Goal: Feedback & Contribution: Submit feedback/report problem

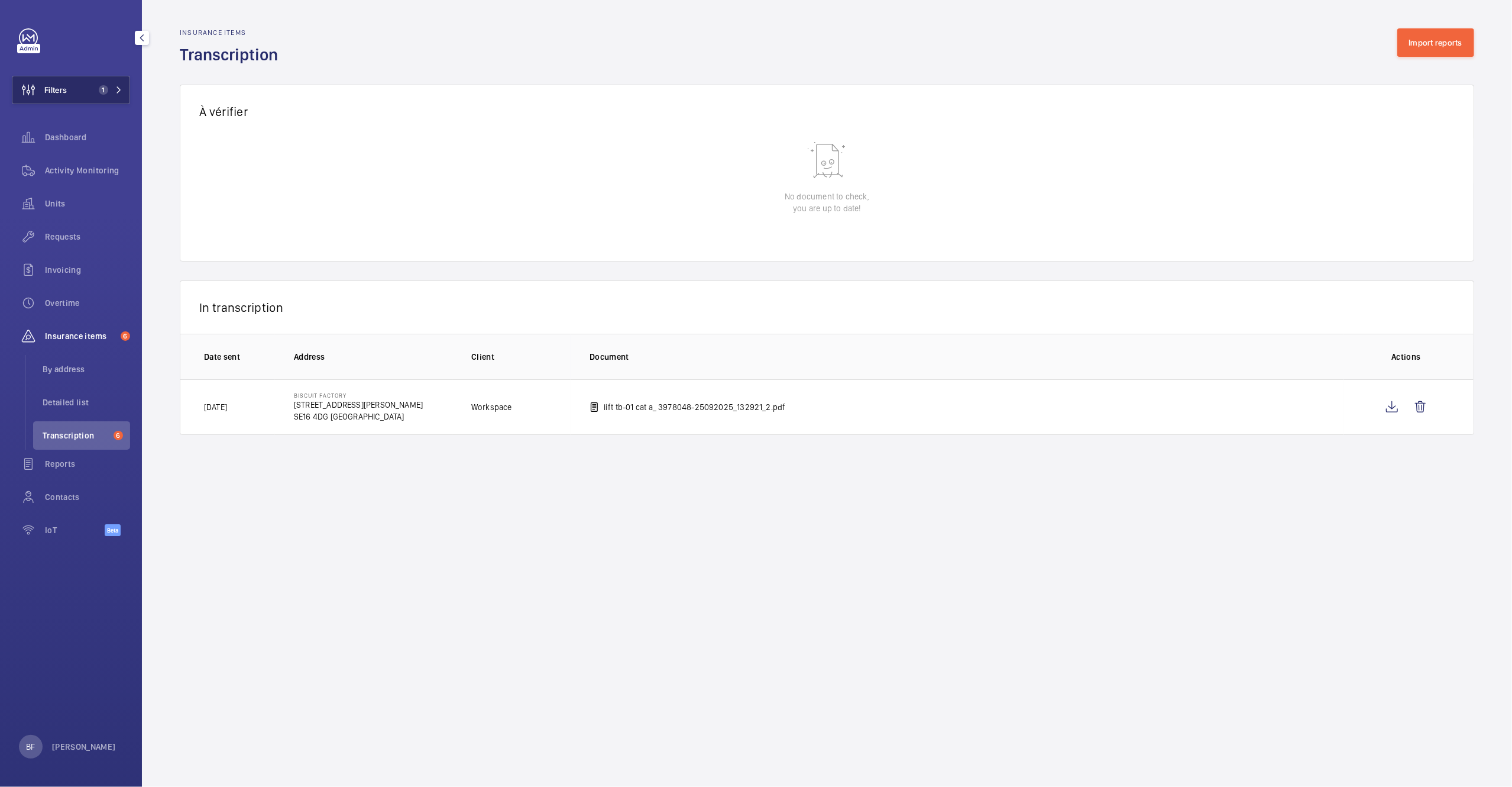
click at [96, 97] on button "Filters 1" at bounding box center [71, 89] width 118 height 28
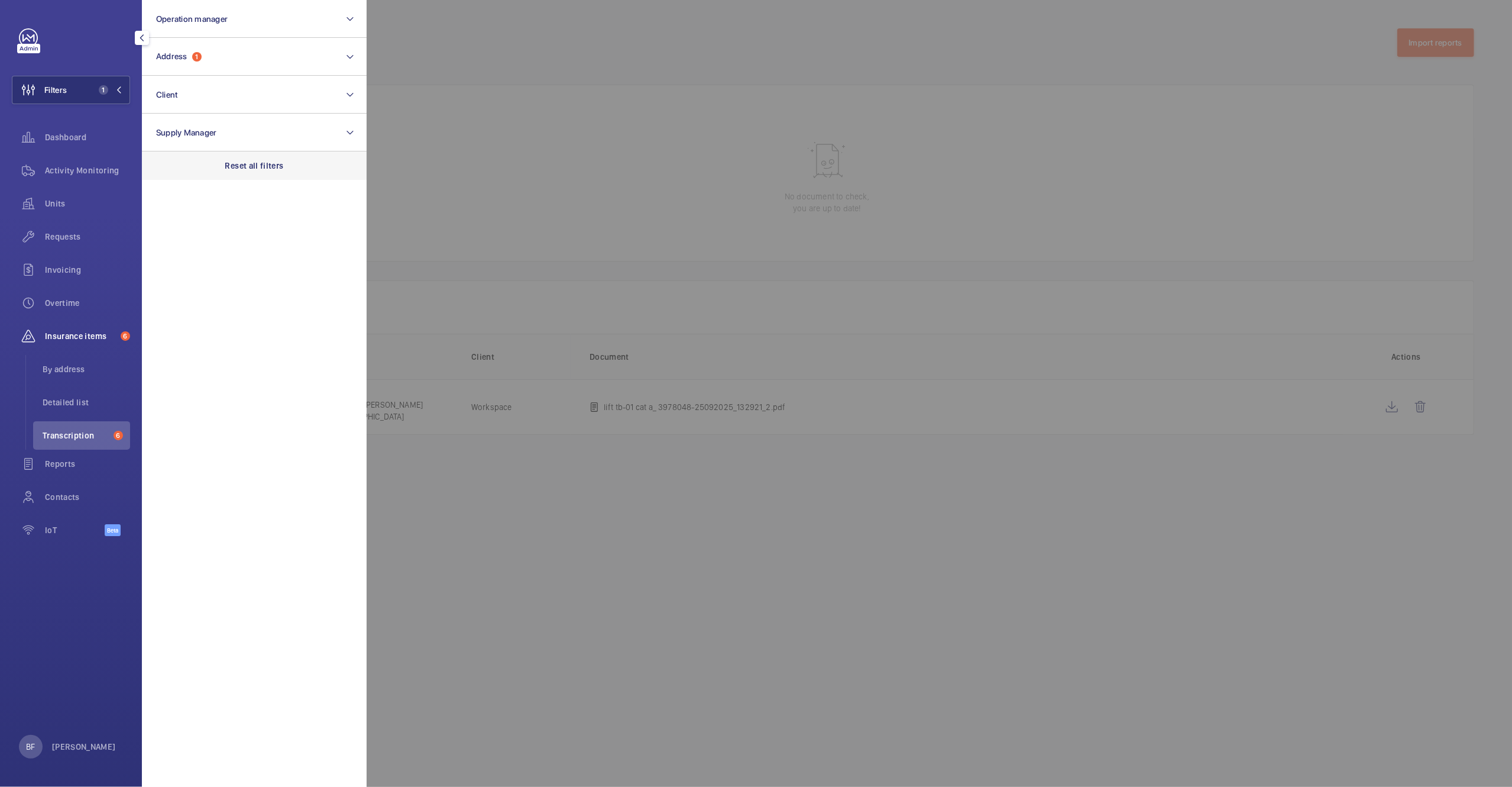
click at [256, 170] on p "Reset all filters" at bounding box center [254, 166] width 59 height 12
click at [235, 59] on button "Address" at bounding box center [254, 57] width 225 height 38
type input "corinthian house"
click at [240, 125] on label "Corinthian House - Corinthian House , CROYDON CR0 2BX" at bounding box center [245, 133] width 206 height 28
click at [172, 125] on input "Corinthian House - Corinthian House , CROYDON CR0 2BX" at bounding box center [159, 133] width 24 height 24
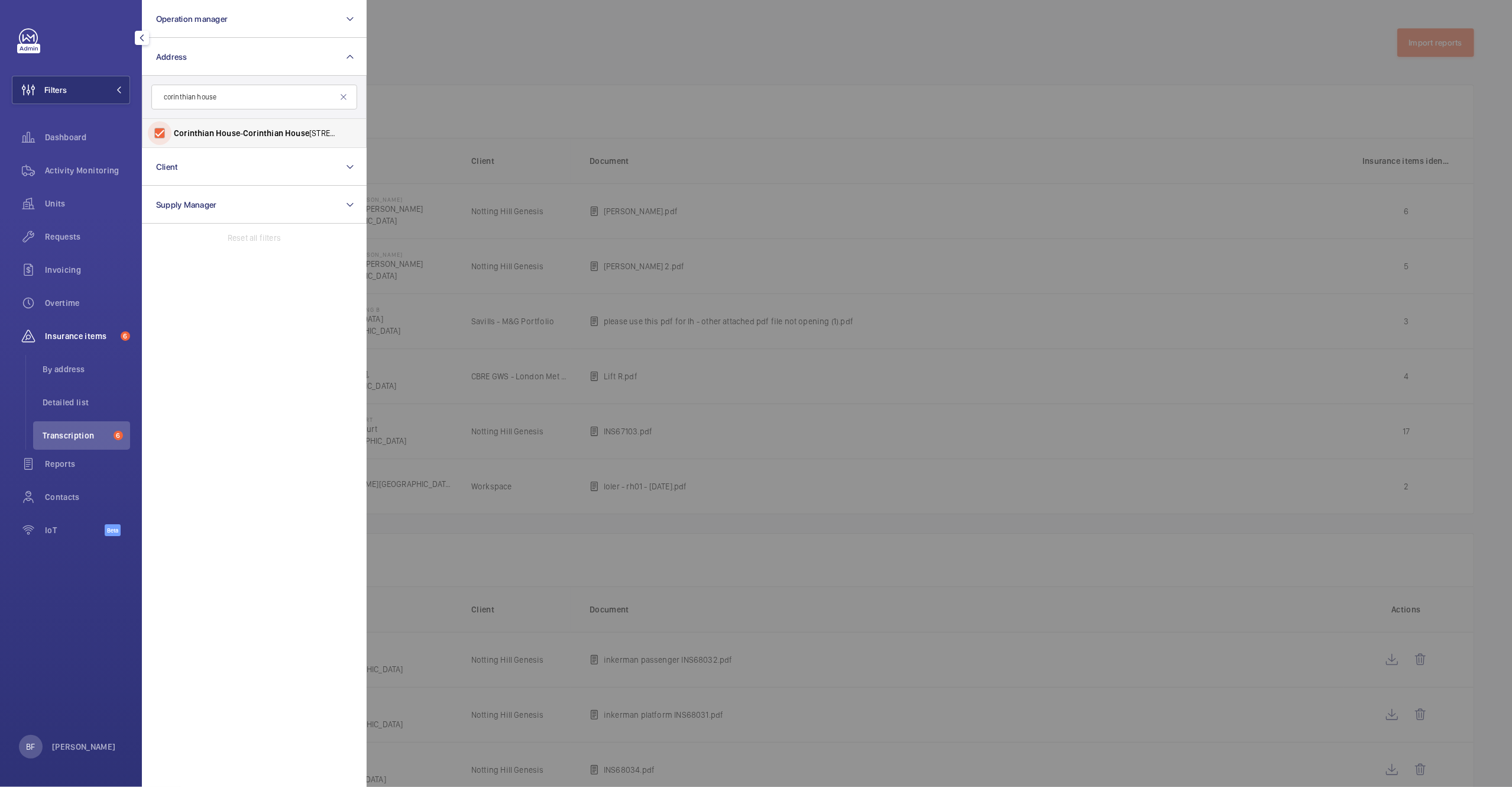
checkbox input "true"
click at [594, 80] on div at bounding box center [1122, 393] width 1512 height 787
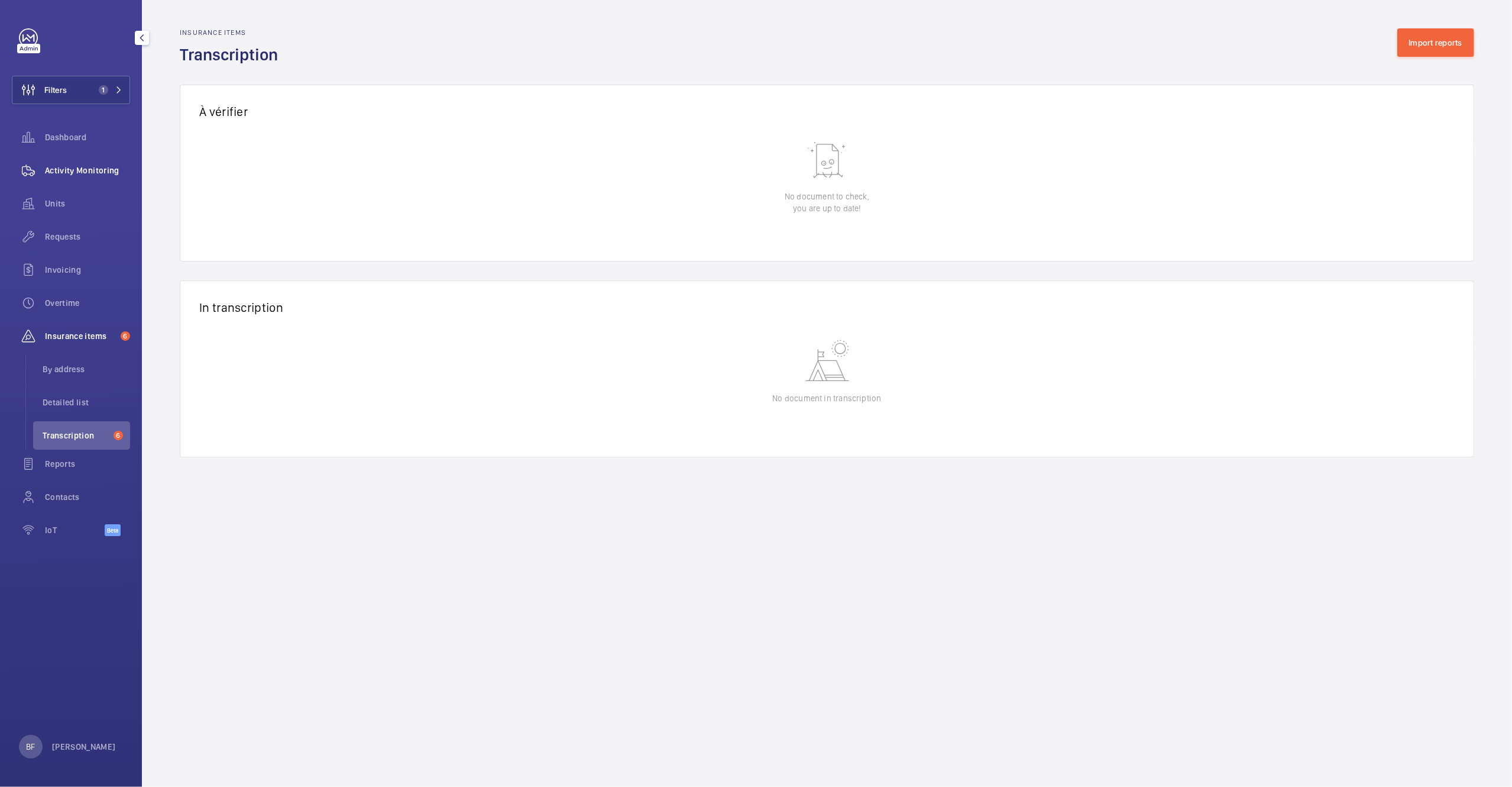
click at [101, 168] on span "Activity Monitoring" at bounding box center [87, 170] width 85 height 12
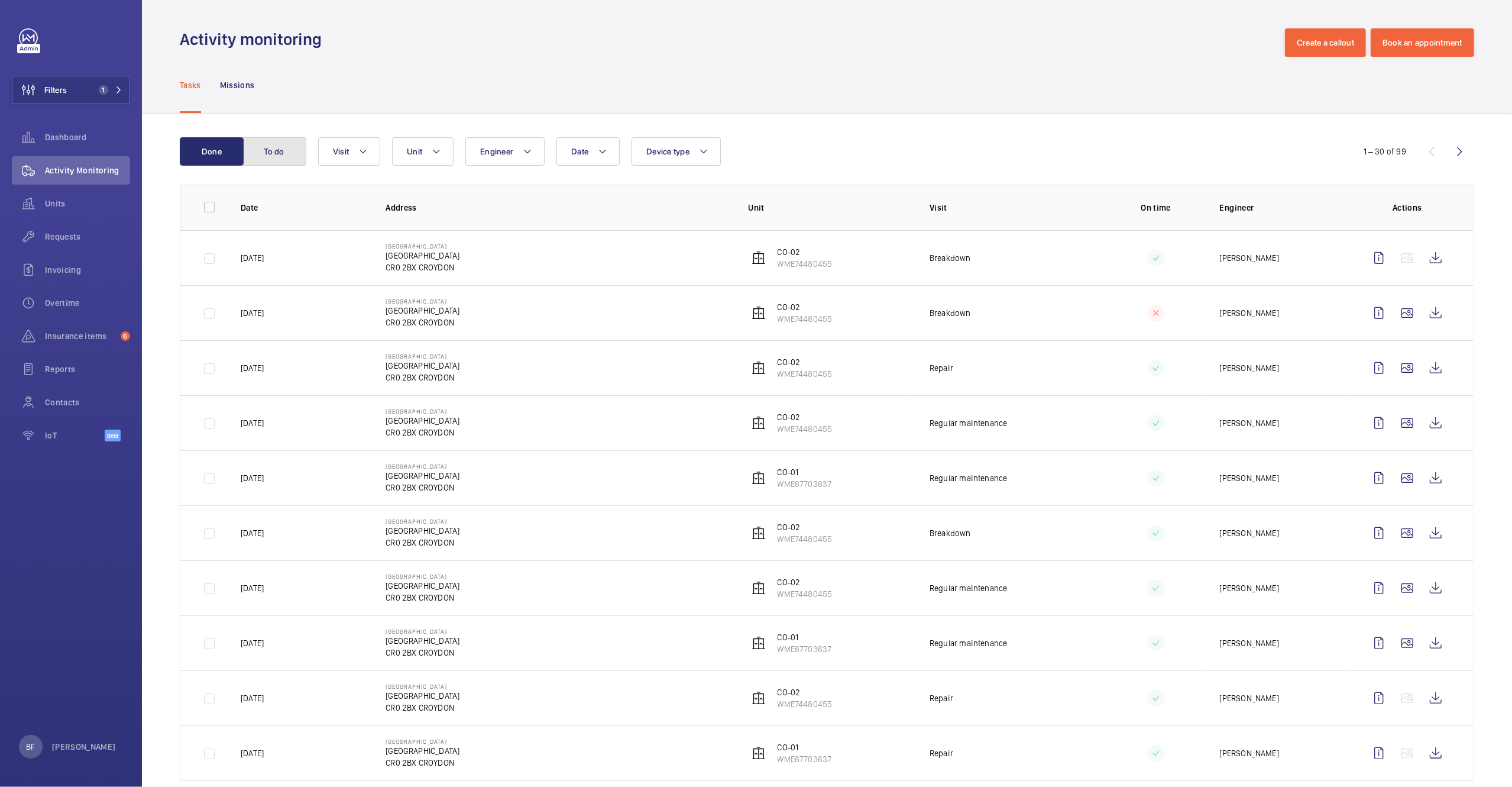
click at [274, 155] on button "To do" at bounding box center [274, 151] width 64 height 28
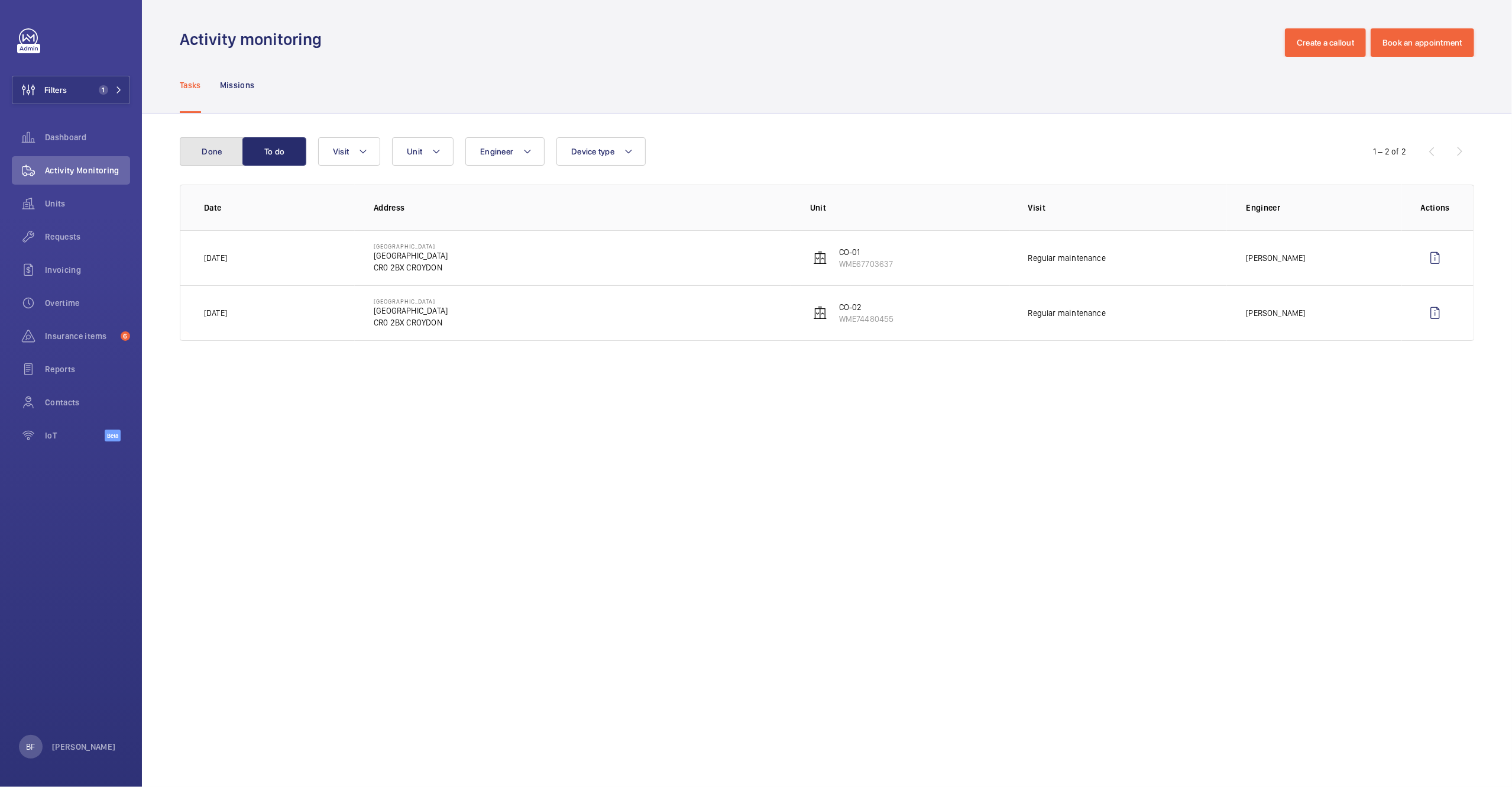
click at [201, 151] on button "Done" at bounding box center [212, 151] width 64 height 28
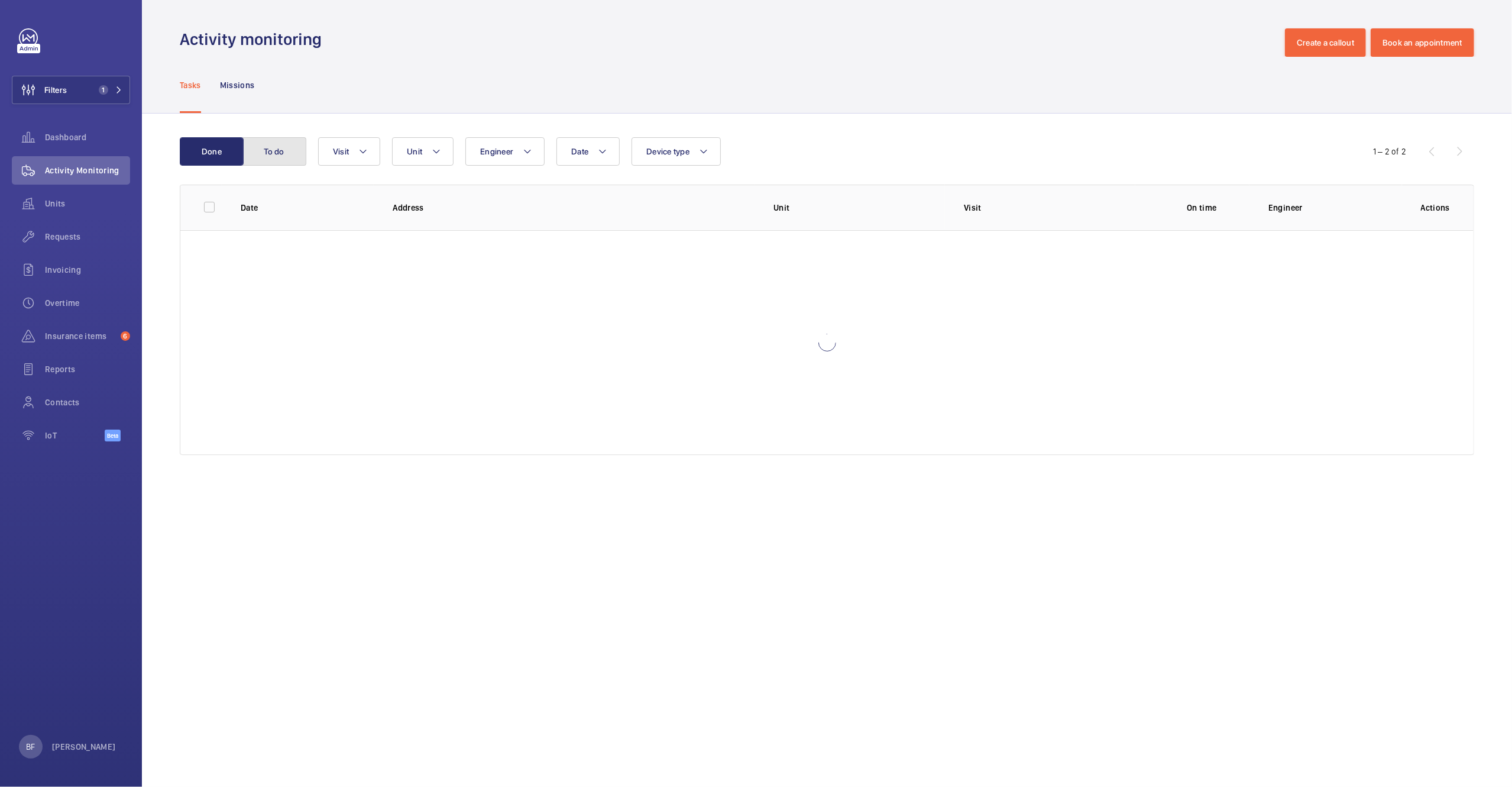
click at [280, 154] on button "To do" at bounding box center [274, 151] width 64 height 28
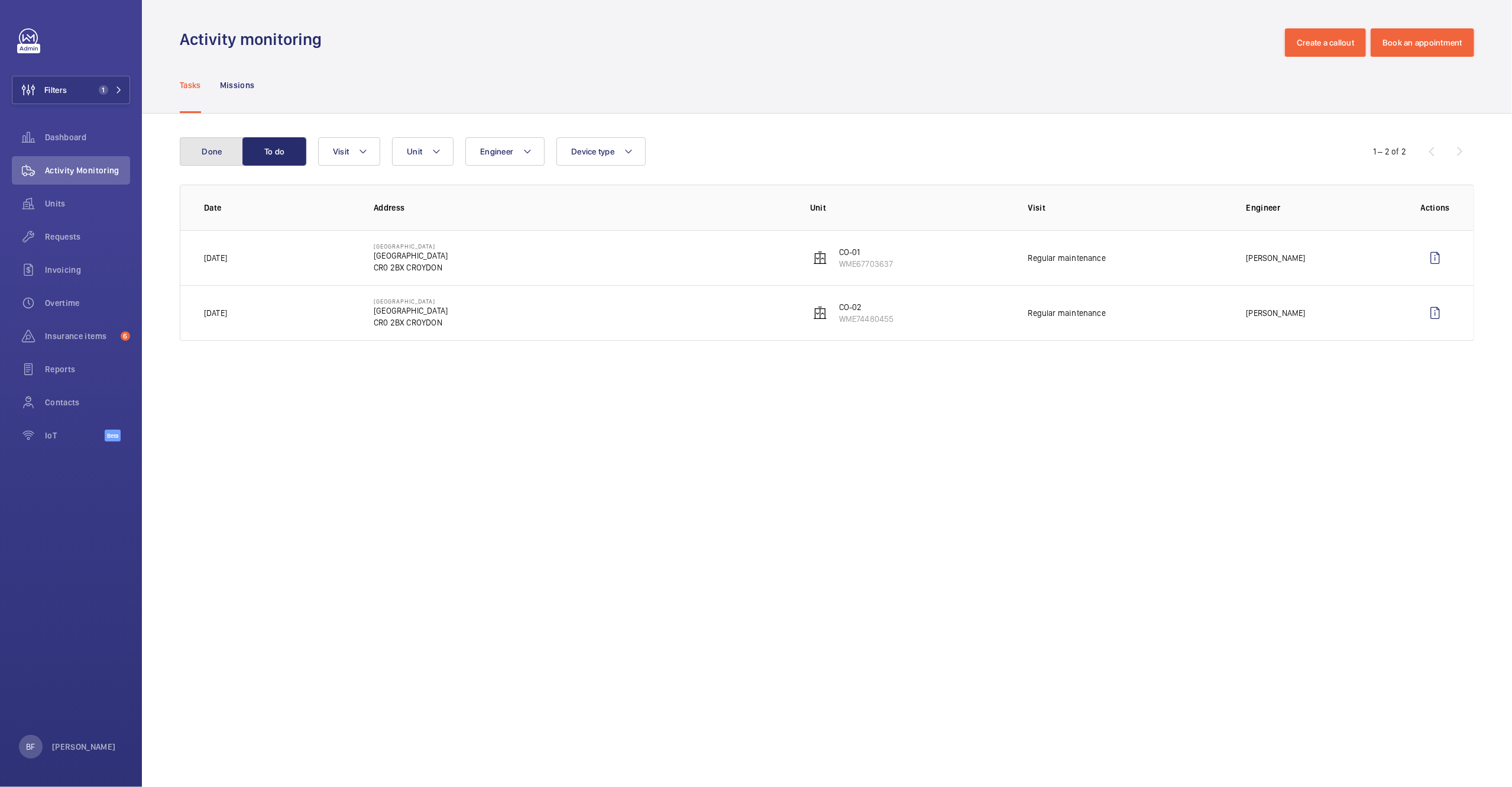
click at [224, 152] on button "Done" at bounding box center [212, 151] width 64 height 28
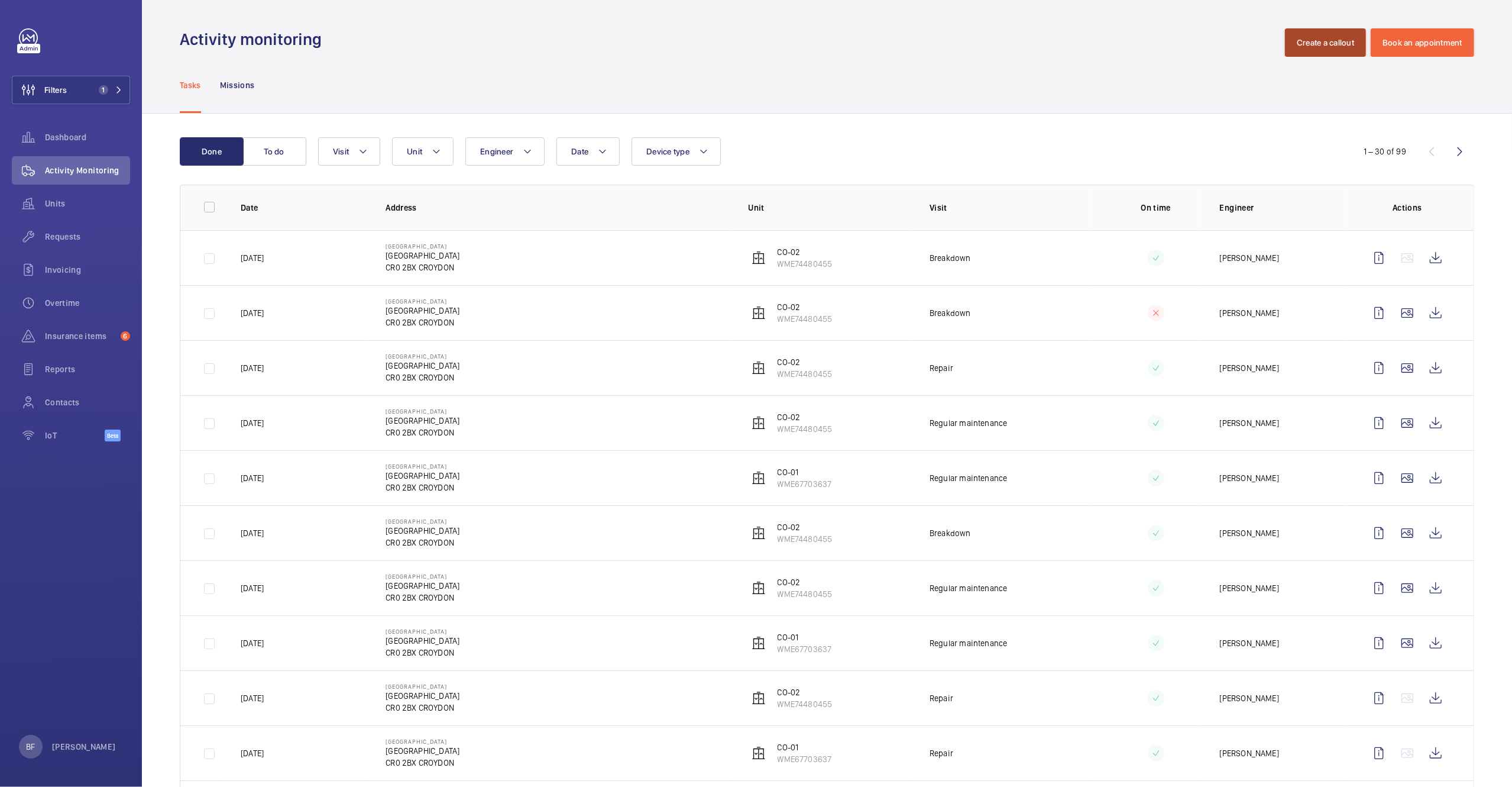
click at [1320, 42] on button "Create a callout" at bounding box center [1325, 42] width 81 height 28
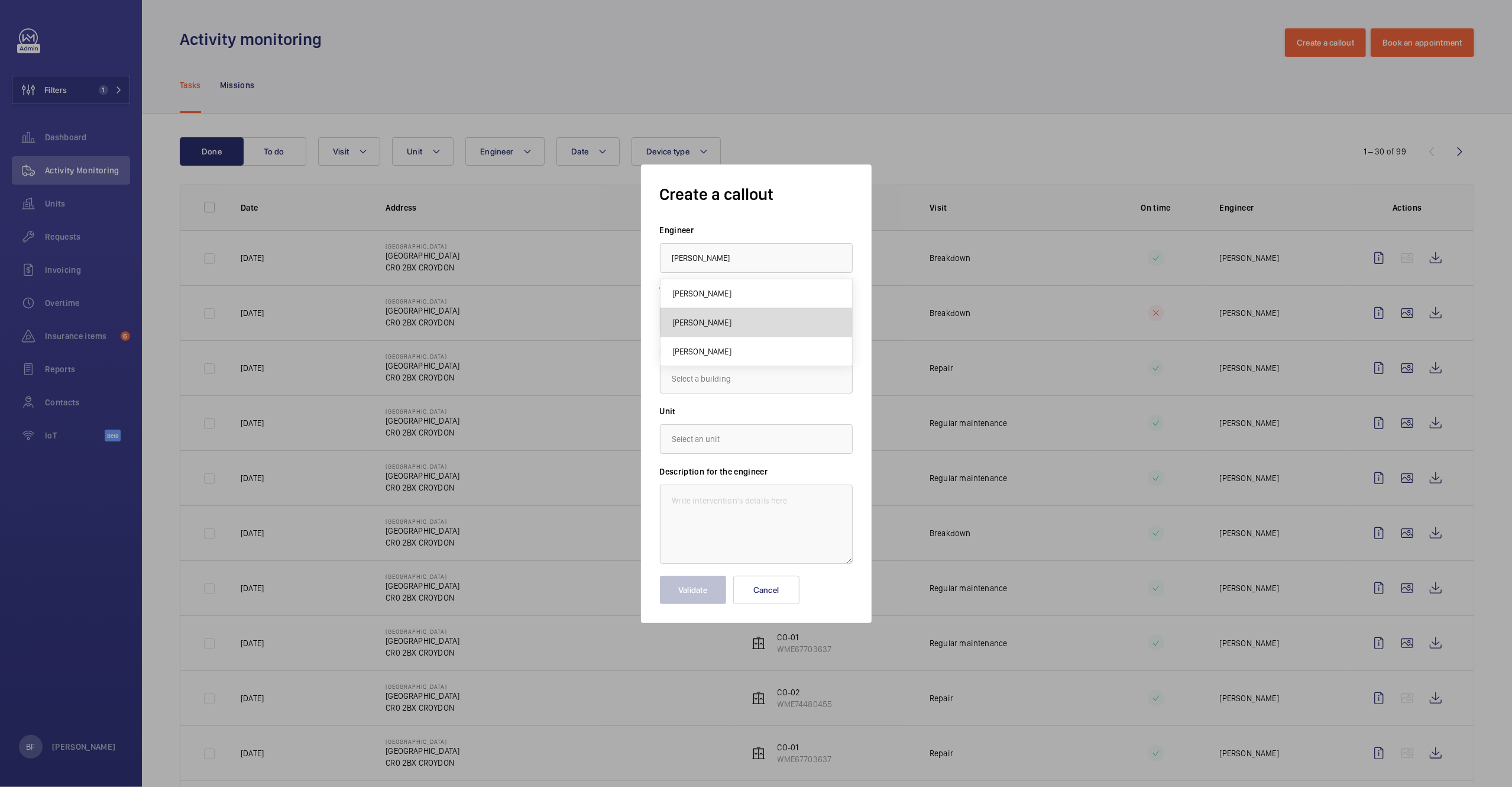
click at [729, 324] on mat-option "Lewis Hughes" at bounding box center [756, 323] width 191 height 29
type input "Lewis Hughes"
click at [745, 390] on input "text" at bounding box center [756, 378] width 193 height 30
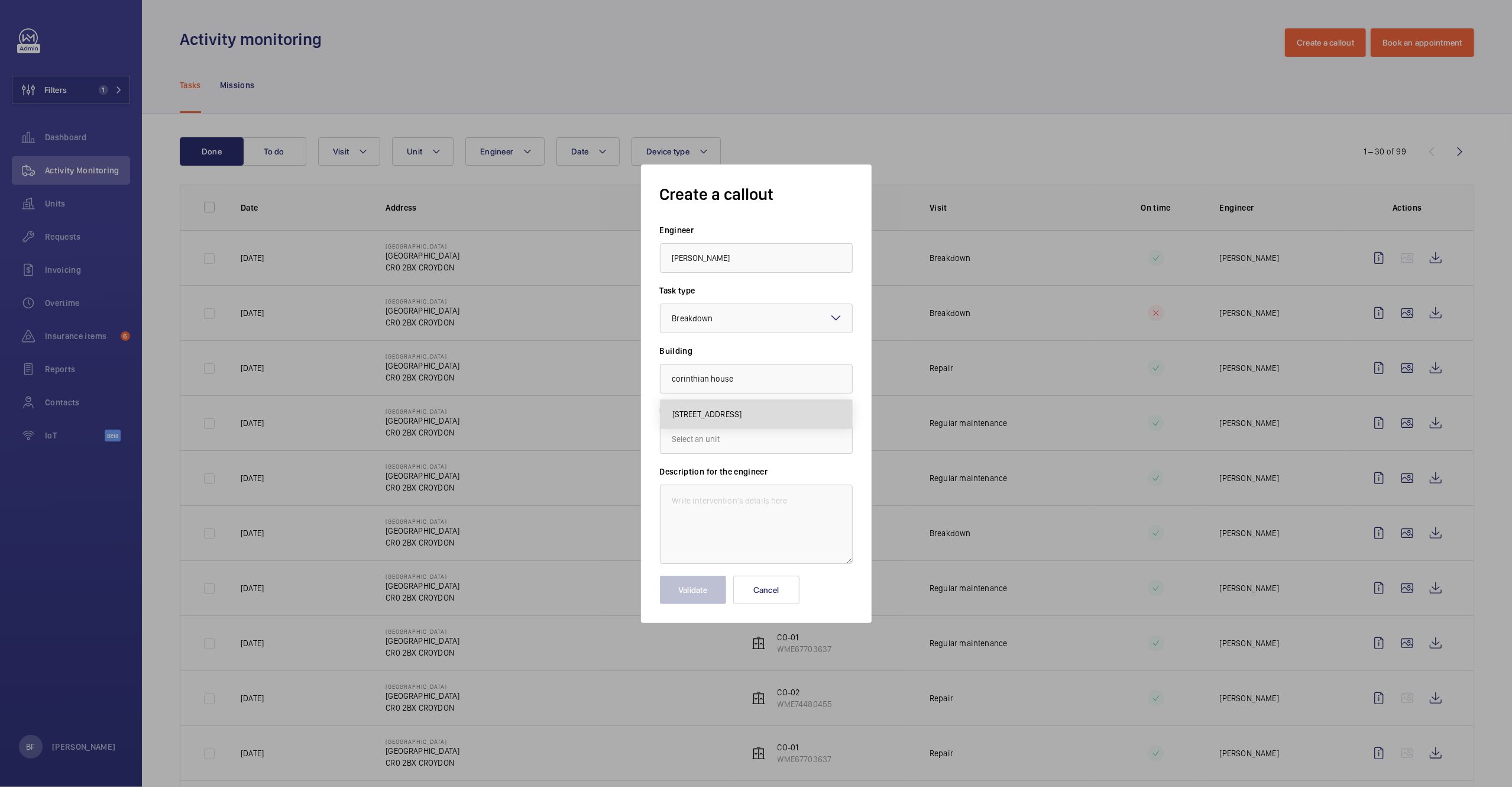
click at [768, 404] on mat-option "Corinthian House, CR0 2BX CROYDON" at bounding box center [756, 414] width 191 height 28
type input "Corinthian House, CR0 2BX CROYDON"
click at [751, 441] on input "text" at bounding box center [756, 439] width 193 height 30
click at [764, 472] on mat-option "WME74480455 - CO-02" at bounding box center [756, 474] width 191 height 29
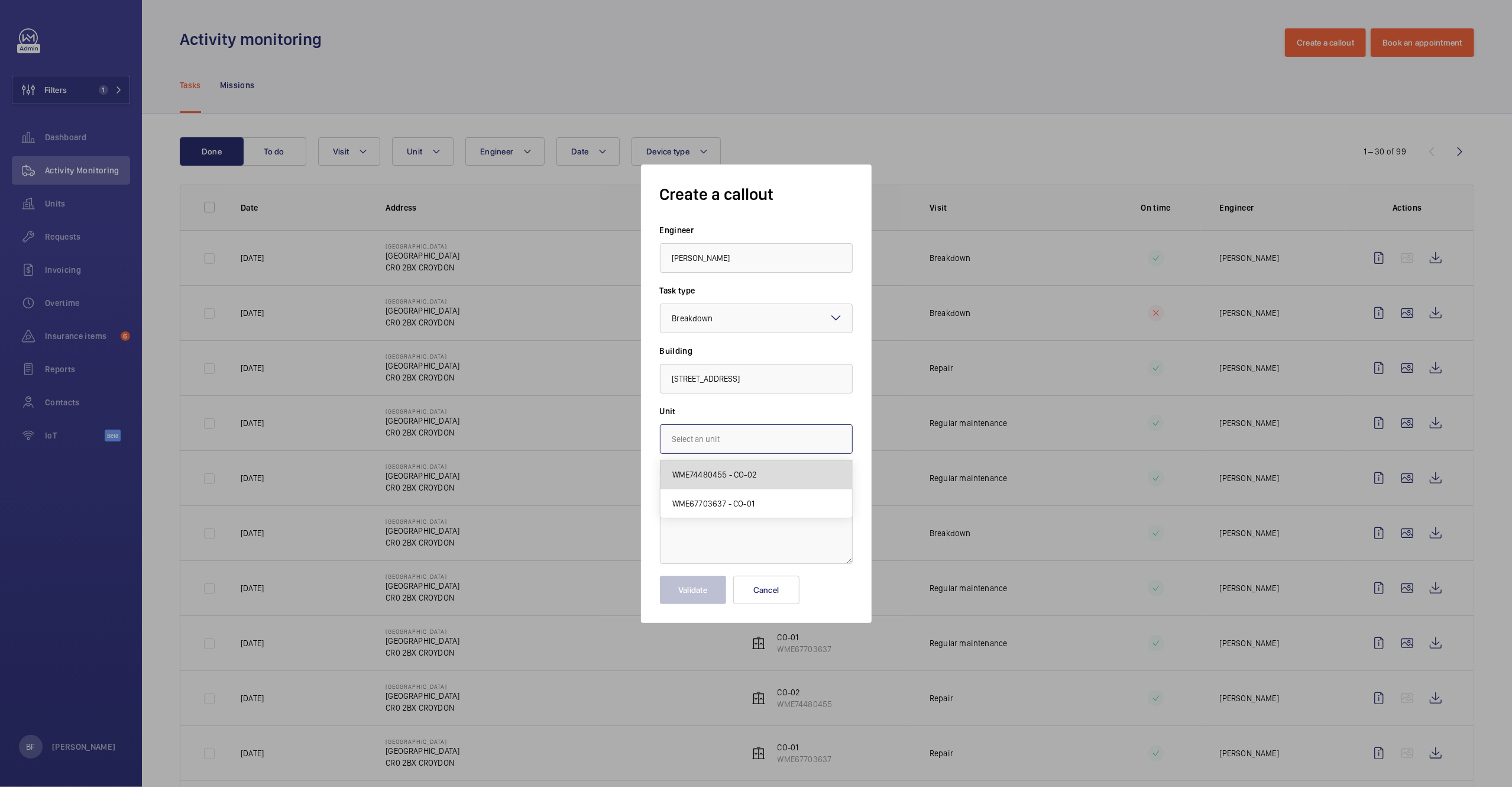
type input "WME74480455 - CO-02"
click at [785, 499] on textarea at bounding box center [756, 524] width 193 height 79
click at [747, 510] on textarea at bounding box center [756, 524] width 193 height 79
paste textarea "Please can we have an engineer attend as soon as possible. Its stuck and going …"
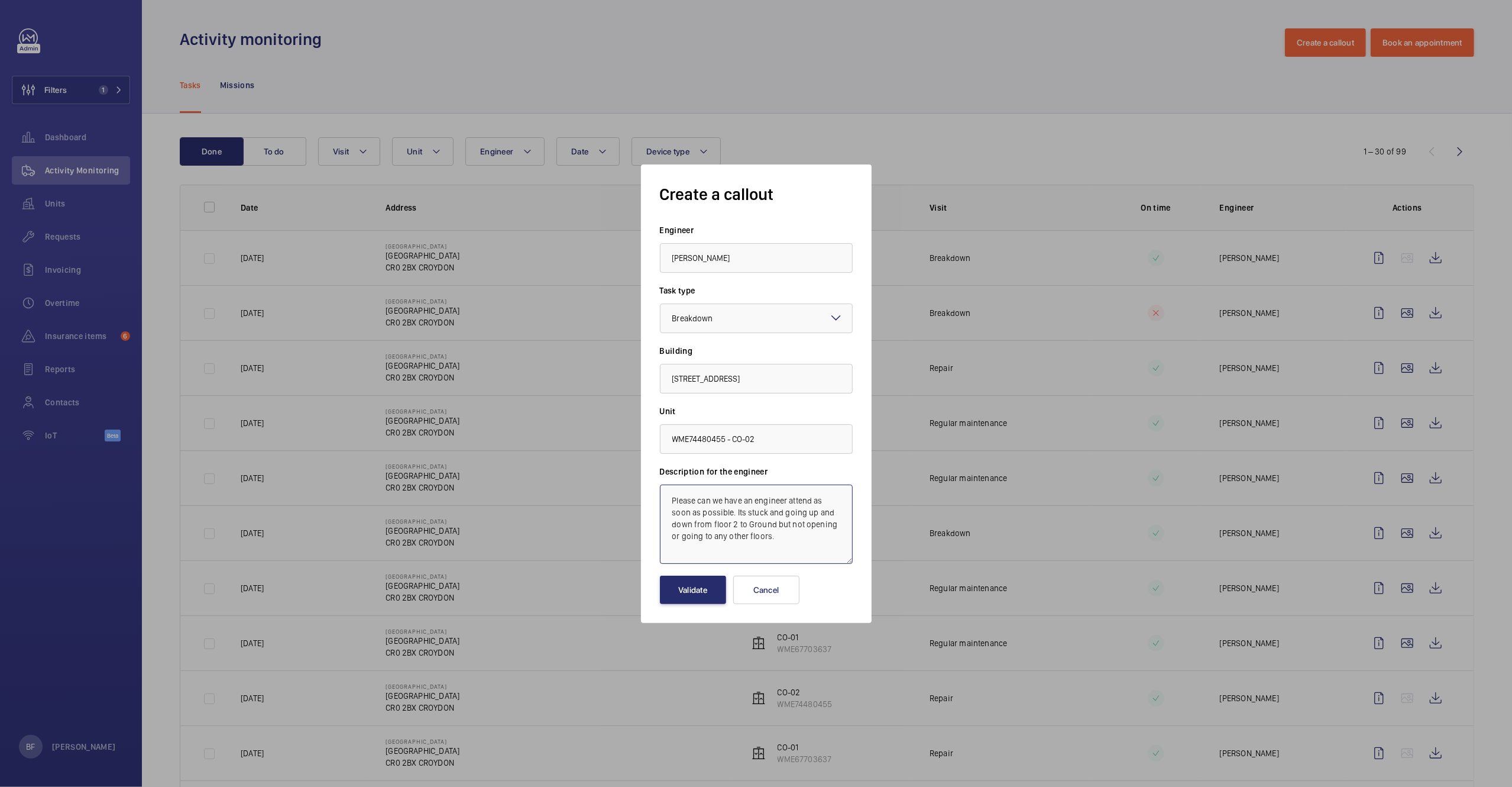
click at [669, 500] on textarea "Please can we have an engineer attend as soon as possible. Its stuck and going …" at bounding box center [756, 524] width 193 height 79
paste textarea "Job #357123"
type textarea "Job #357123 - Please can we have an engineer attend as soon as possible. Its st…"
click at [710, 585] on button "Validate" at bounding box center [693, 589] width 66 height 28
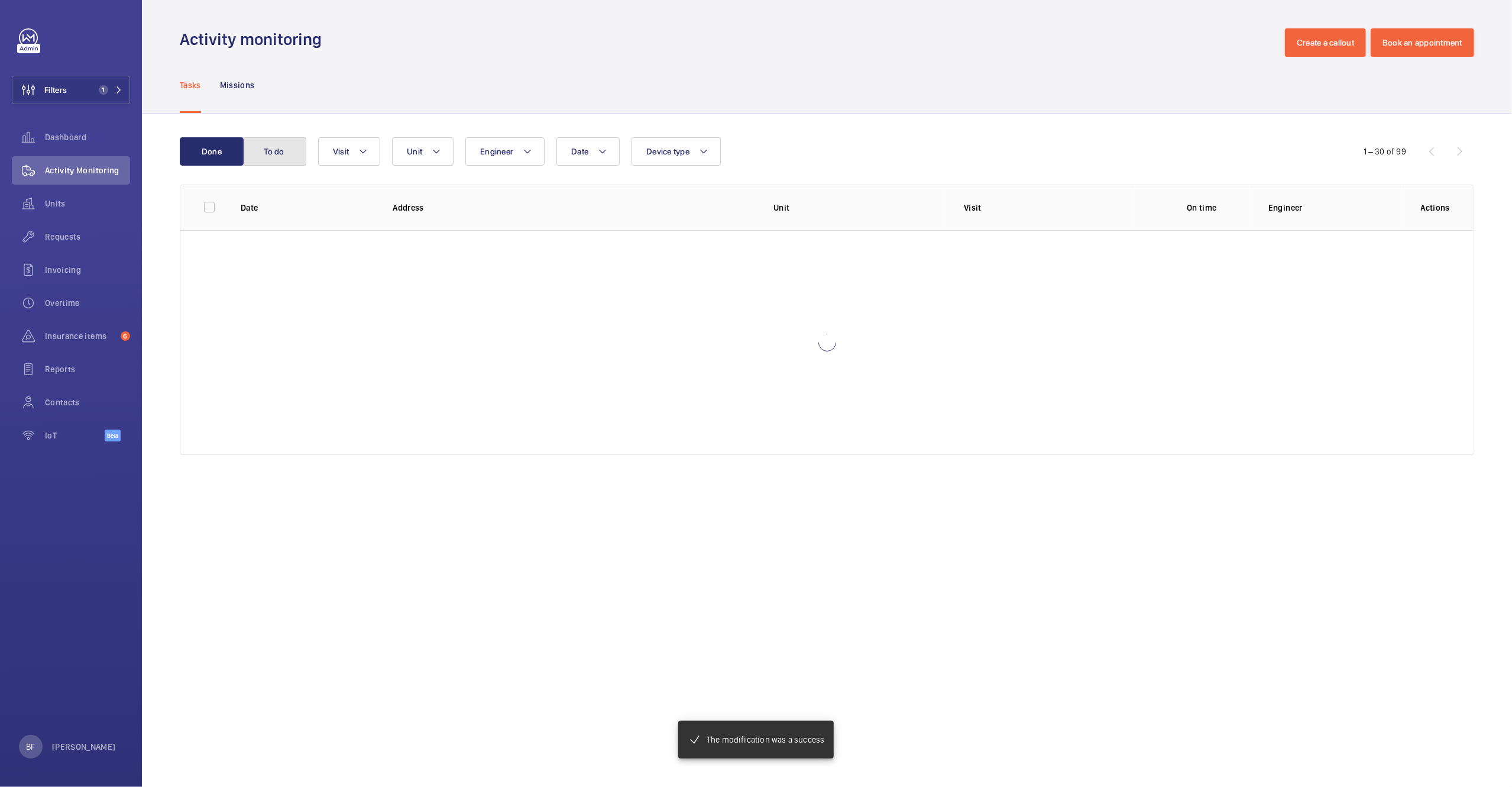
click at [283, 157] on button "To do" at bounding box center [274, 151] width 64 height 28
click at [278, 155] on button "To do" at bounding box center [274, 151] width 64 height 28
click at [278, 154] on button "To do" at bounding box center [274, 151] width 64 height 28
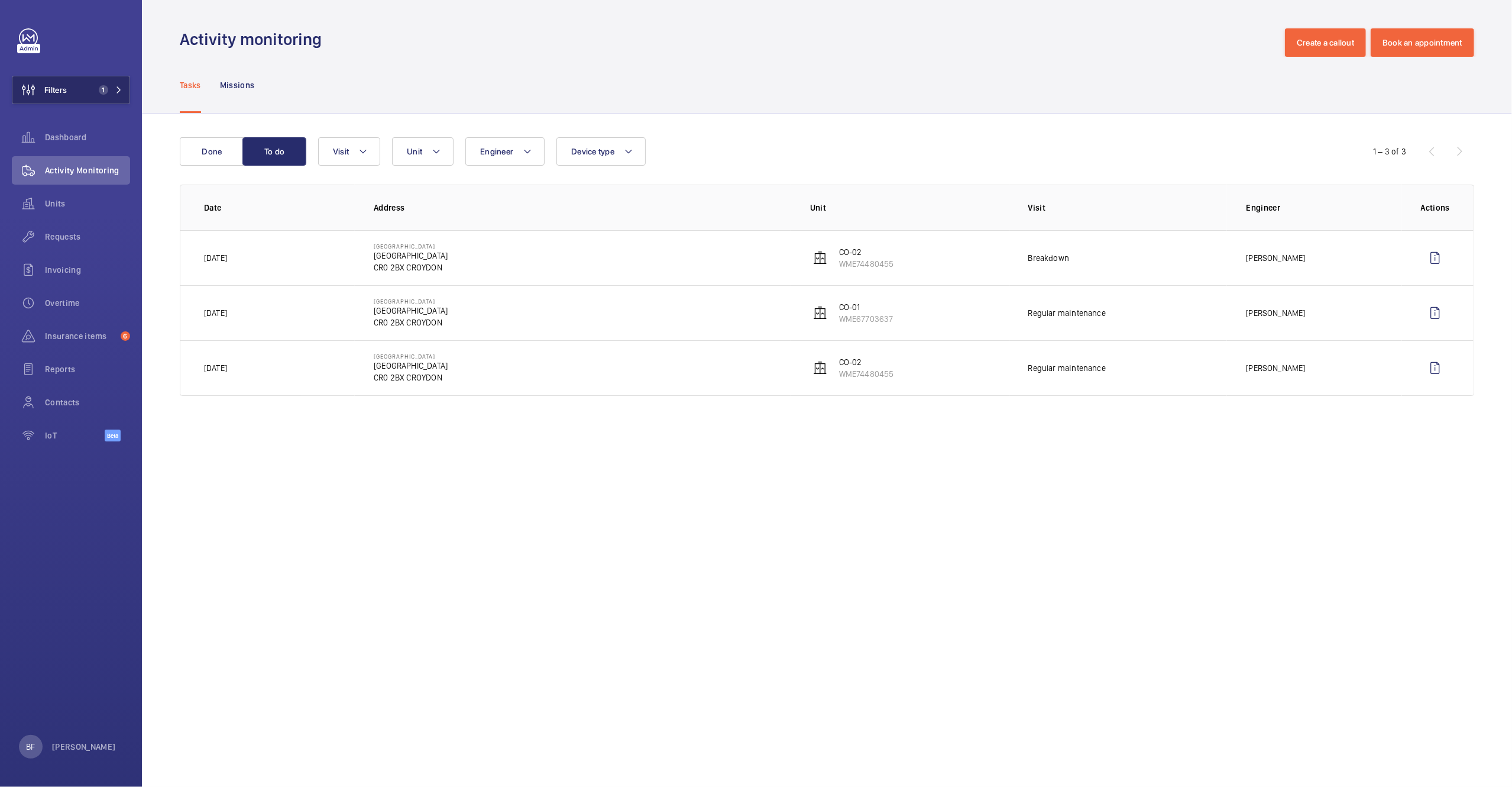
click at [99, 91] on span "1" at bounding box center [103, 90] width 10 height 10
click at [123, 89] on button "Filters 1" at bounding box center [71, 89] width 118 height 28
click at [121, 89] on mat-icon at bounding box center [119, 90] width 7 height 7
click at [65, 82] on span "Filters" at bounding box center [40, 89] width 54 height 28
click at [95, 89] on span "1" at bounding box center [101, 90] width 14 height 10
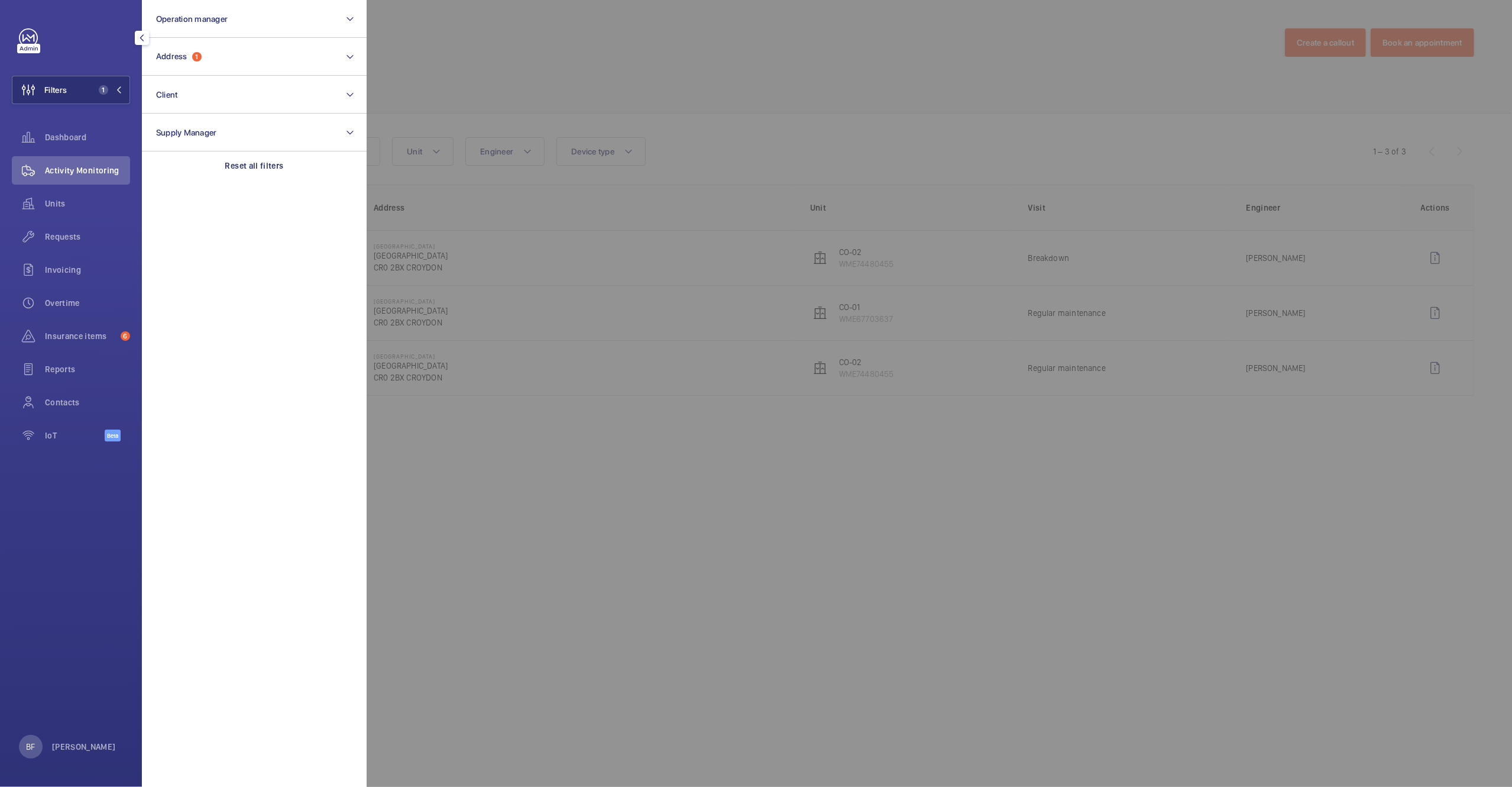
click at [281, 184] on section "Operation manager Address 1 Client Supply Manager Reset all filters" at bounding box center [254, 393] width 225 height 787
click at [278, 177] on div "Reset all filters" at bounding box center [254, 166] width 225 height 28
click at [207, 65] on button "Address" at bounding box center [254, 57] width 225 height 38
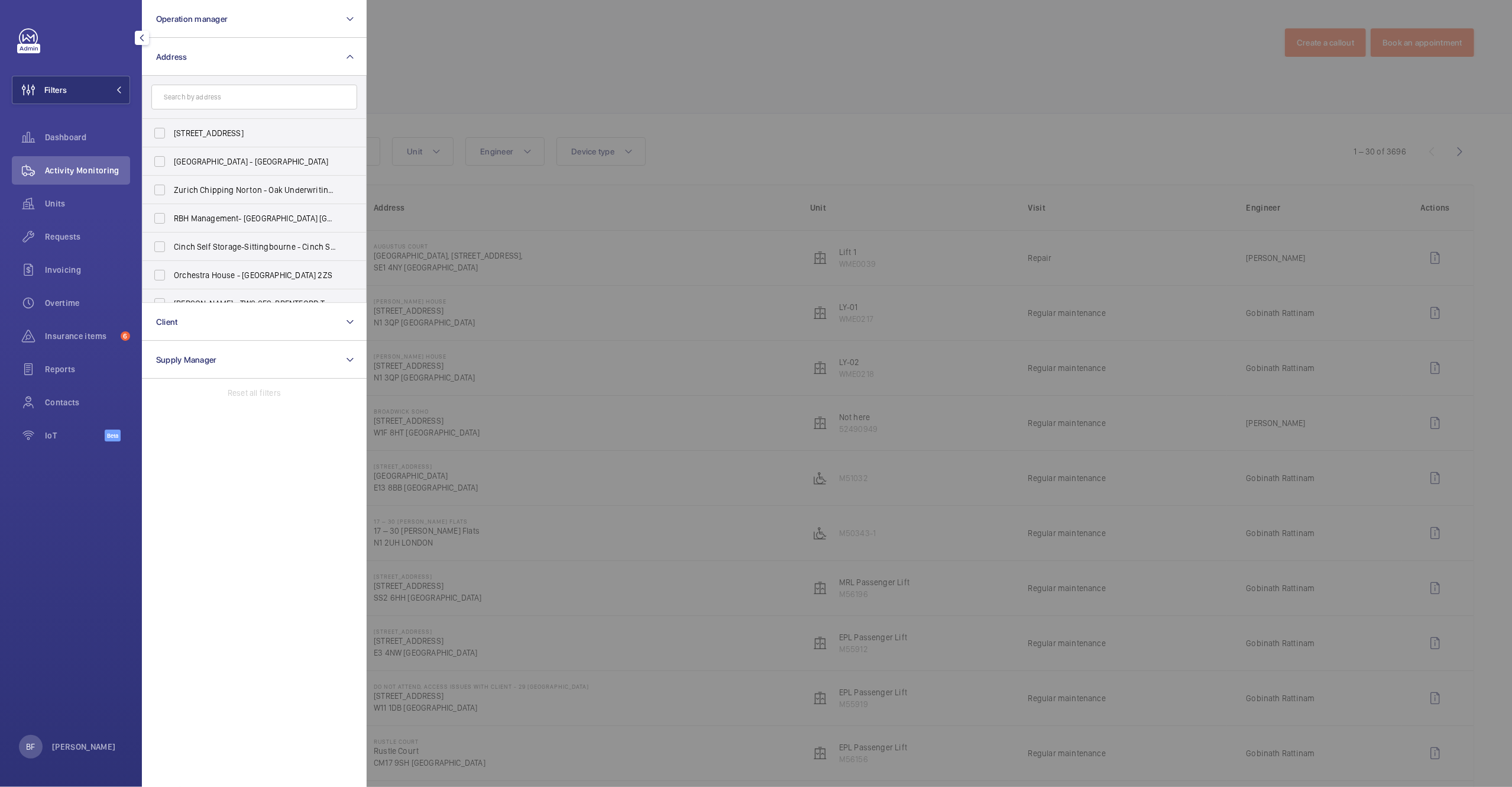
click at [239, 92] on input "text" at bounding box center [254, 97] width 206 height 25
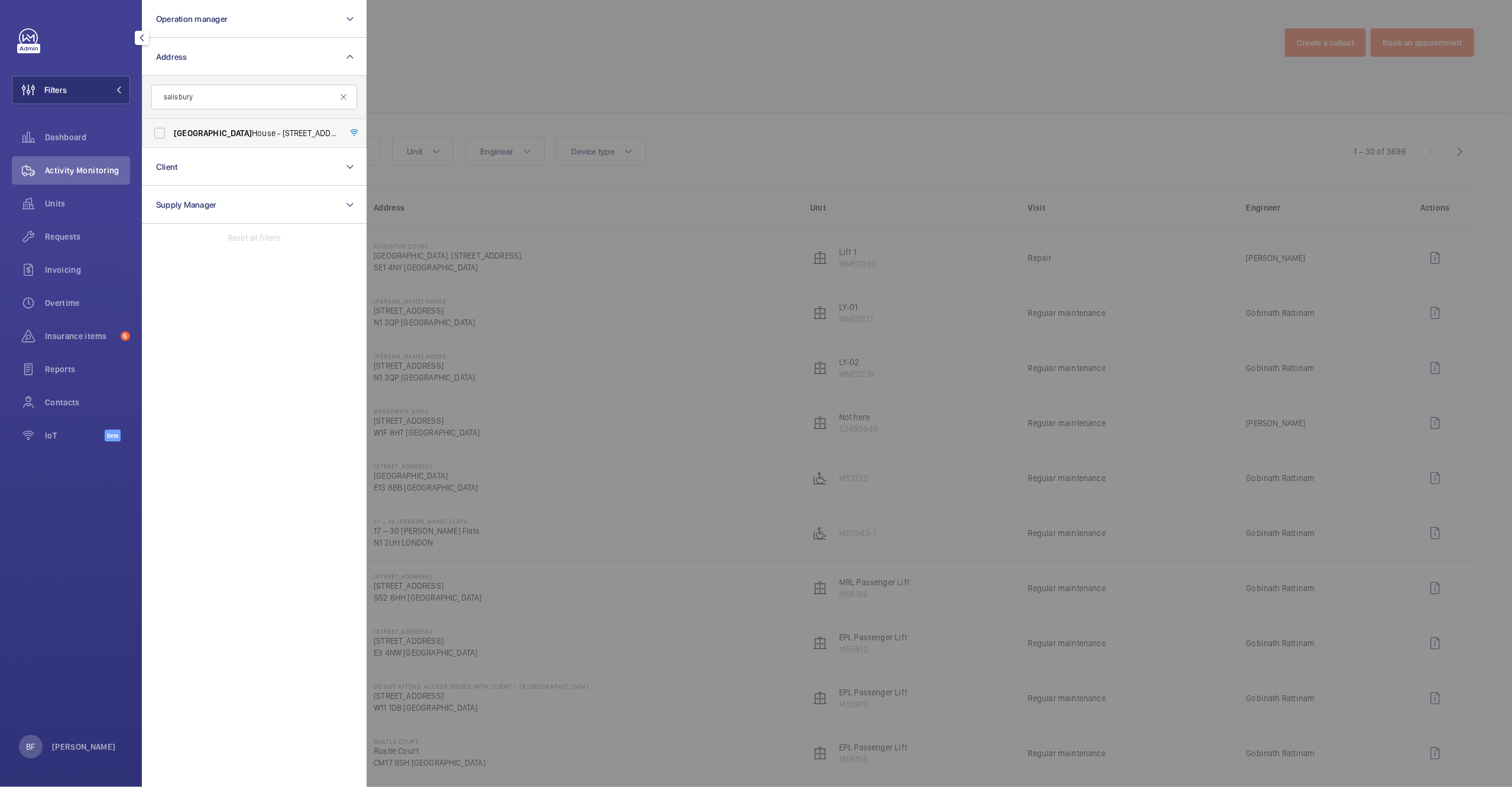
type input "salisbury"
click at [269, 134] on span "Salisbury House - 29 Finsbury Circus, LONDON EC2M 5QQ" at bounding box center [255, 133] width 162 height 12
click at [172, 134] on input "Salisbury House - 29 Finsbury Circus, LONDON EC2M 5QQ" at bounding box center [159, 133] width 24 height 24
checkbox input "true"
click at [509, 96] on div at bounding box center [1122, 393] width 1512 height 787
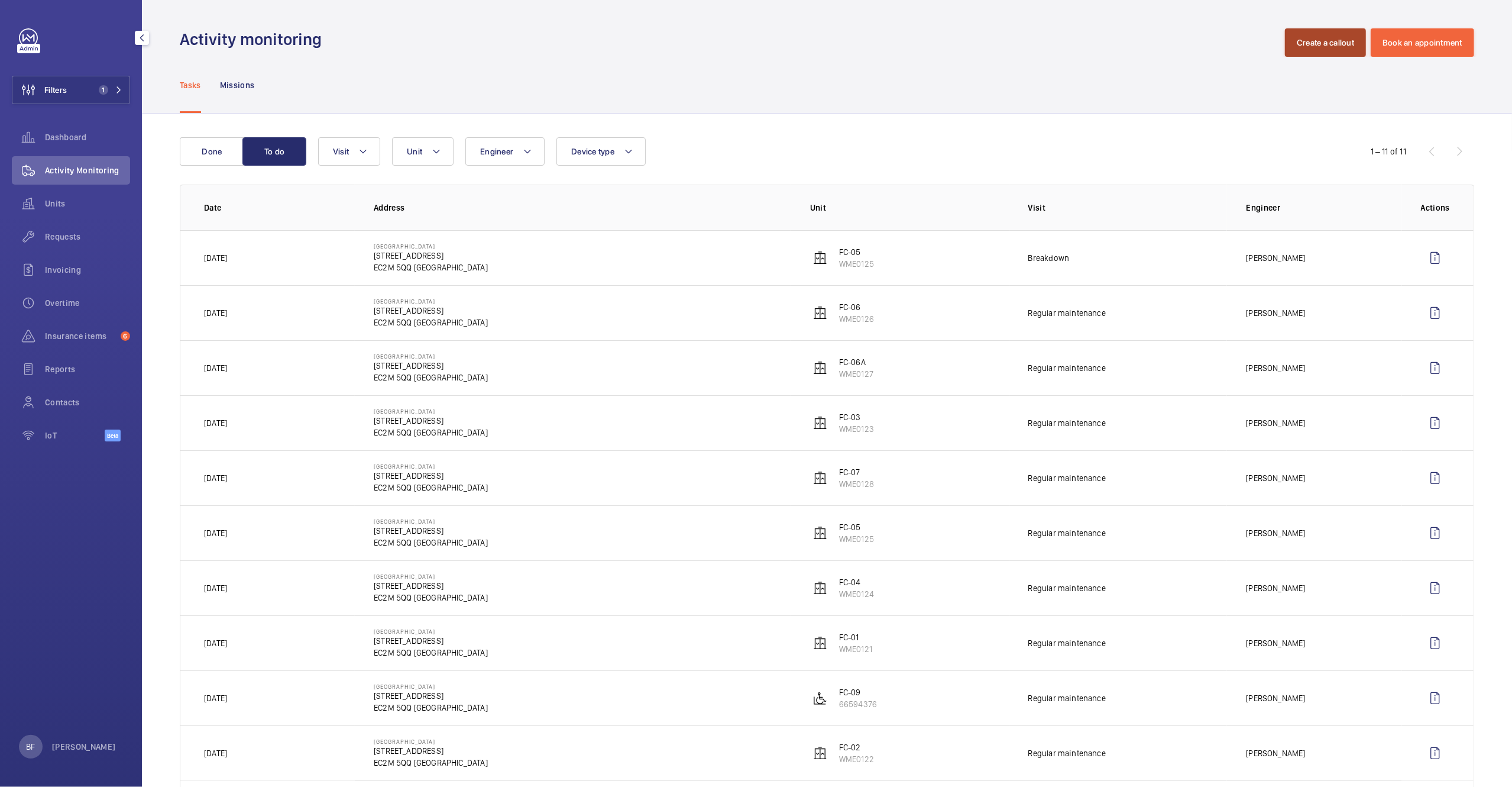
click at [1295, 46] on button "Create a callout" at bounding box center [1325, 42] width 81 height 28
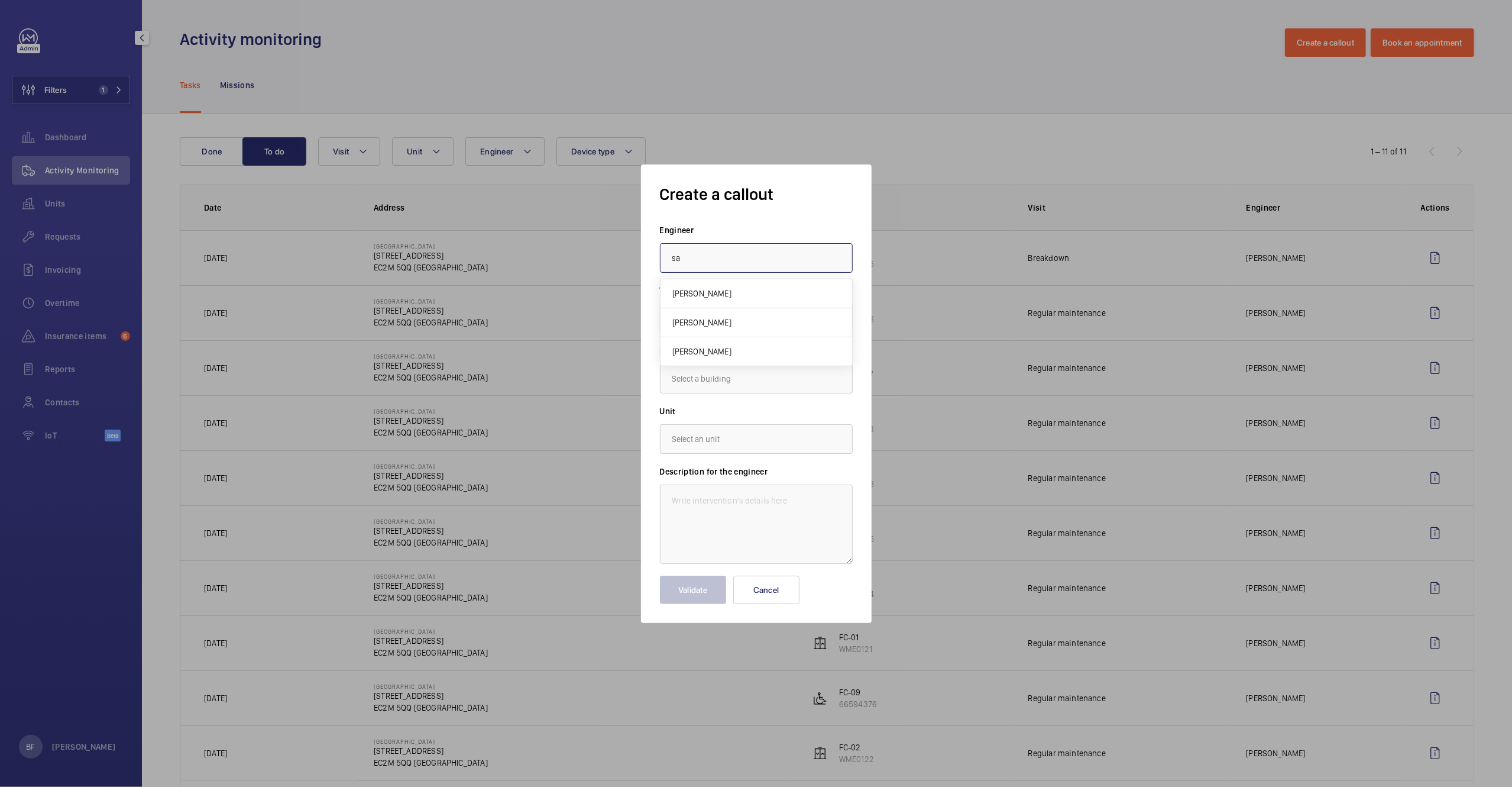
type input "s"
click at [704, 286] on mat-option "James Dalton" at bounding box center [756, 294] width 191 height 29
type input "James Dalton"
drag, startPoint x: 707, startPoint y: 366, endPoint x: 708, endPoint y: 397, distance: 31.0
click at [707, 397] on div "Create a callout Engineer James Dalton Task type Select a task type × Breakdown…" at bounding box center [756, 393] width 1512 height 787
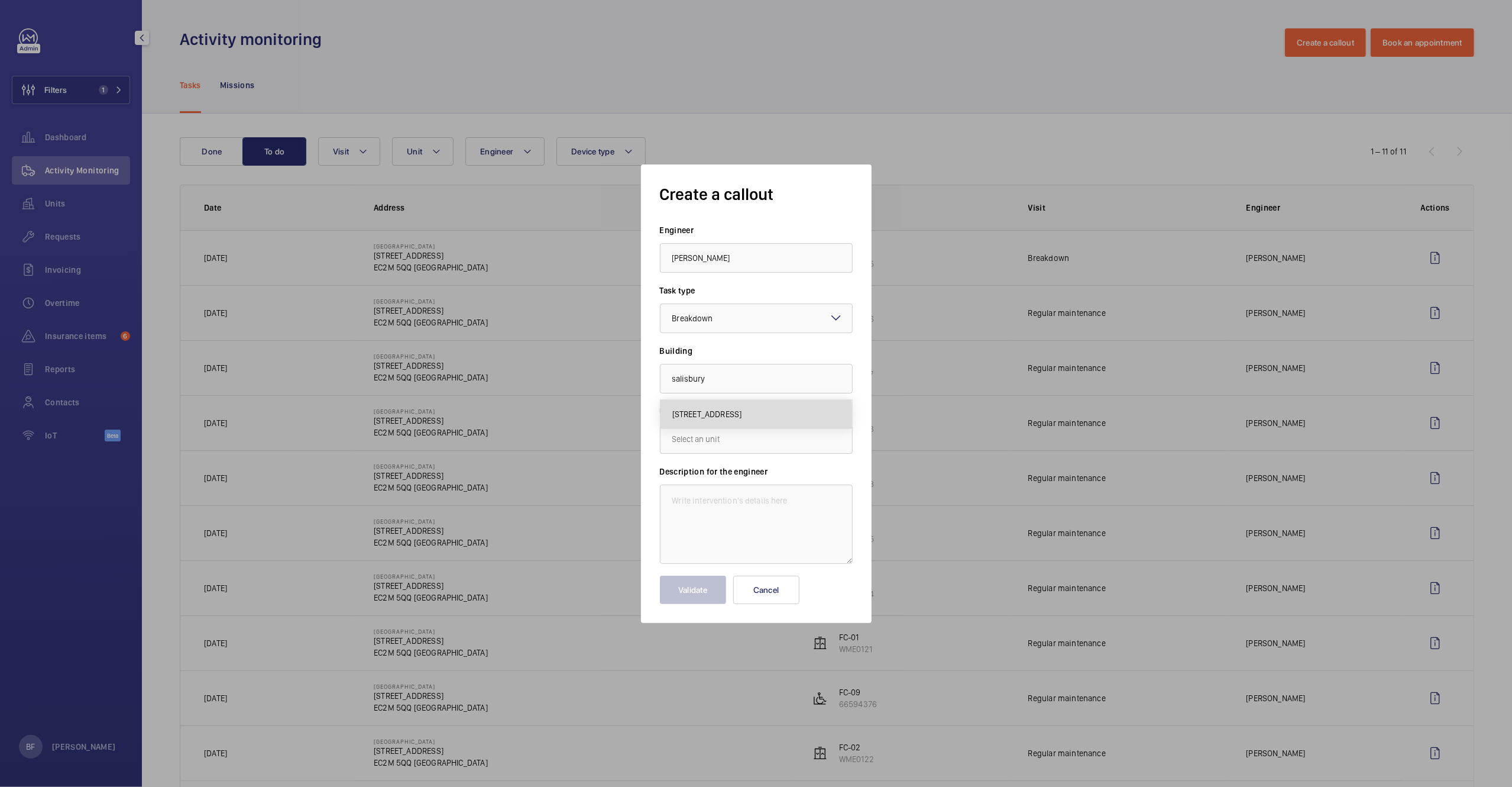
click at [721, 416] on span "29 Finsbury Circus, EC2M 5QQ LONDON" at bounding box center [707, 414] width 69 height 12
type input "29 Finsbury Circus, EC2M 5QQ LONDON"
click at [724, 441] on input "text" at bounding box center [756, 439] width 193 height 30
click at [733, 472] on span "WME0123 - FC-03" at bounding box center [704, 474] width 64 height 12
type input "WME0123 - FC-03"
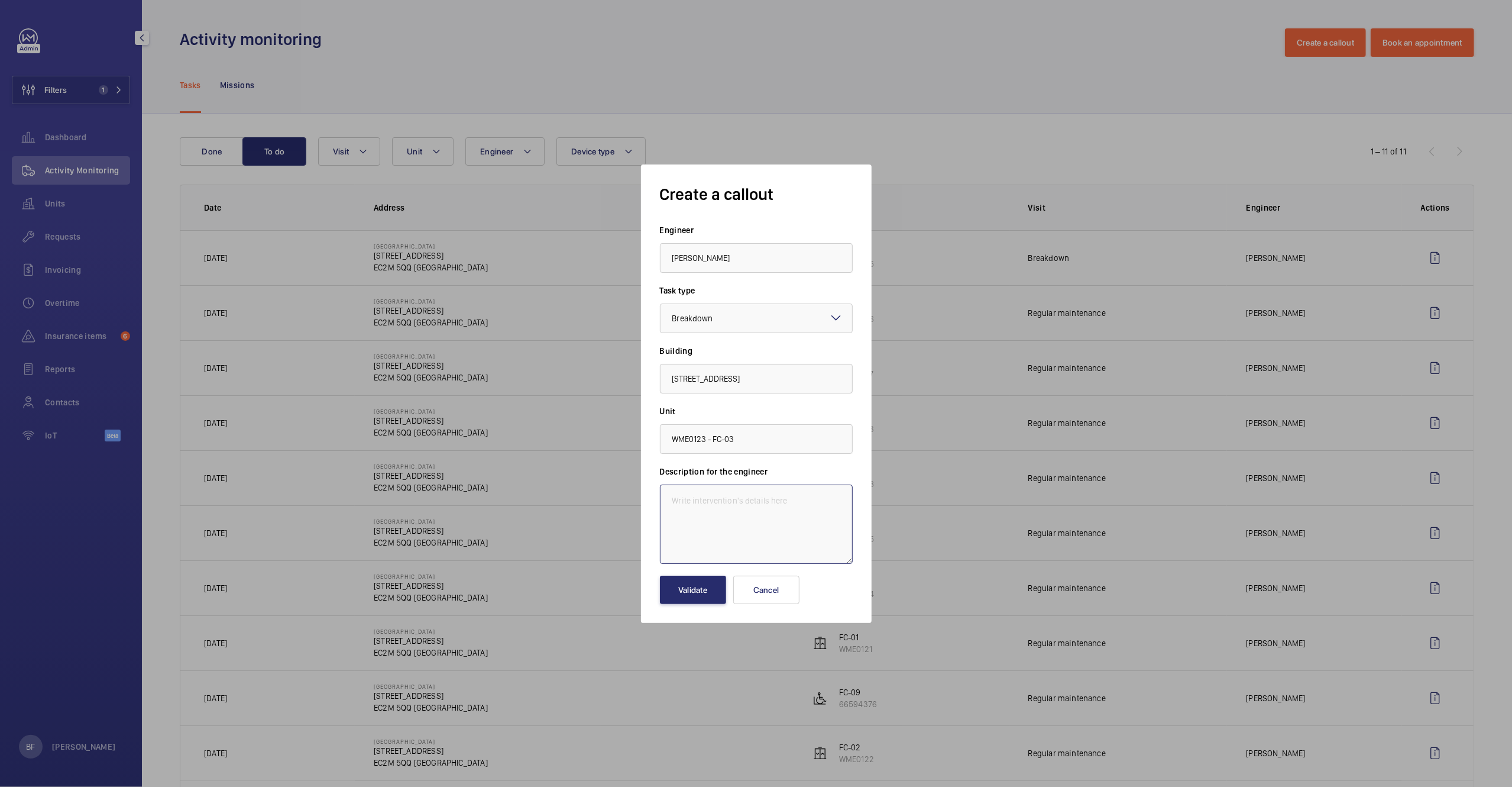
click at [729, 518] on textarea at bounding box center [756, 524] width 193 height 79
click at [770, 601] on button "Cancel" at bounding box center [767, 589] width 66 height 28
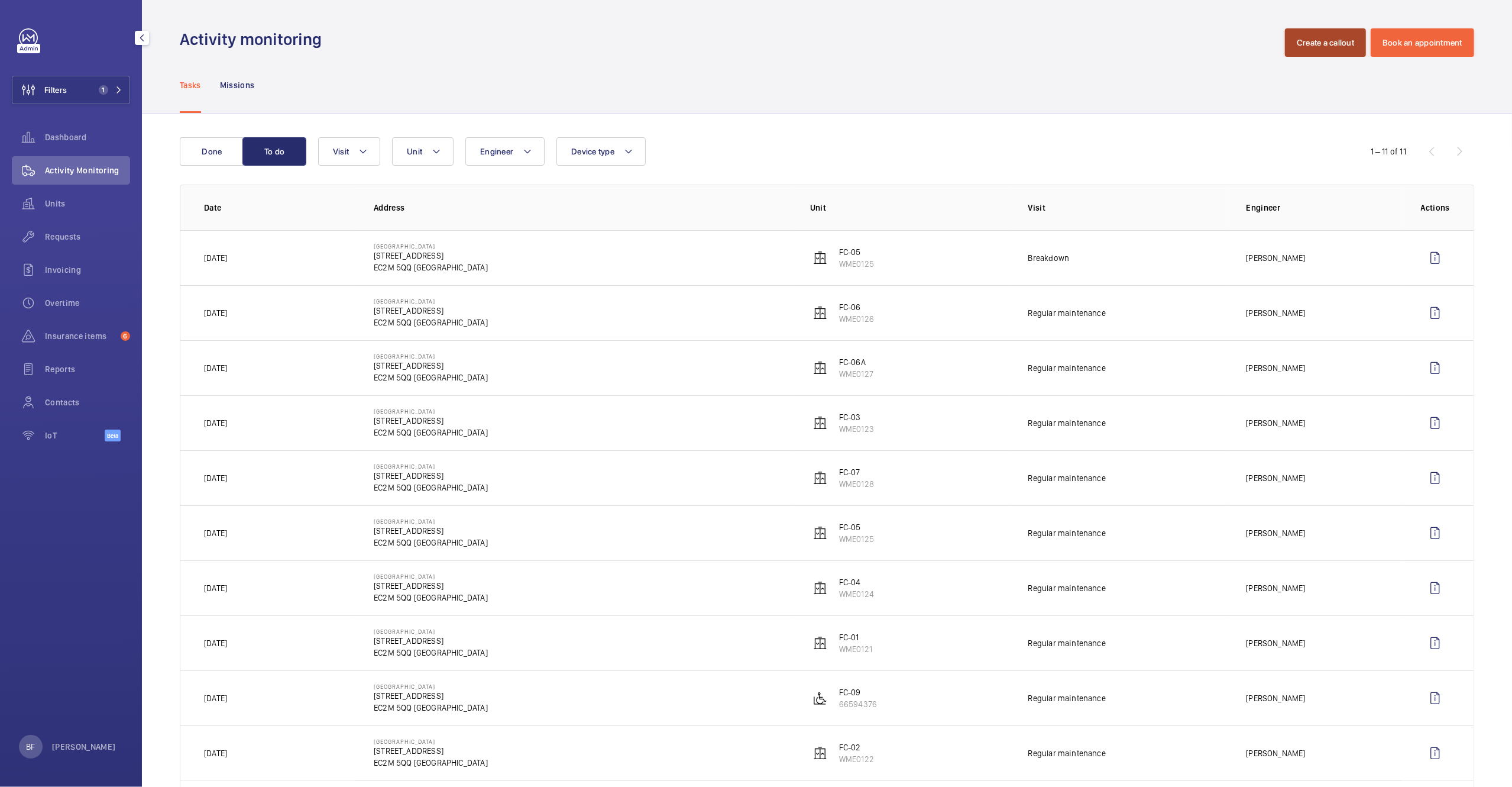
click at [1326, 40] on button "Create a callout" at bounding box center [1325, 42] width 81 height 28
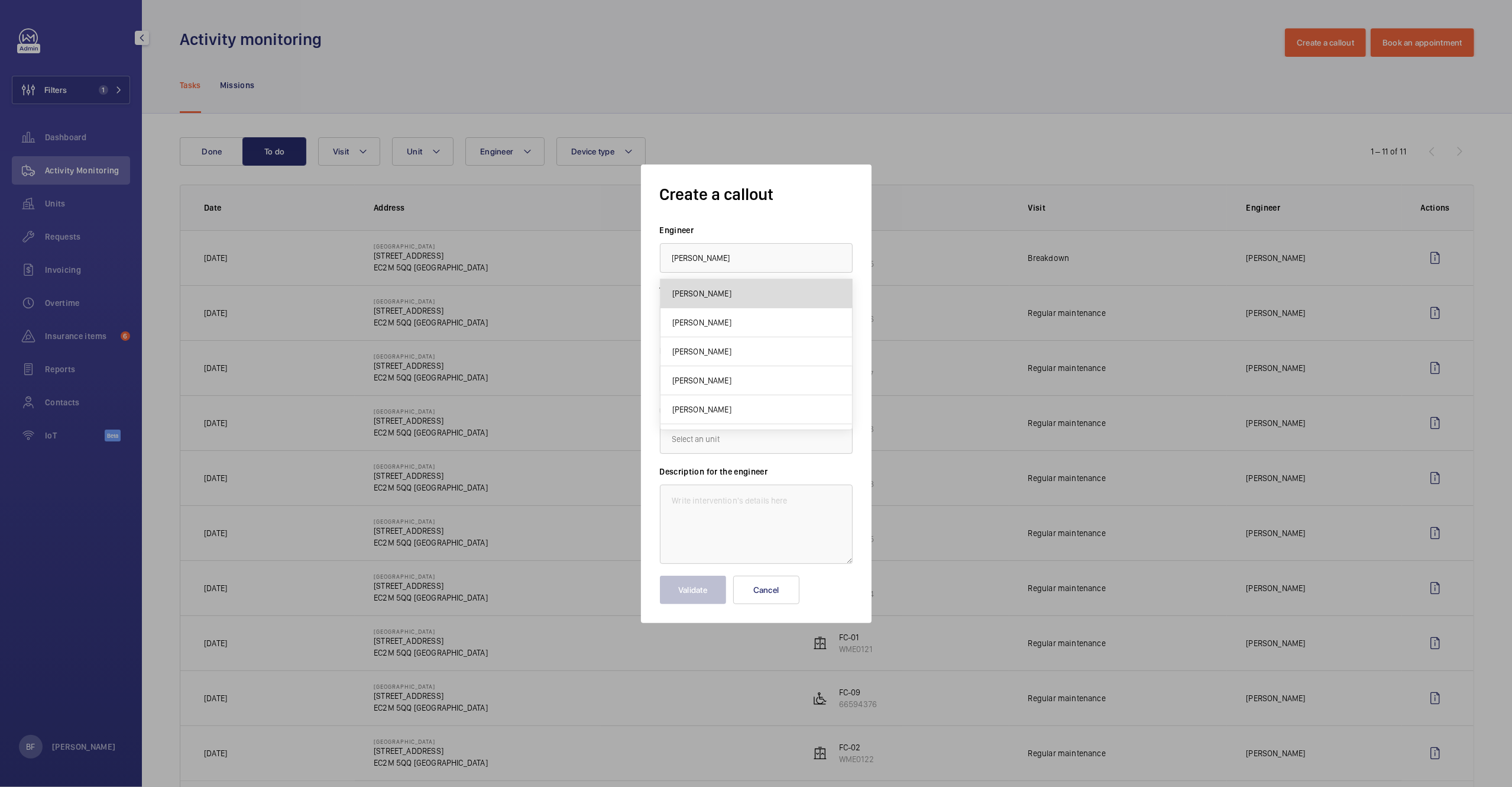
click at [782, 279] on mat-option "James Dalton" at bounding box center [756, 294] width 191 height 29
type input "James Dalton"
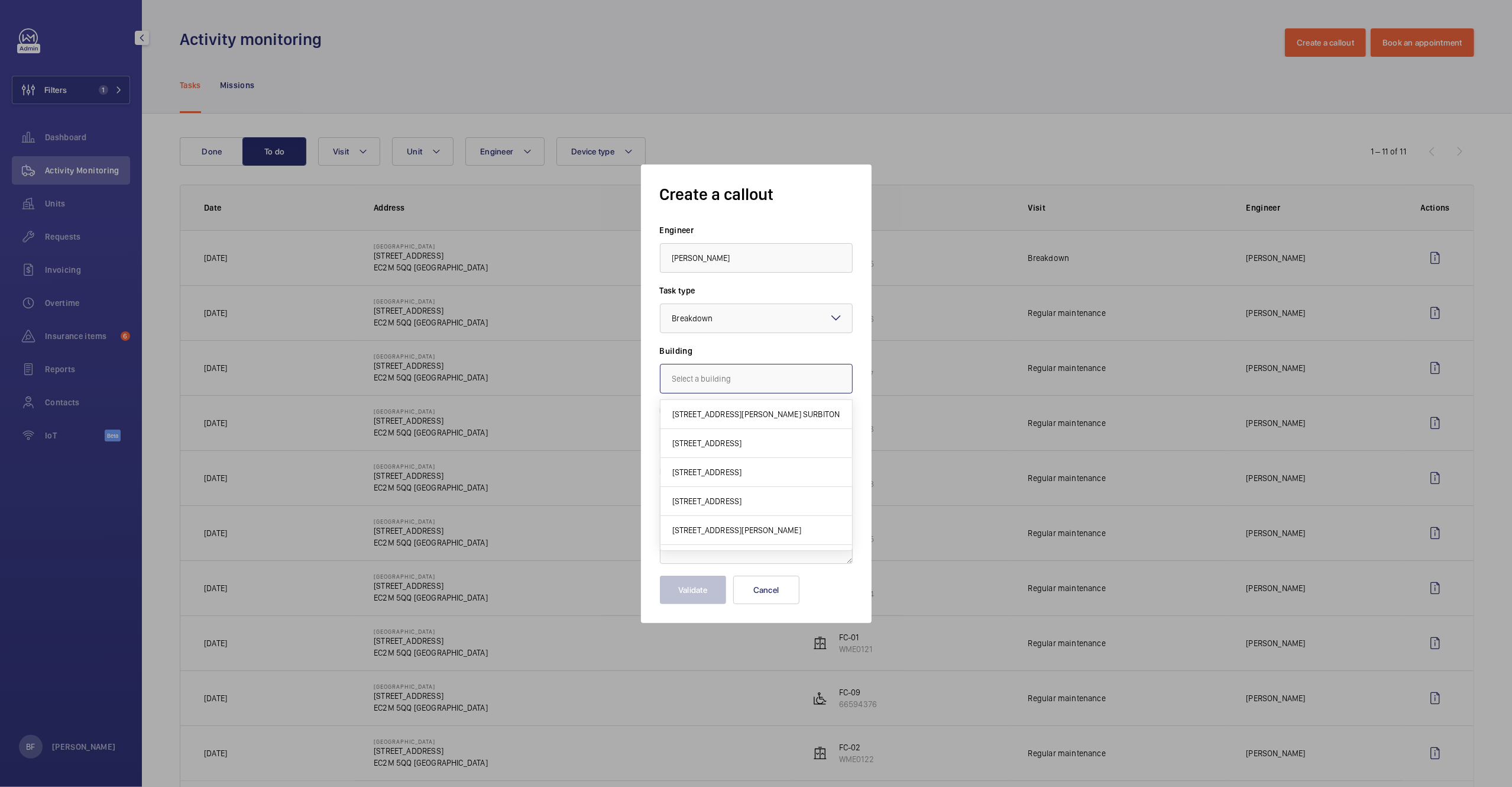
click at [695, 384] on input "text" at bounding box center [756, 378] width 193 height 30
click at [730, 419] on span "29 Finsbury Circus, EC2M 5QQ LONDON" at bounding box center [707, 414] width 69 height 12
type input "29 Finsbury Circus, EC2M 5QQ LONDON"
click at [721, 436] on input "text" at bounding box center [756, 439] width 193 height 30
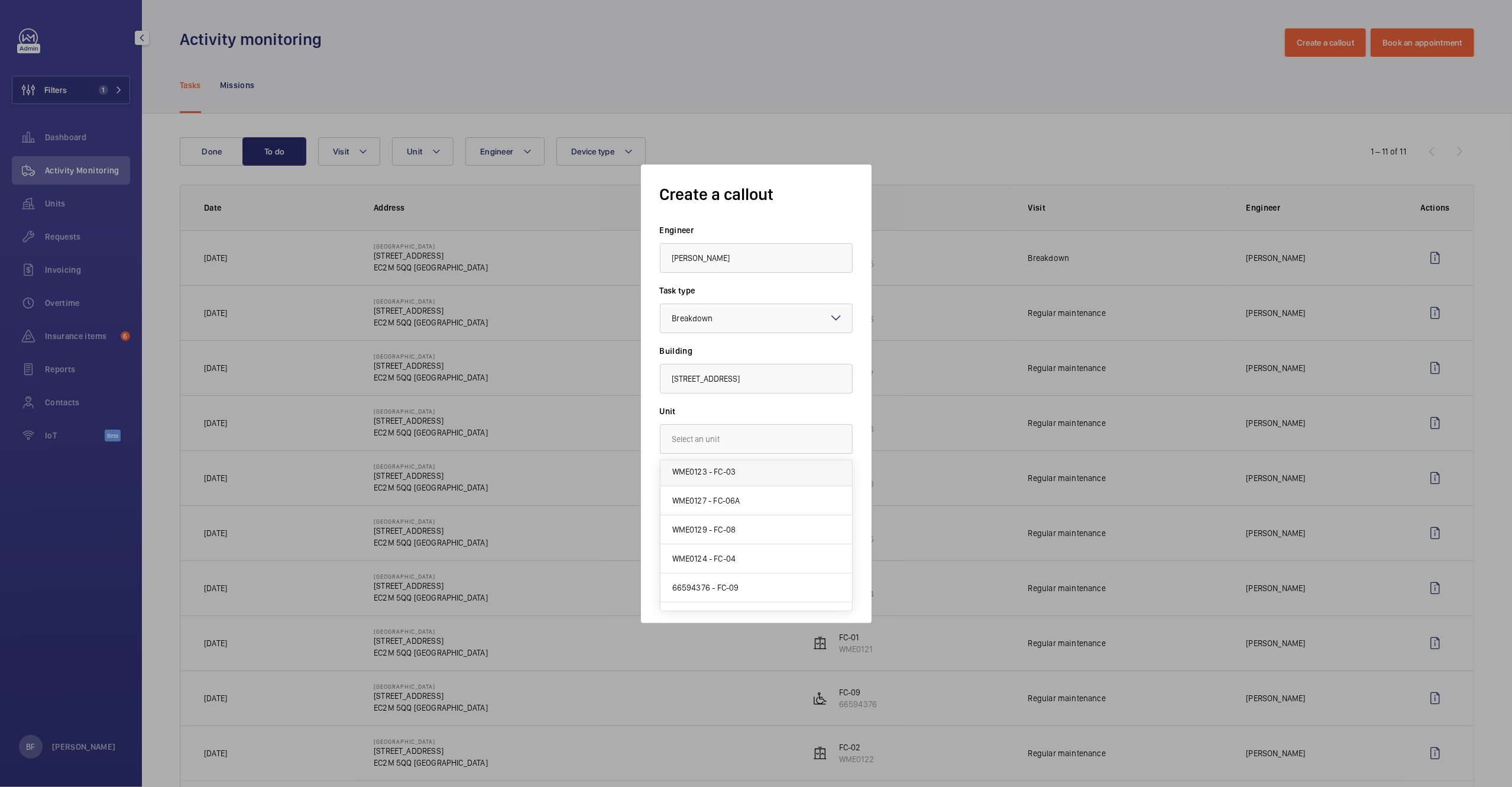
click at [730, 475] on span "WME0123 - FC-03" at bounding box center [704, 471] width 64 height 12
type input "WME0123 - FC-03"
click at [724, 511] on textarea at bounding box center [756, 524] width 193 height 79
paste textarea "Not regular engineer visited last week to take autodialler details for lift-02 …"
click at [670, 505] on textarea "Not regular engineer visited last week to take autodialler details for lift-02 …" at bounding box center [756, 524] width 193 height 79
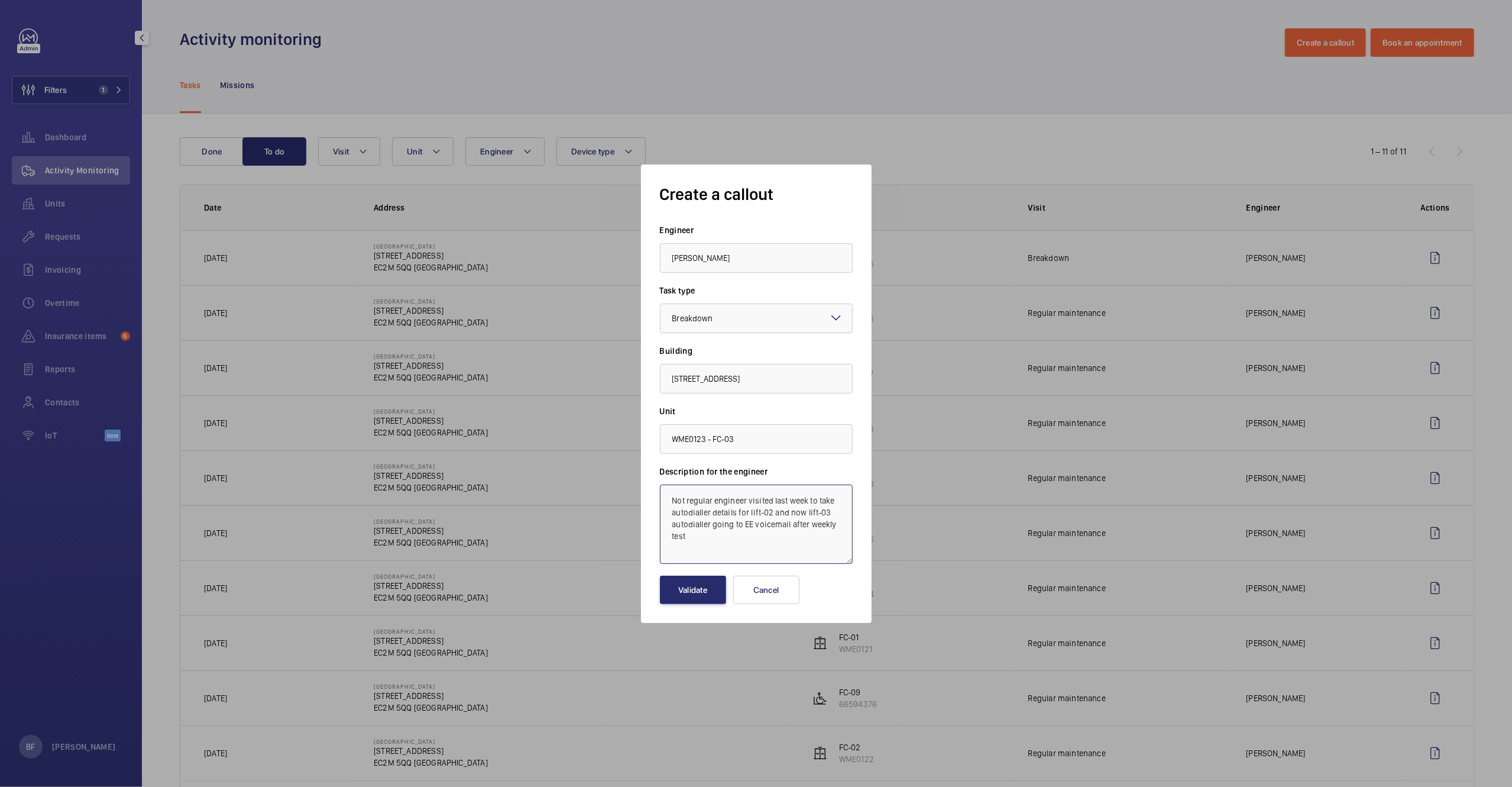
paste textarea "Job #357173"
type textarea "Job #357173 - Not regular engineer visited last week to take autodialler detail…"
click at [696, 582] on button "Validate" at bounding box center [693, 589] width 66 height 28
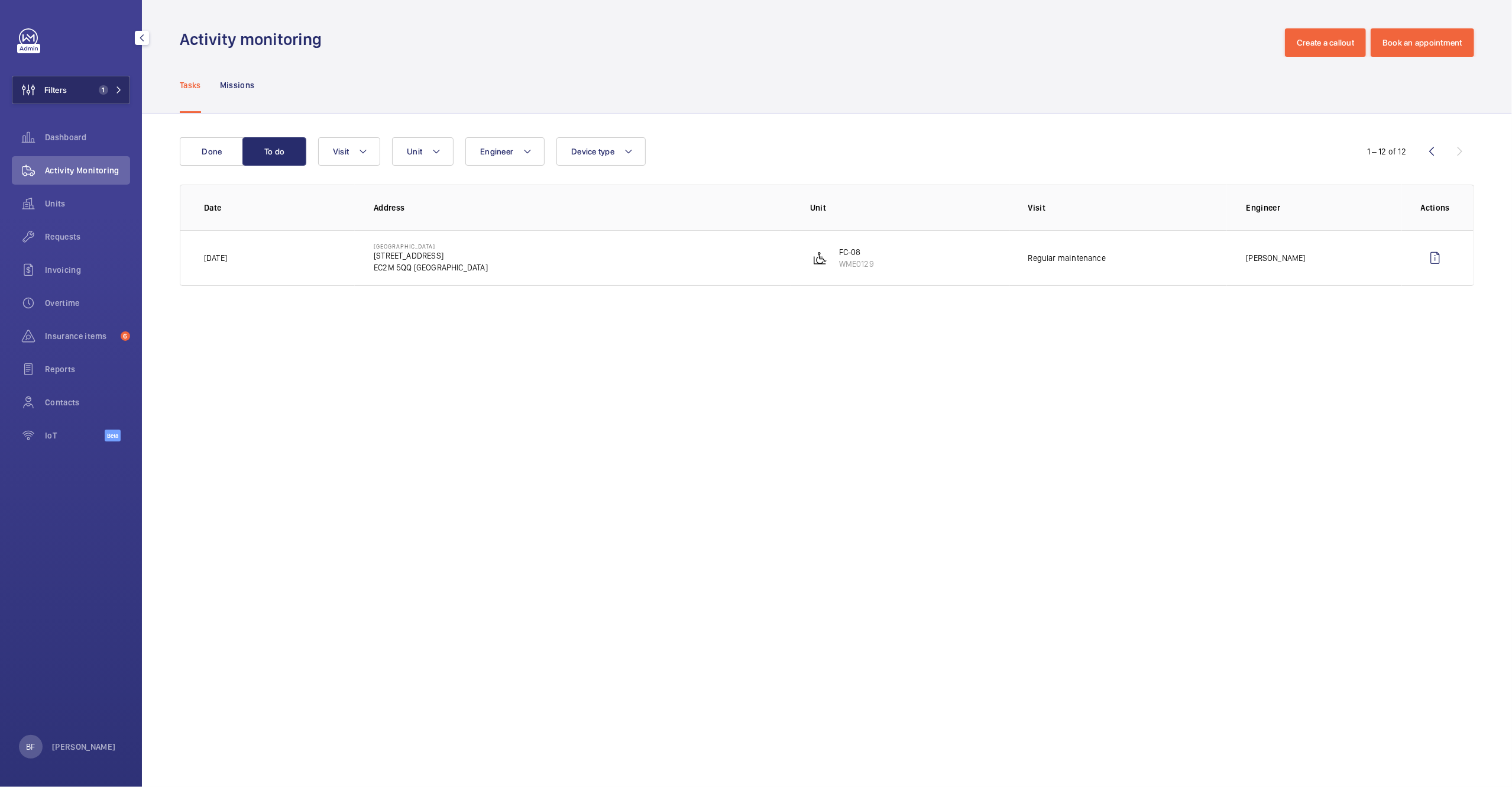
click at [118, 98] on button "Filters 1" at bounding box center [71, 89] width 118 height 28
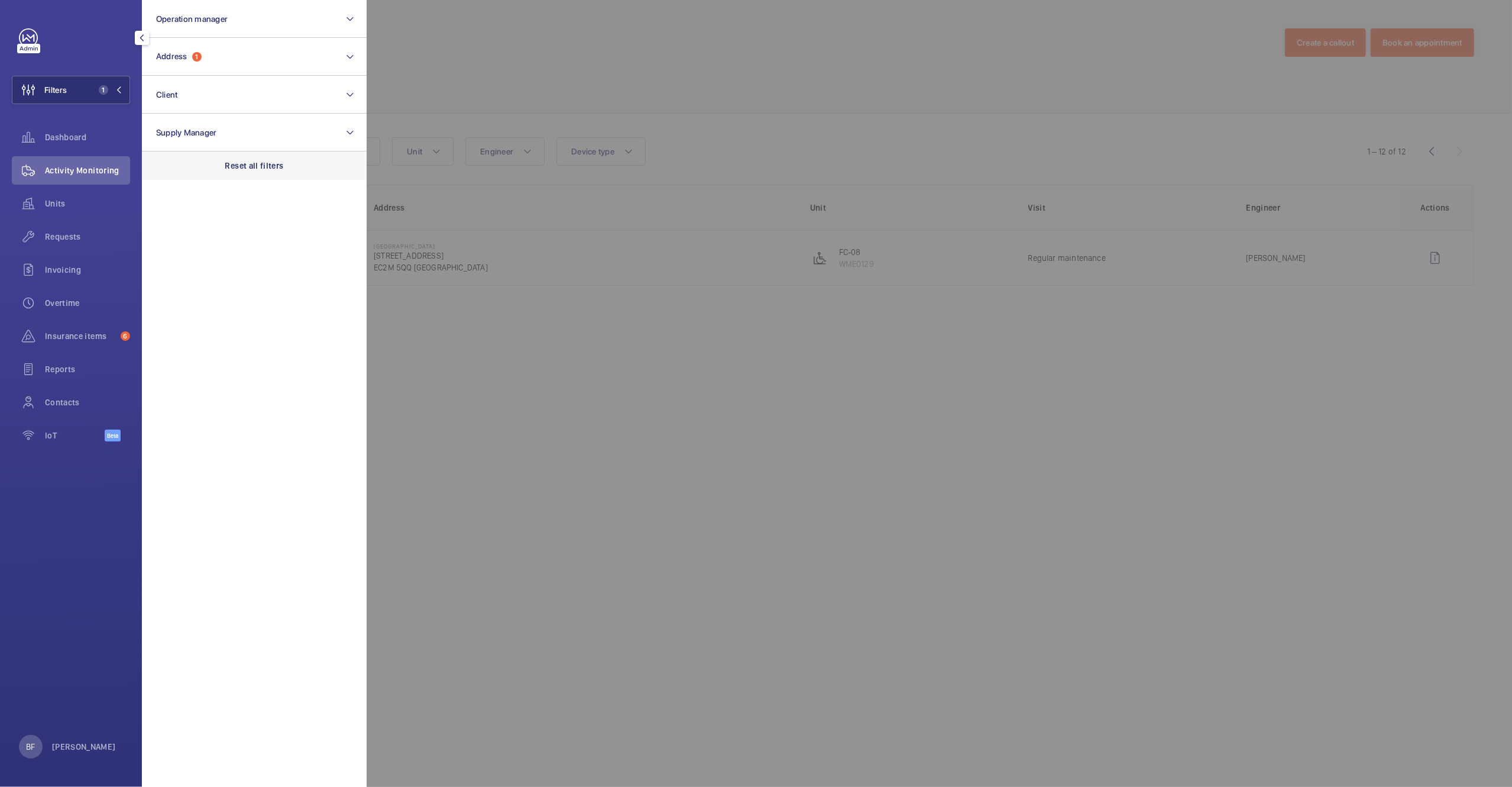
click at [271, 170] on p "Reset all filters" at bounding box center [254, 166] width 59 height 12
click at [668, 73] on div at bounding box center [1122, 393] width 1512 height 787
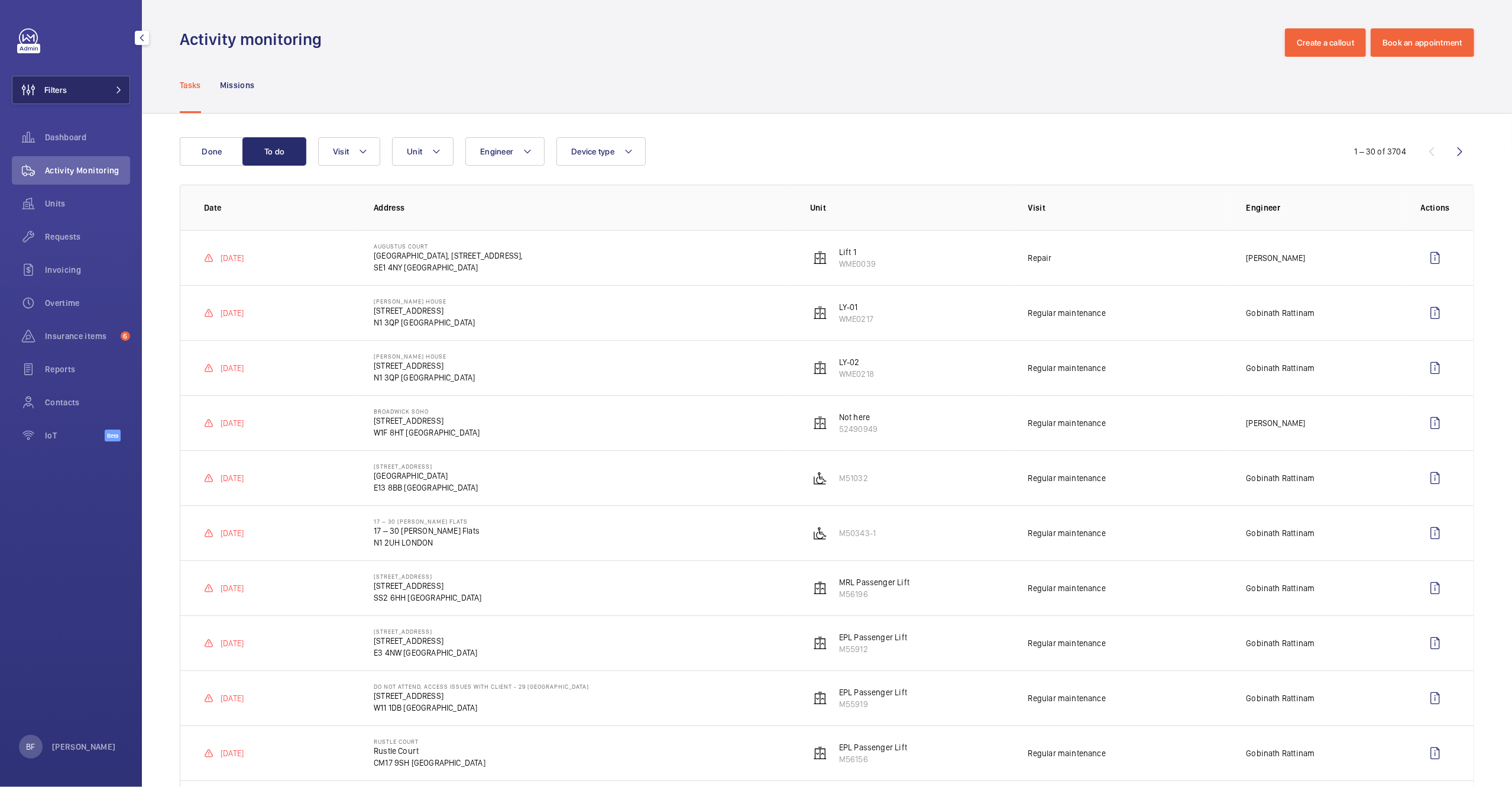
click at [111, 92] on span at bounding box center [115, 90] width 14 height 7
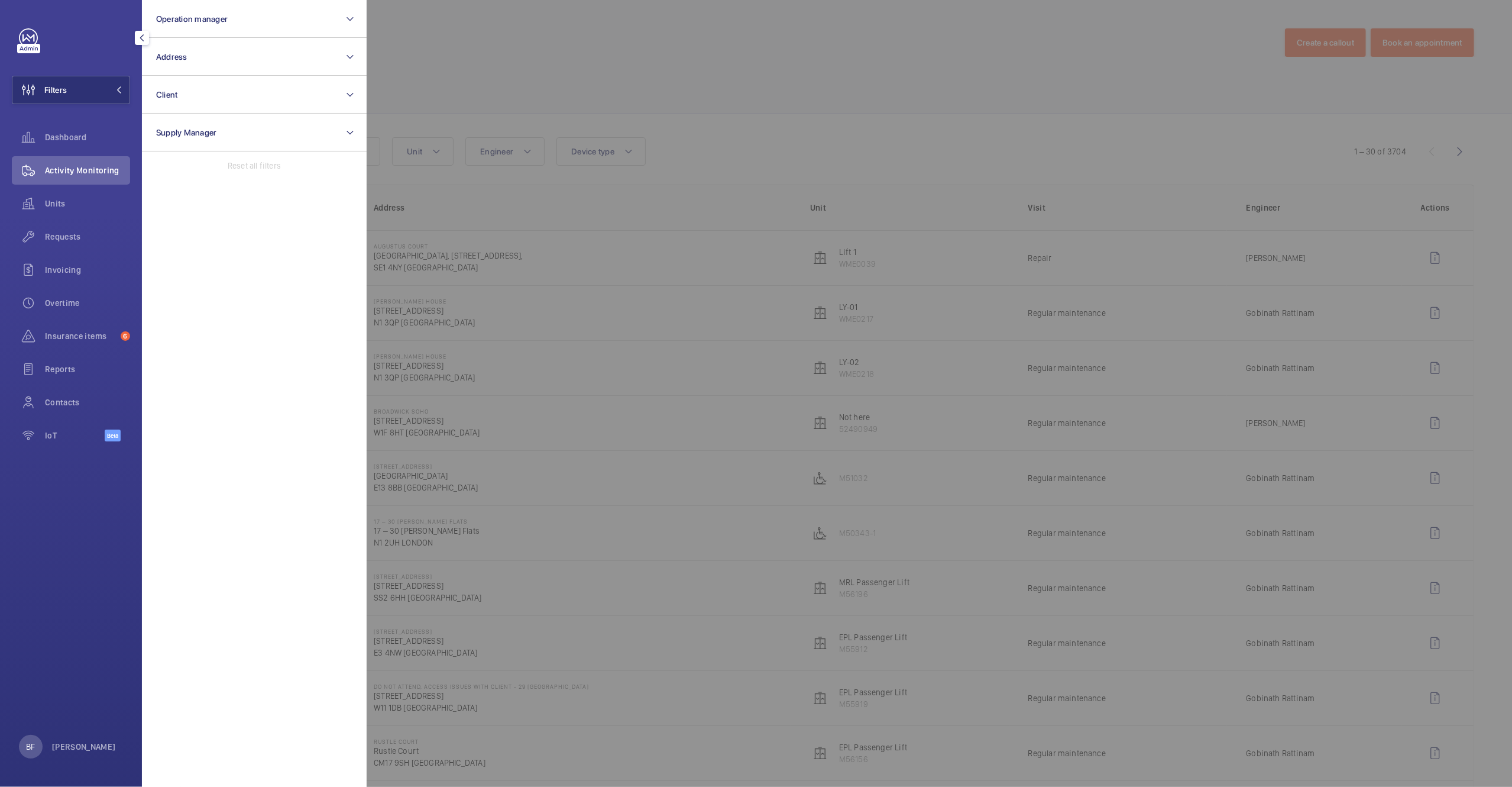
click at [773, 115] on div at bounding box center [1122, 393] width 1512 height 787
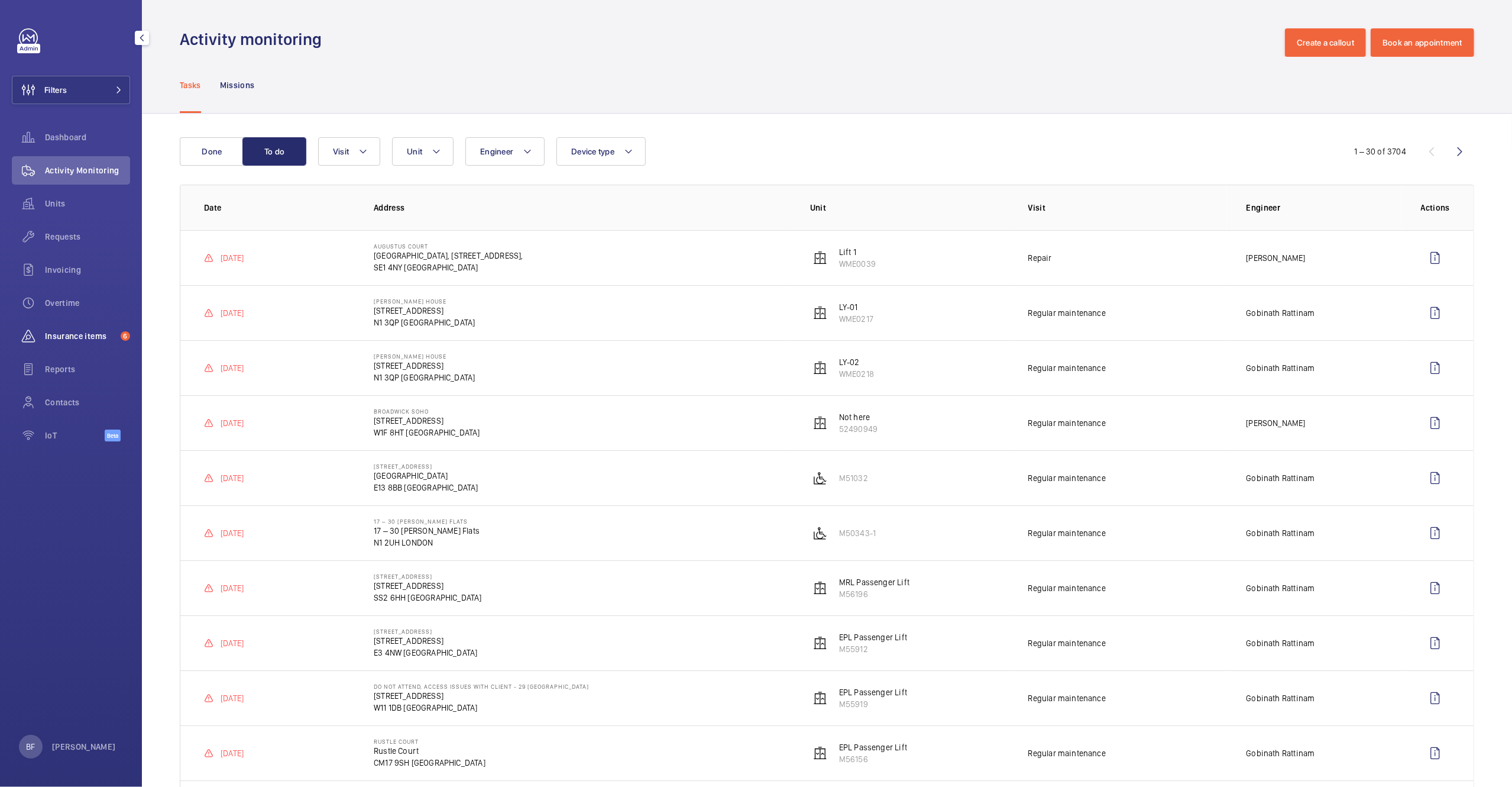
click at [79, 334] on span "Insurance items" at bounding box center [80, 336] width 71 height 12
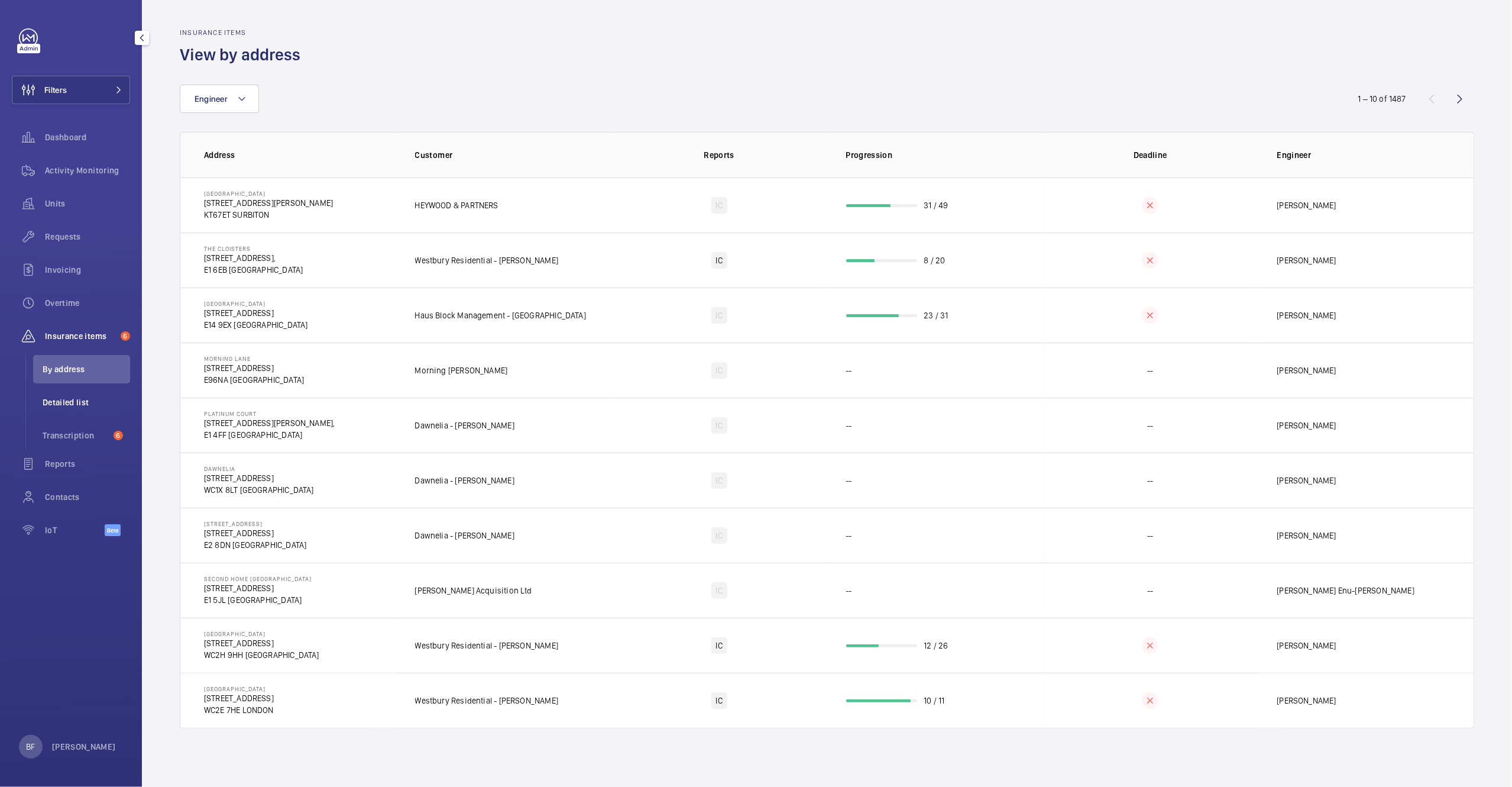
click at [76, 404] on span "Detailed list" at bounding box center [86, 403] width 88 height 12
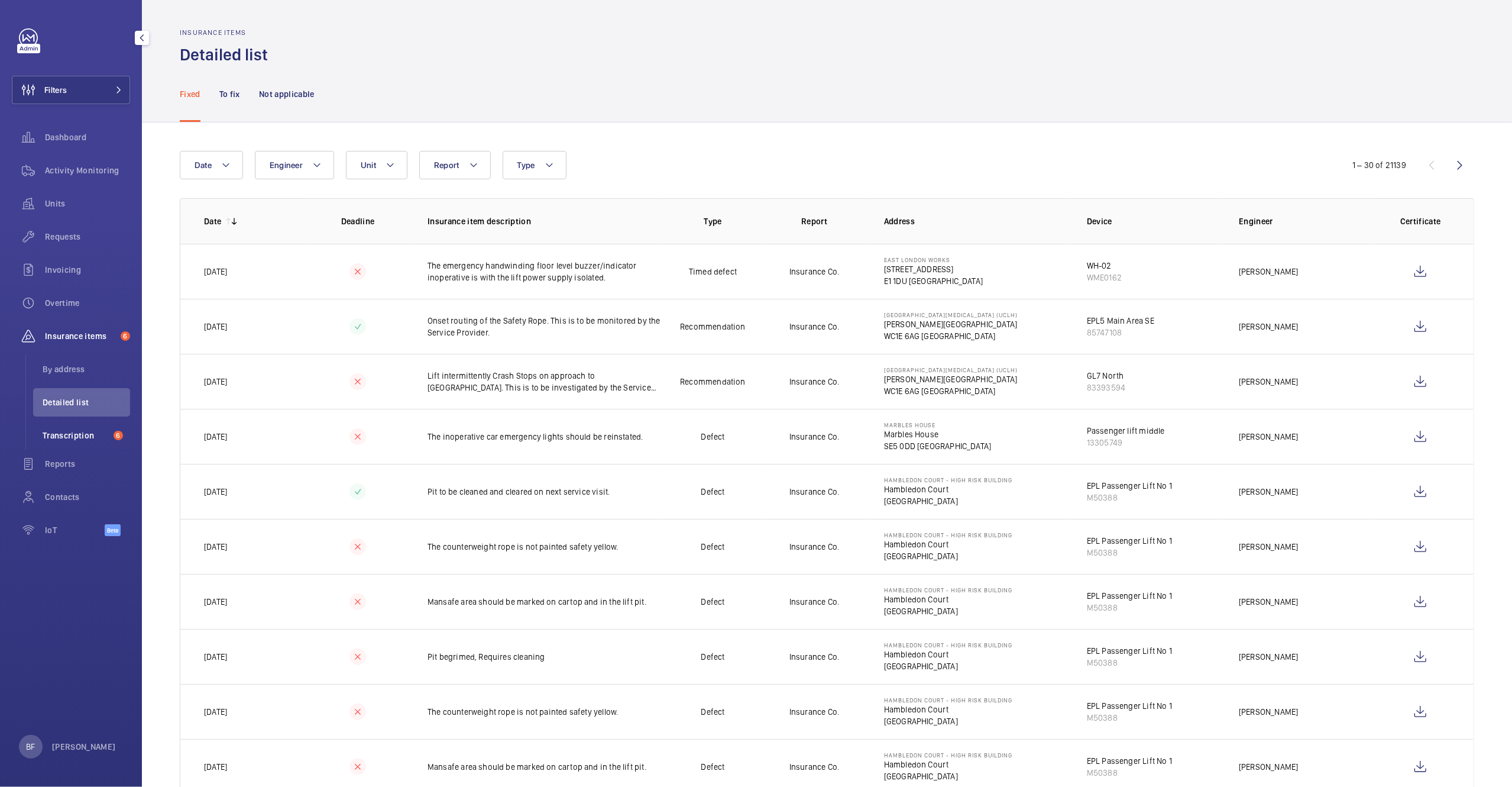
click at [100, 439] on span "Transcription" at bounding box center [76, 436] width 66 height 12
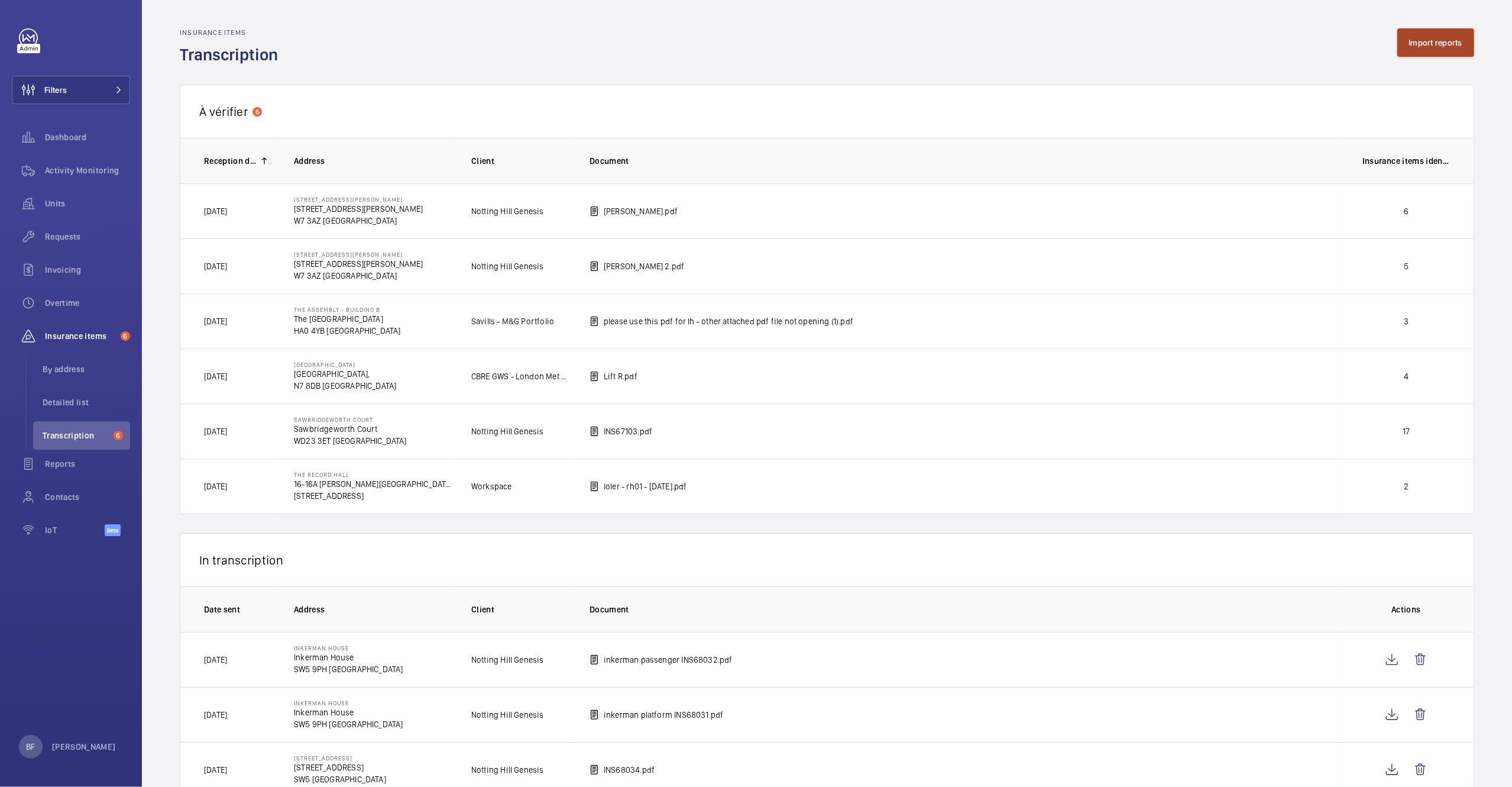
click at [1451, 48] on button "Import reports" at bounding box center [1436, 42] width 77 height 28
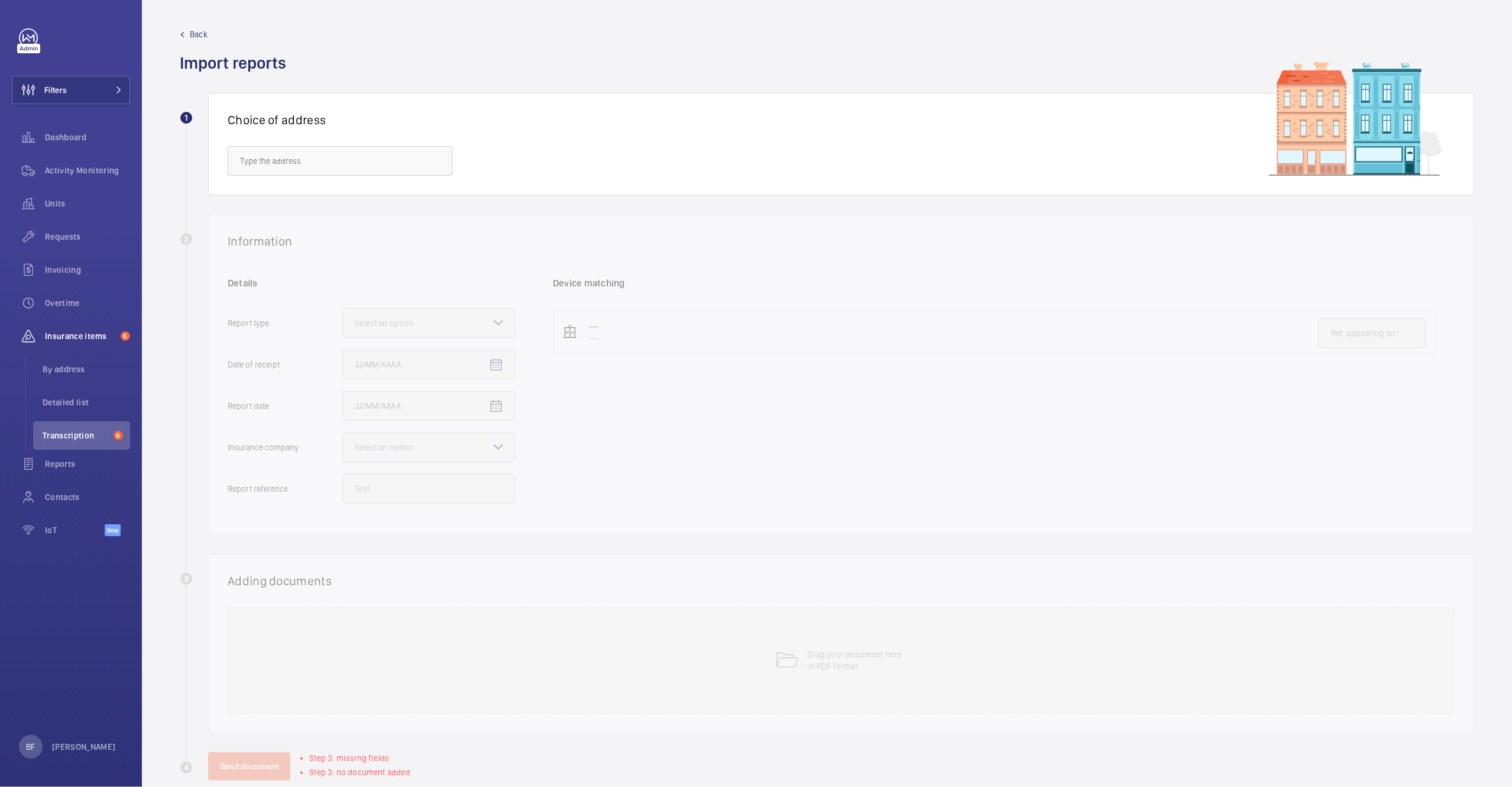
click at [346, 181] on div "Choice of address" at bounding box center [841, 144] width 1266 height 102
click at [347, 174] on input "text" at bounding box center [340, 161] width 225 height 30
click at [365, 224] on span "The Assembly - Building E - The Assembly - Building E, Montrose Crescent, WEMBL…" at bounding box center [339, 226] width 200 height 12
type input "The Assembly - Building E - The Assembly - Building E, Montrose Crescent, WEMBL…"
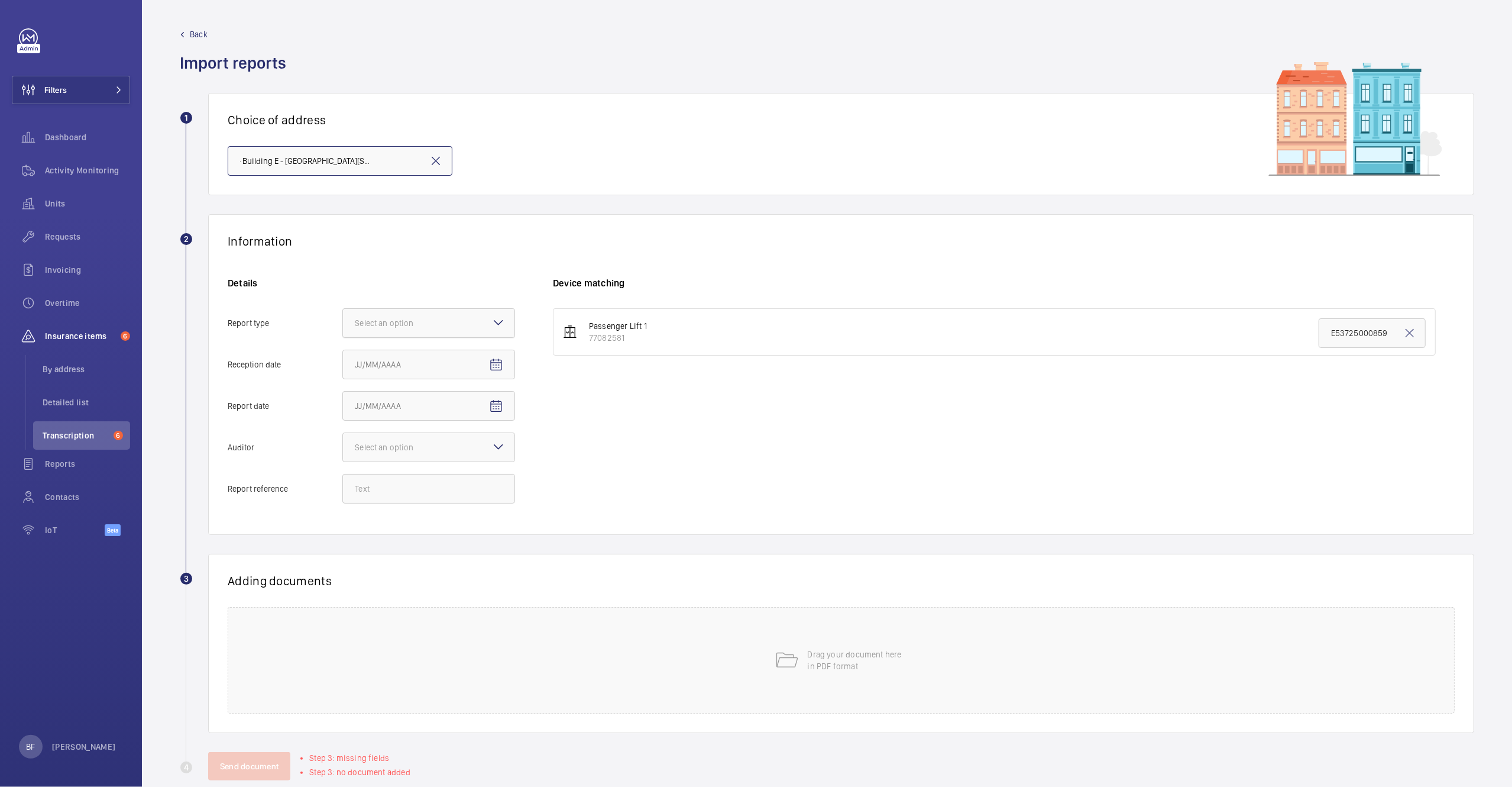
click at [404, 317] on div at bounding box center [429, 323] width 172 height 28
click at [343, 317] on input "Report type Select an option" at bounding box center [343, 323] width 0 height 28
click at [404, 371] on div "Insurance company" at bounding box center [429, 360] width 172 height 29
click at [343, 337] on input "Report type Select an option Insurance company Consultant" at bounding box center [343, 323] width 0 height 28
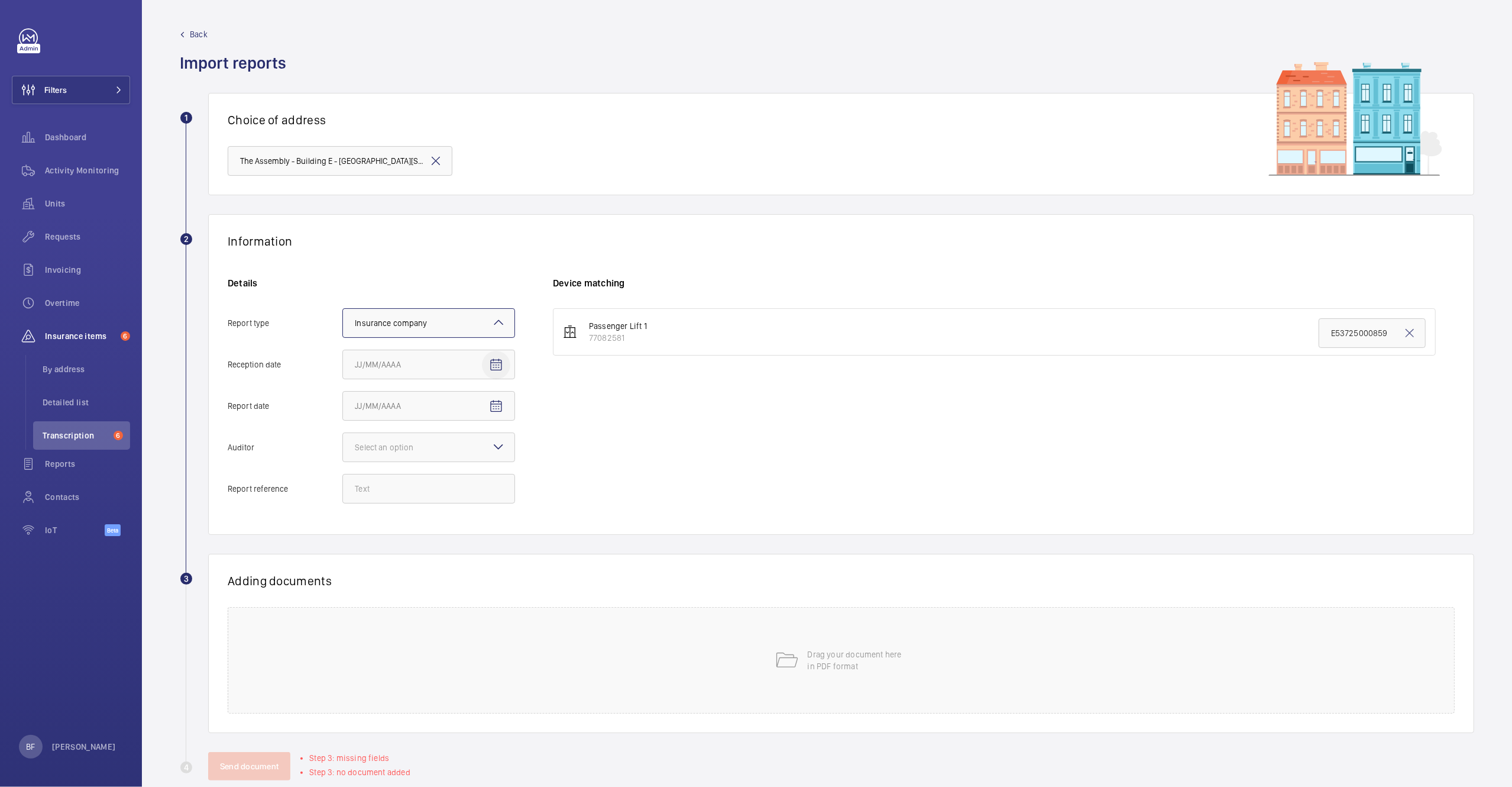
click at [503, 365] on mat-icon "Open calendar" at bounding box center [495, 364] width 14 height 14
click at [482, 535] on span "26" at bounding box center [478, 533] width 21 height 21
type input "9/26/2025"
click at [489, 406] on mat-icon "Open calendar" at bounding box center [495, 406] width 14 height 14
click at [429, 571] on span "24" at bounding box center [431, 574] width 21 height 21
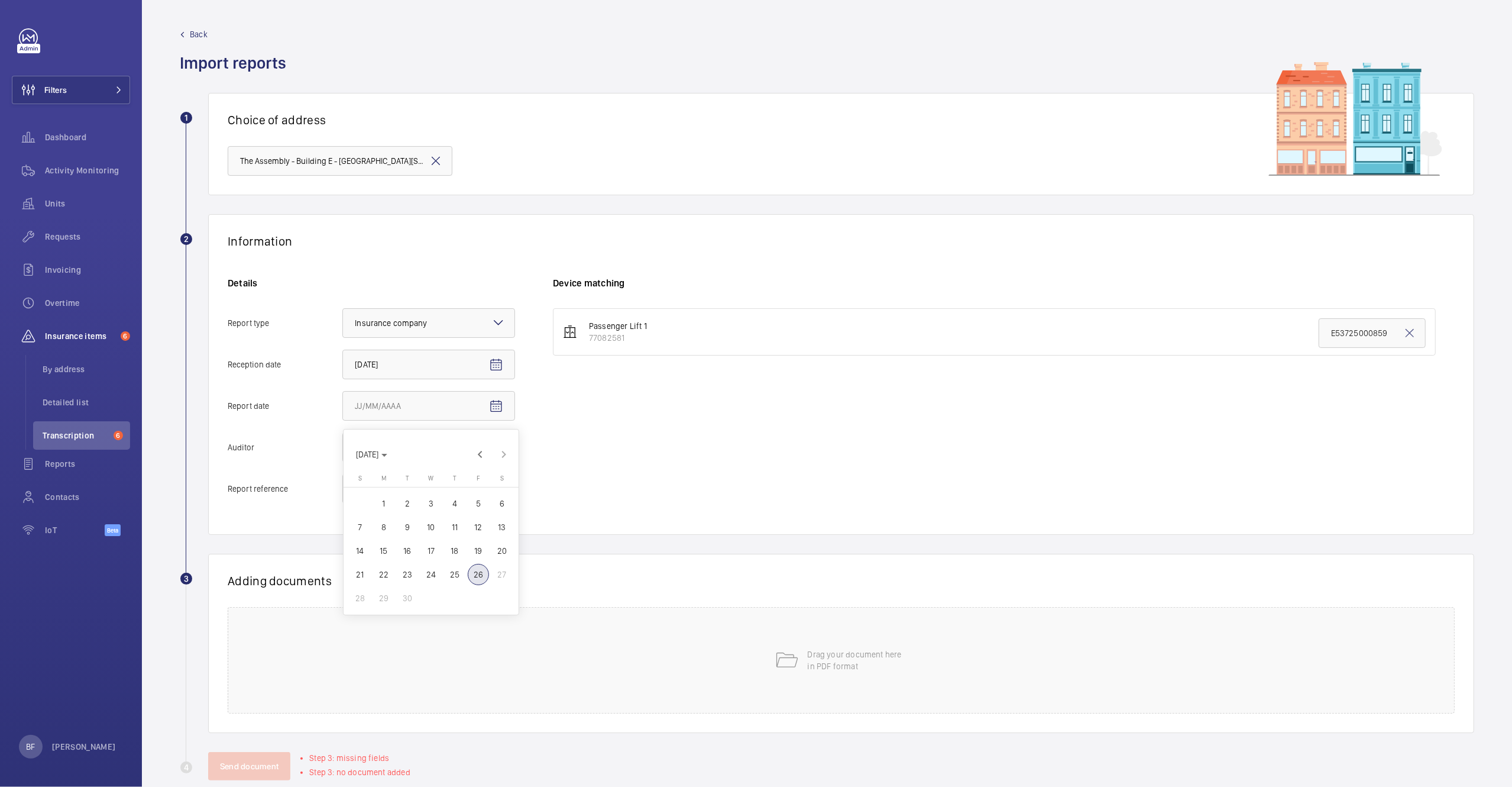
type input "9/24/2025"
click at [411, 432] on div "Details Report type Select an option × Insurance company × Reception date 9/26/…" at bounding box center [390, 396] width 325 height 238
click at [411, 443] on div "Select an option" at bounding box center [399, 447] width 88 height 12
click at [343, 443] on input "Auditor Select an option Veritas Zurich British Engineering Allianz Other" at bounding box center [343, 447] width 0 height 28
click at [403, 567] on span "Allianz" at bounding box center [428, 571] width 148 height 12
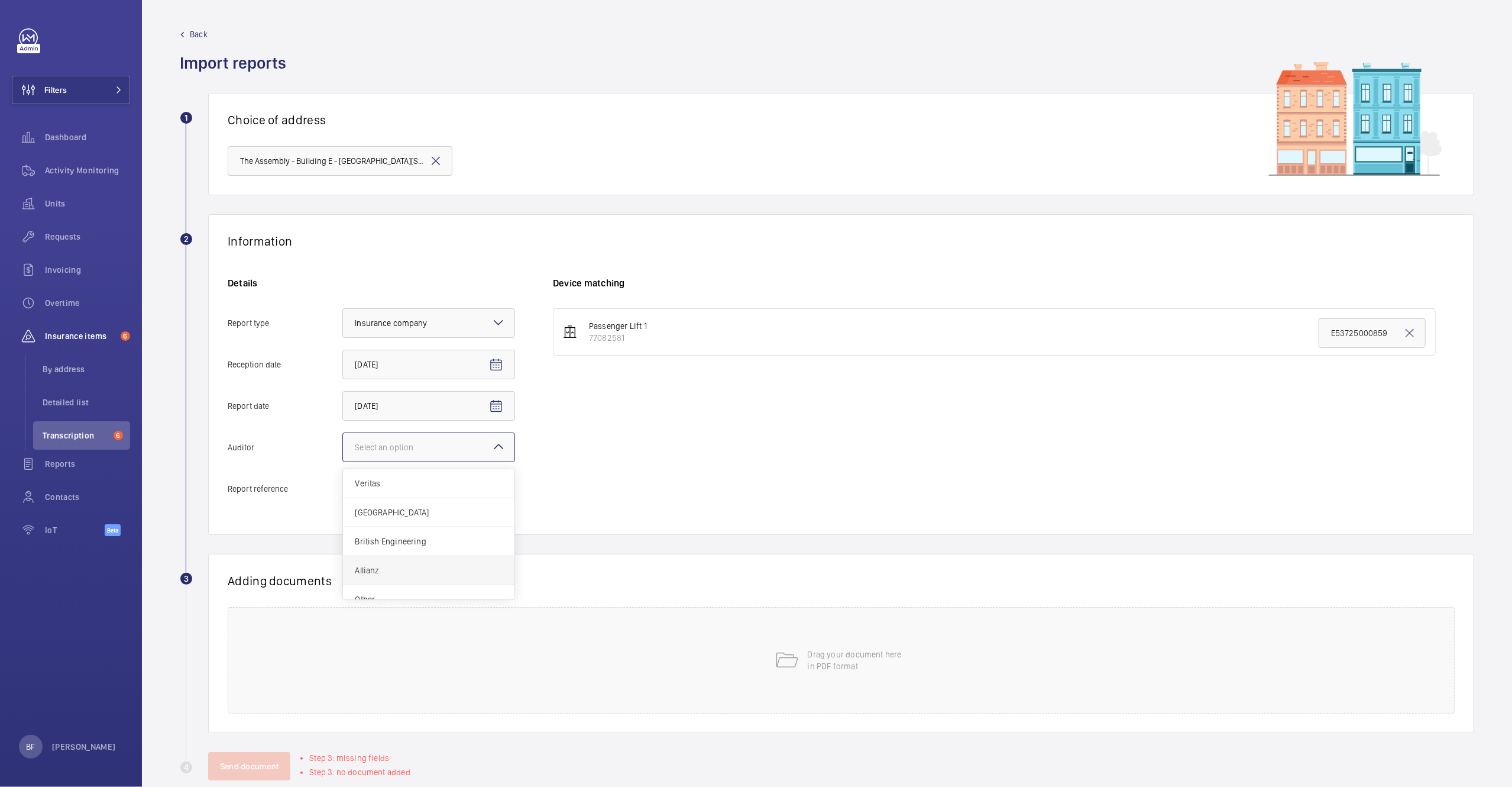
click at [343, 461] on input "Auditor Select an option Veritas Zurich British Engineering Allianz Other" at bounding box center [343, 447] width 0 height 28
click at [387, 490] on input "Report reference" at bounding box center [429, 488] width 173 height 30
click at [436, 504] on div "Details Report type Select an option × Insurance company × Reception date 9/26/…" at bounding box center [390, 396] width 325 height 238
paste input "E53725000859"
type input "E53725000859"
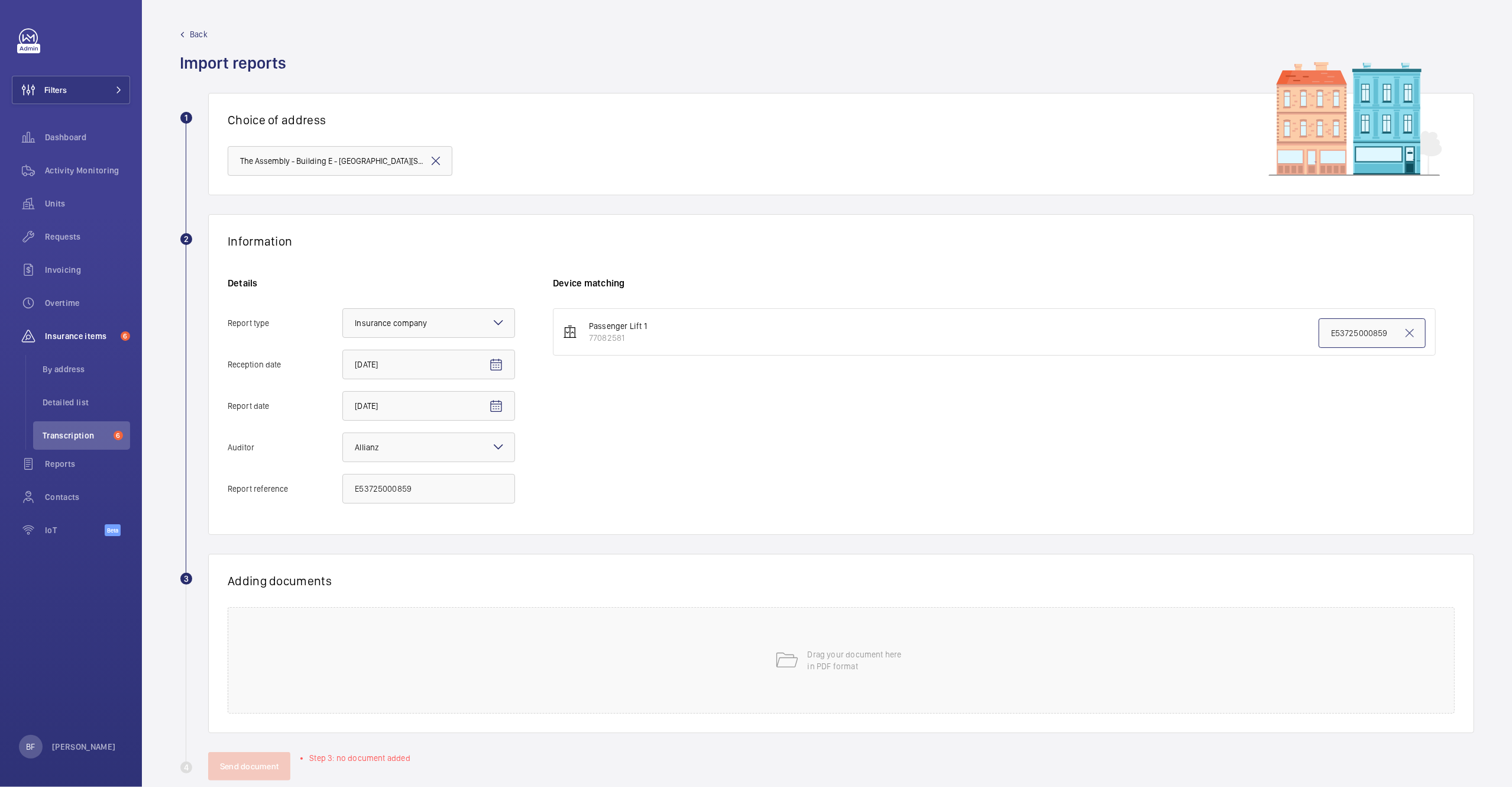
click at [1357, 331] on input "E53725000859" at bounding box center [1372, 333] width 107 height 30
click at [663, 676] on div "Drag your document here in PDF format" at bounding box center [841, 660] width 1227 height 106
click at [651, 617] on span "Select involved devices" at bounding box center [976, 621] width 820 height 12
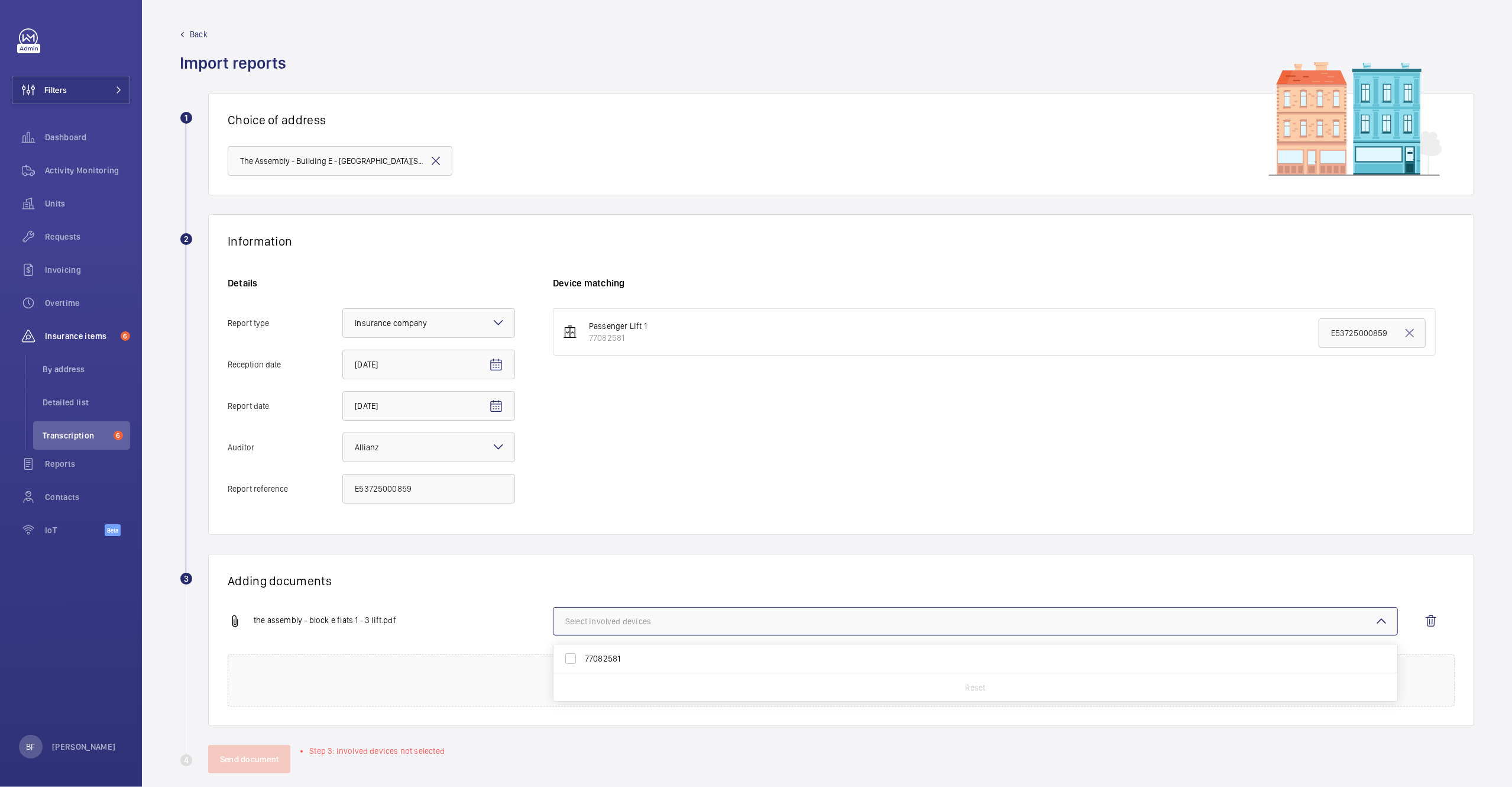
click at [617, 661] on span "77082581" at bounding box center [976, 659] width 783 height 12
click at [582, 661] on input "77082581" at bounding box center [570, 658] width 24 height 24
checkbox input "true"
click at [394, 588] on h1 "Adding documents" at bounding box center [841, 580] width 1227 height 15
click at [251, 772] on button "Send document" at bounding box center [249, 759] width 82 height 28
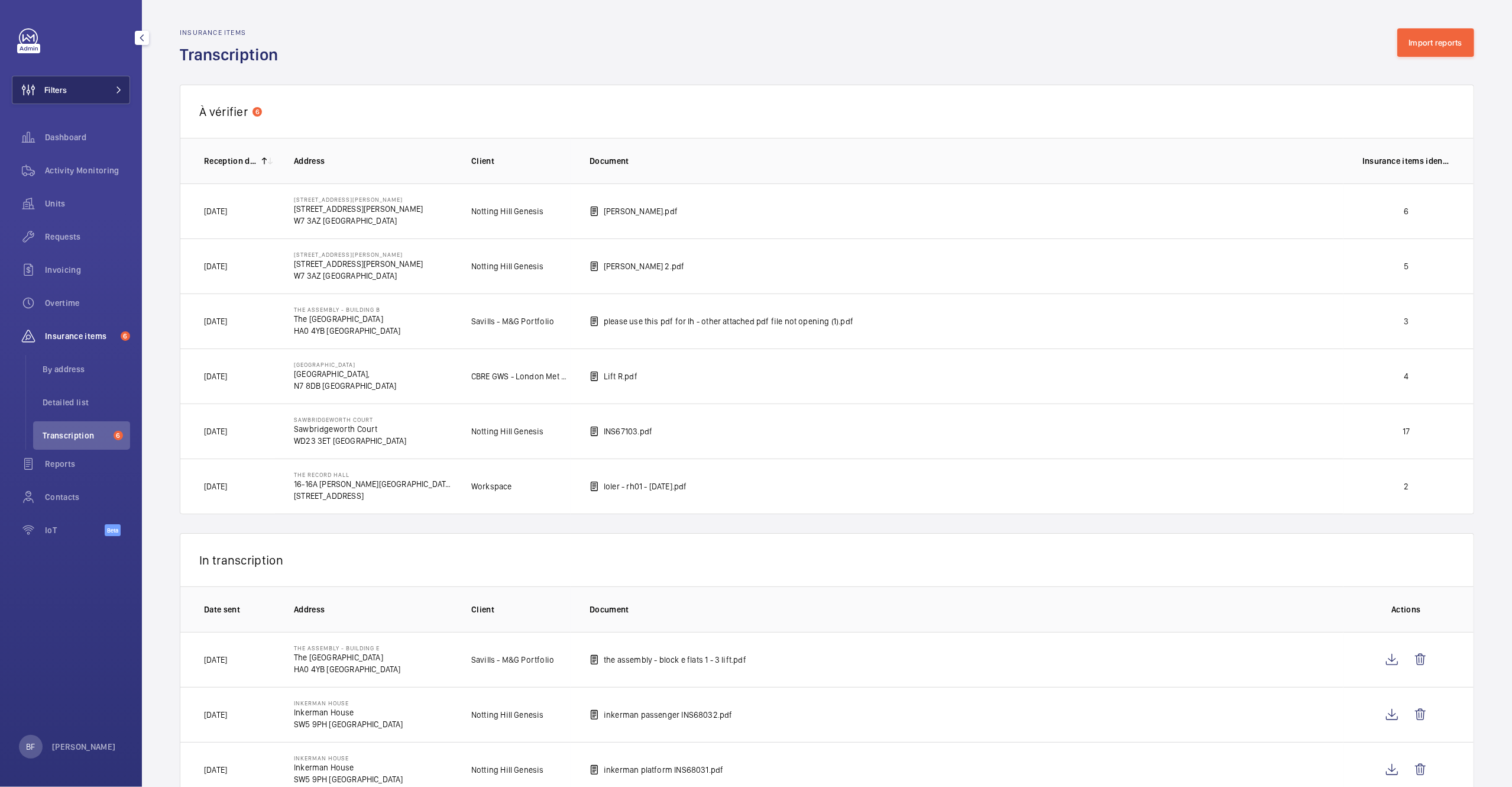
click at [105, 87] on button "Filters" at bounding box center [71, 89] width 118 height 28
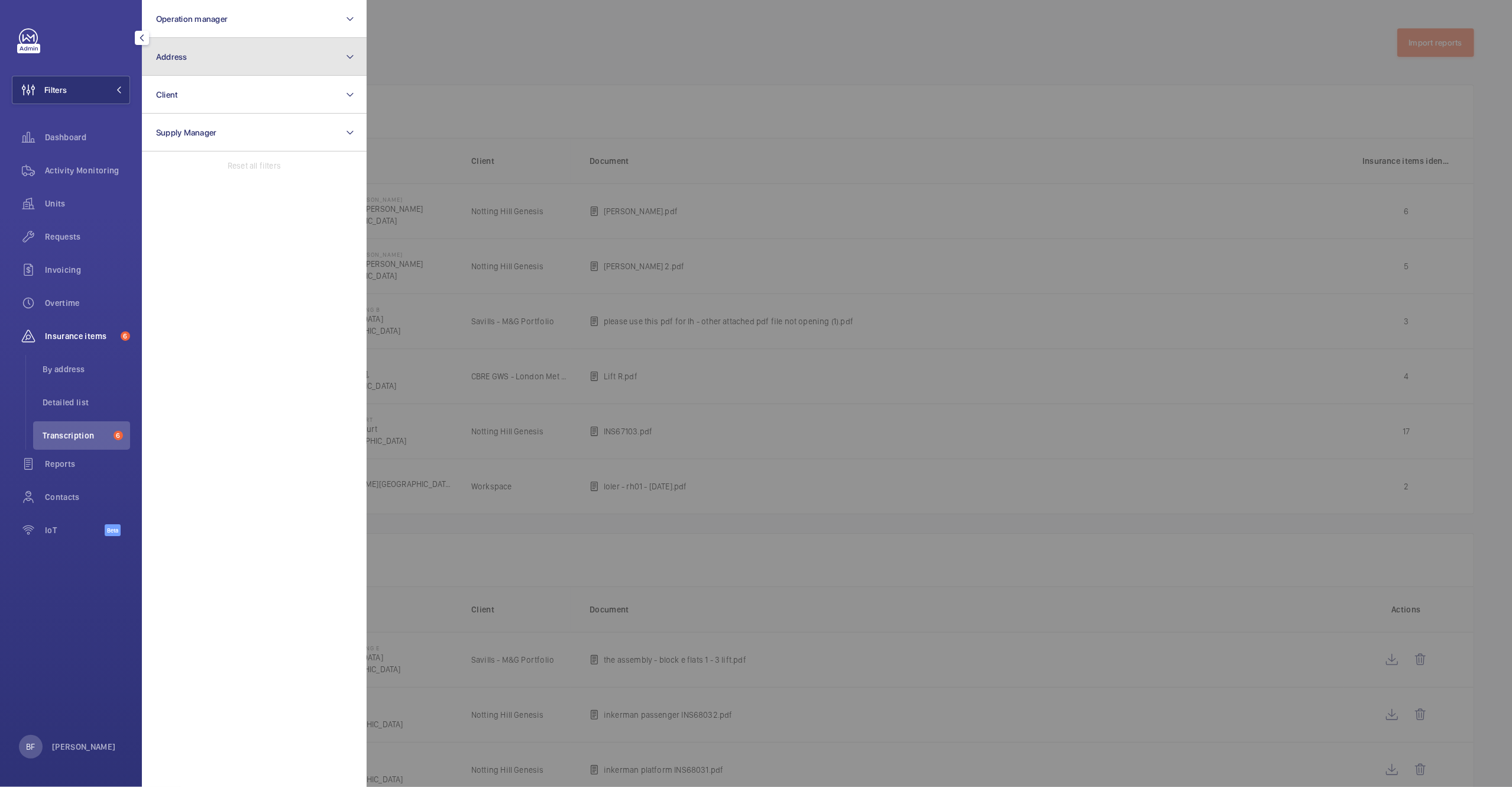
click at [236, 57] on button "Address" at bounding box center [254, 57] width 225 height 38
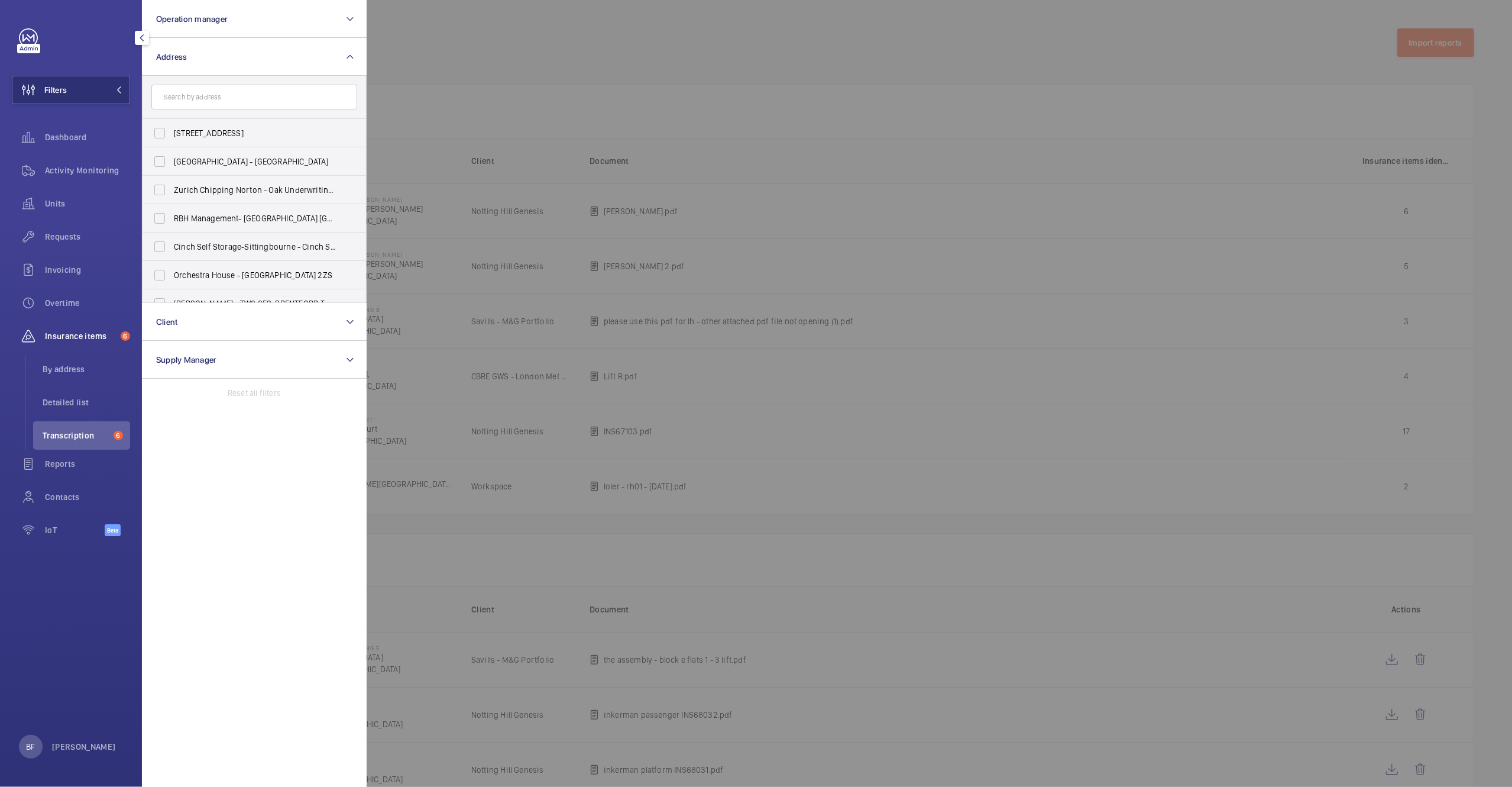
click at [249, 104] on input "text" at bounding box center [254, 97] width 206 height 25
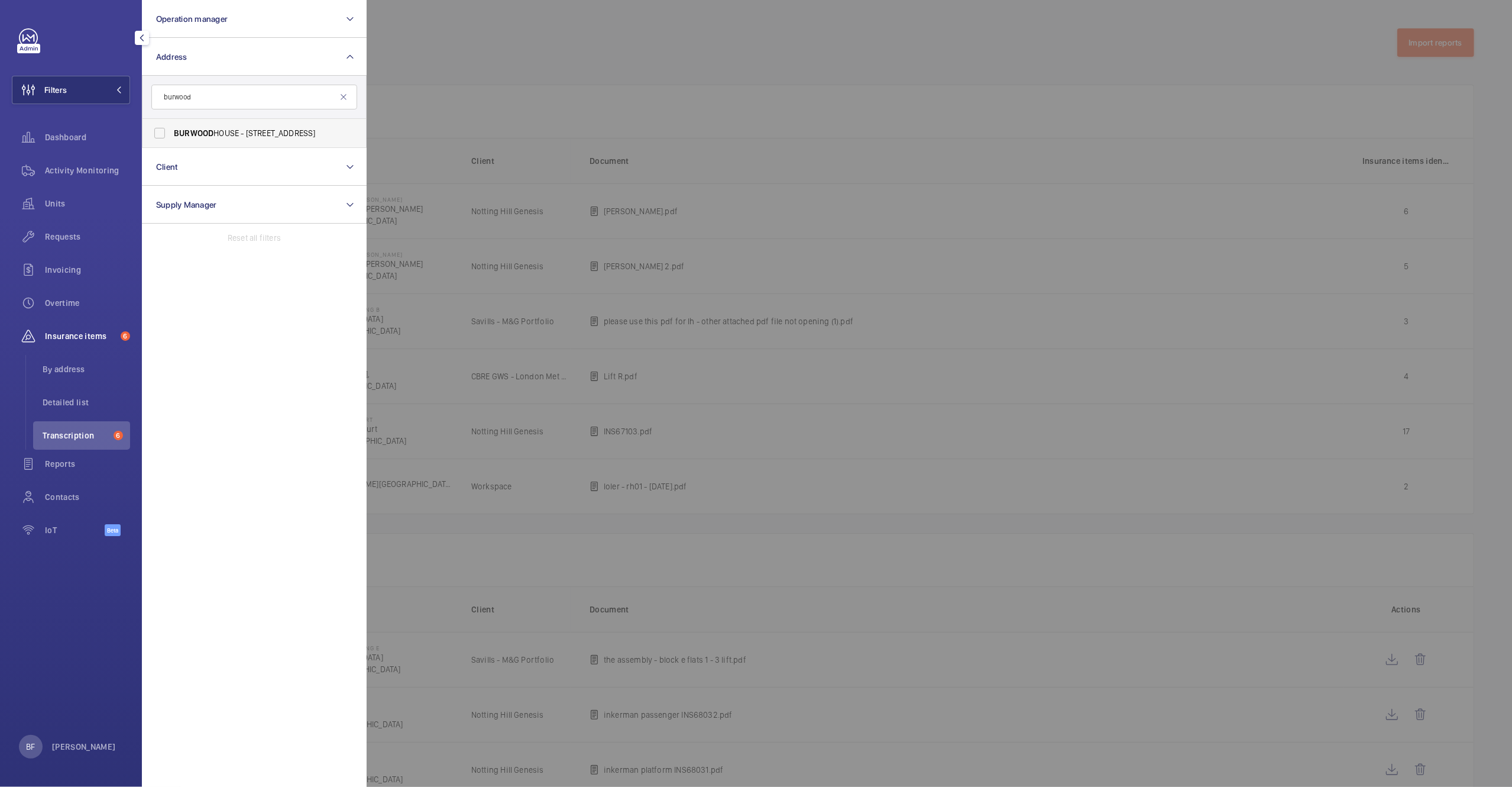
type input "burwood"
click at [225, 137] on span "BURWOOD HOUSE - 12-16 Caxton Street, LONDON SW1H 0QY" at bounding box center [255, 133] width 162 height 12
click at [172, 137] on input "BURWOOD HOUSE - 12-16 Caxton Street, LONDON SW1H 0QY" at bounding box center [159, 133] width 24 height 24
checkbox input "true"
click at [535, 111] on div at bounding box center [1122, 393] width 1512 height 787
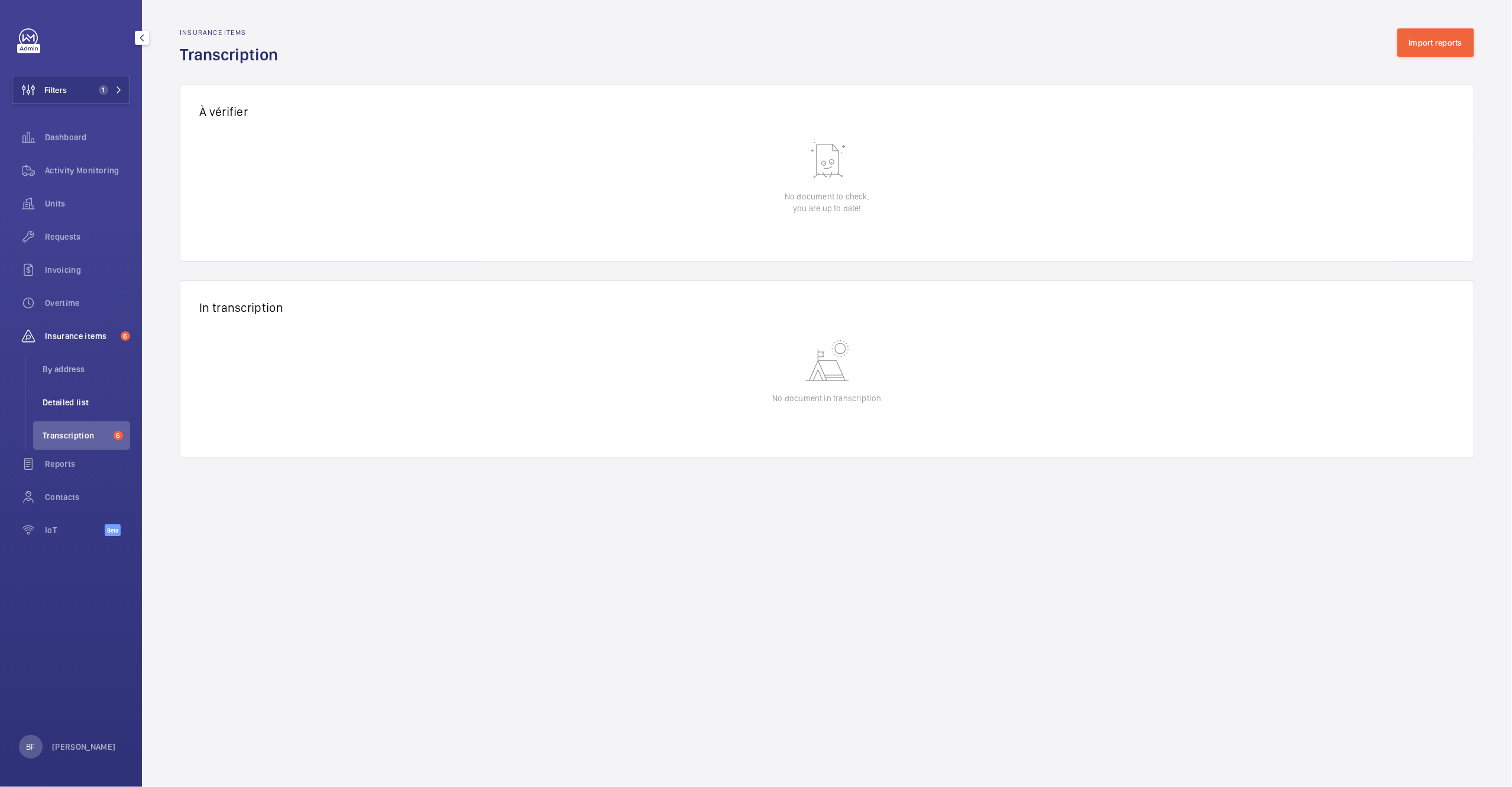
click at [51, 407] on span "Detailed list" at bounding box center [86, 403] width 88 height 12
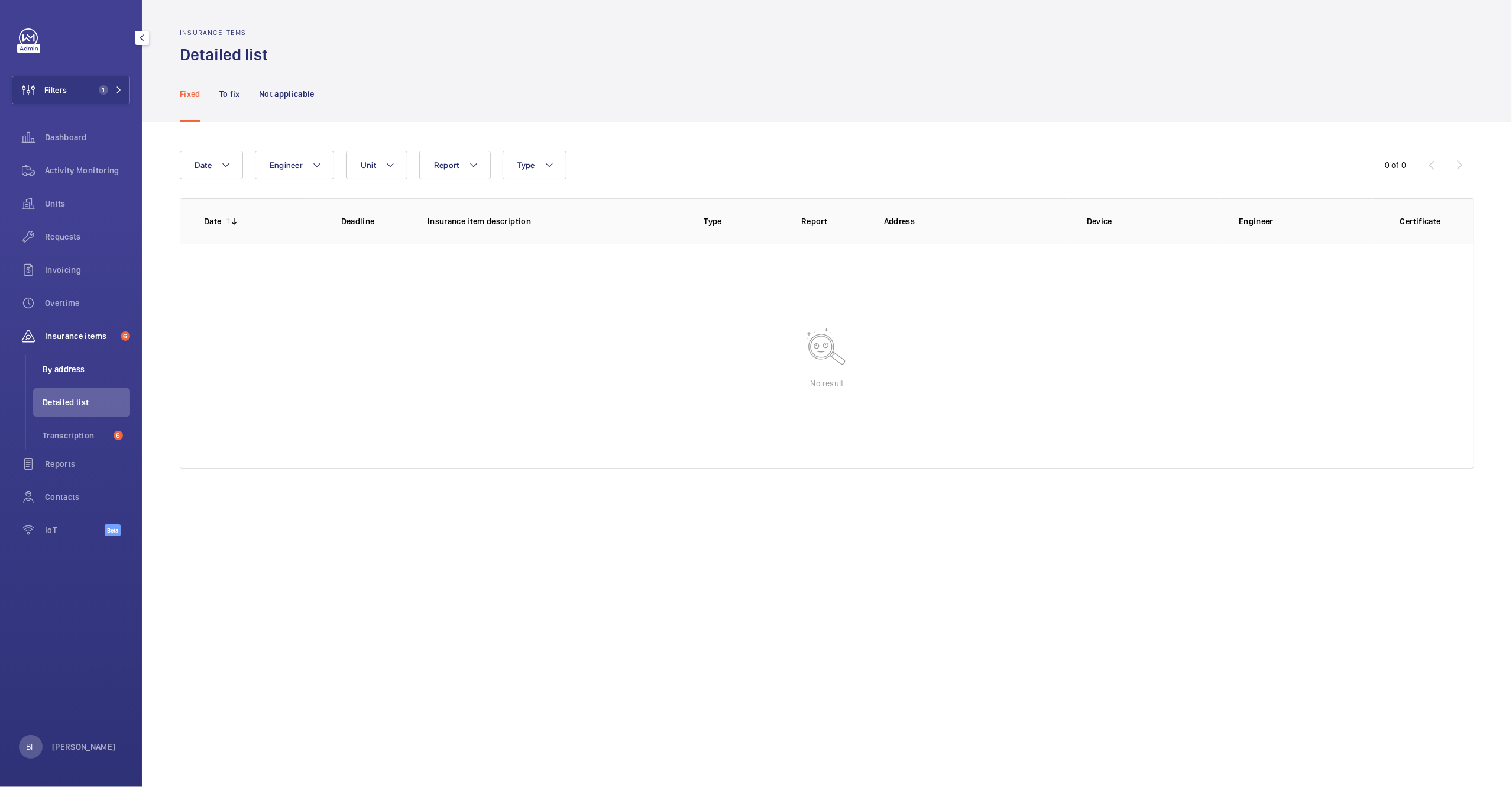
click at [53, 377] on li "By address" at bounding box center [82, 369] width 97 height 28
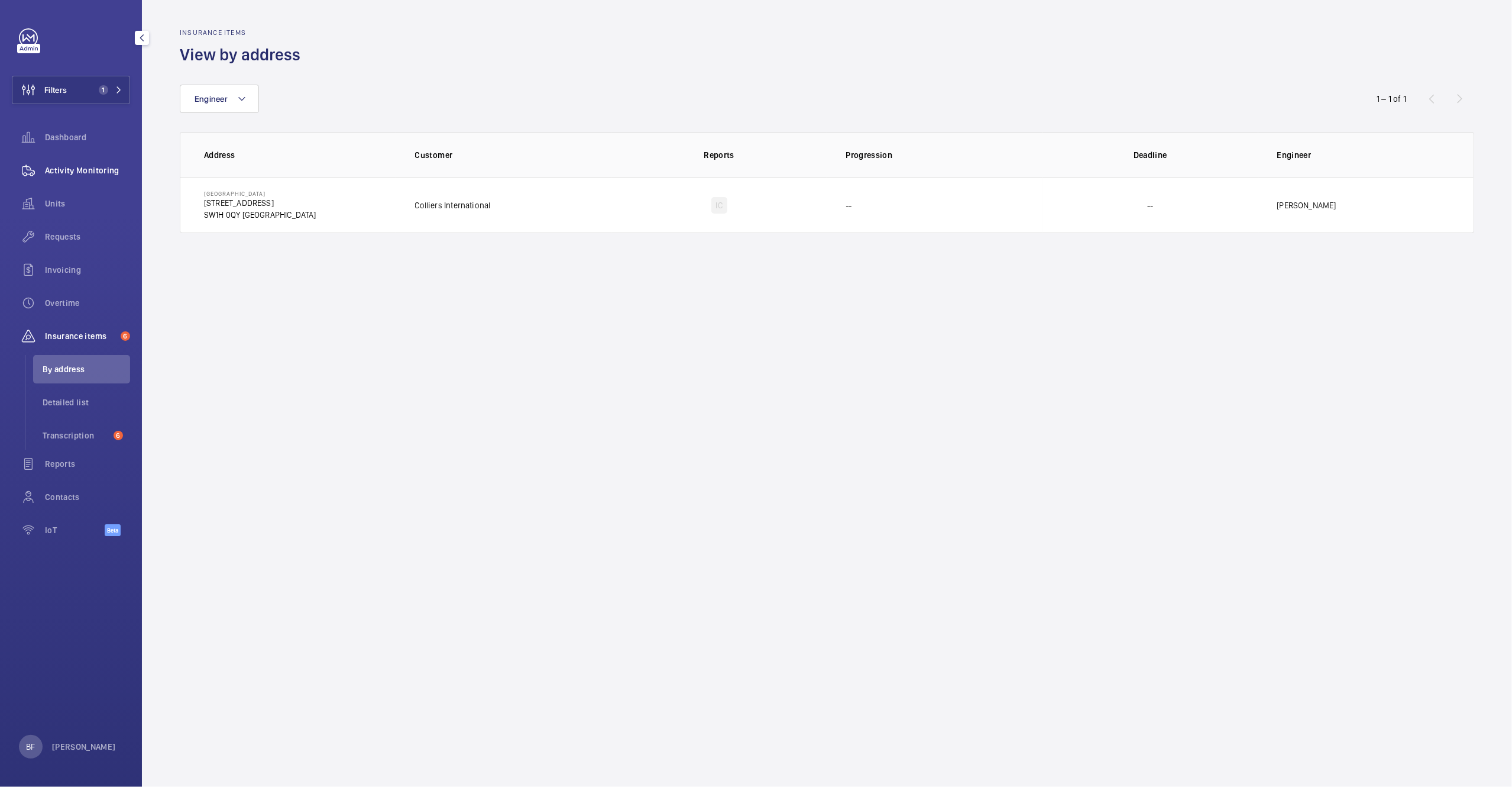
click at [118, 162] on div "Activity Monitoring" at bounding box center [71, 170] width 118 height 28
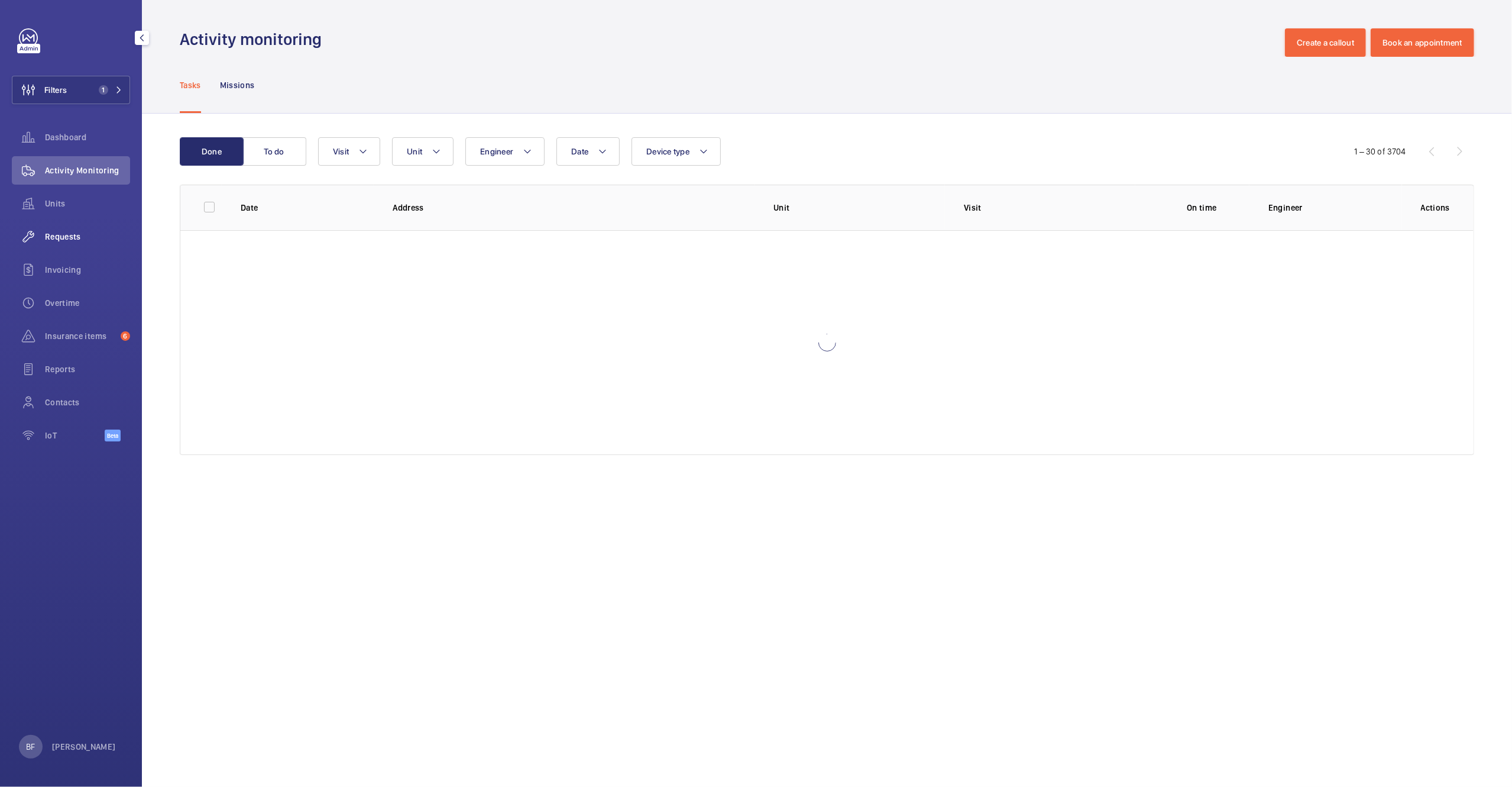
click at [89, 235] on span "Requests" at bounding box center [87, 237] width 85 height 12
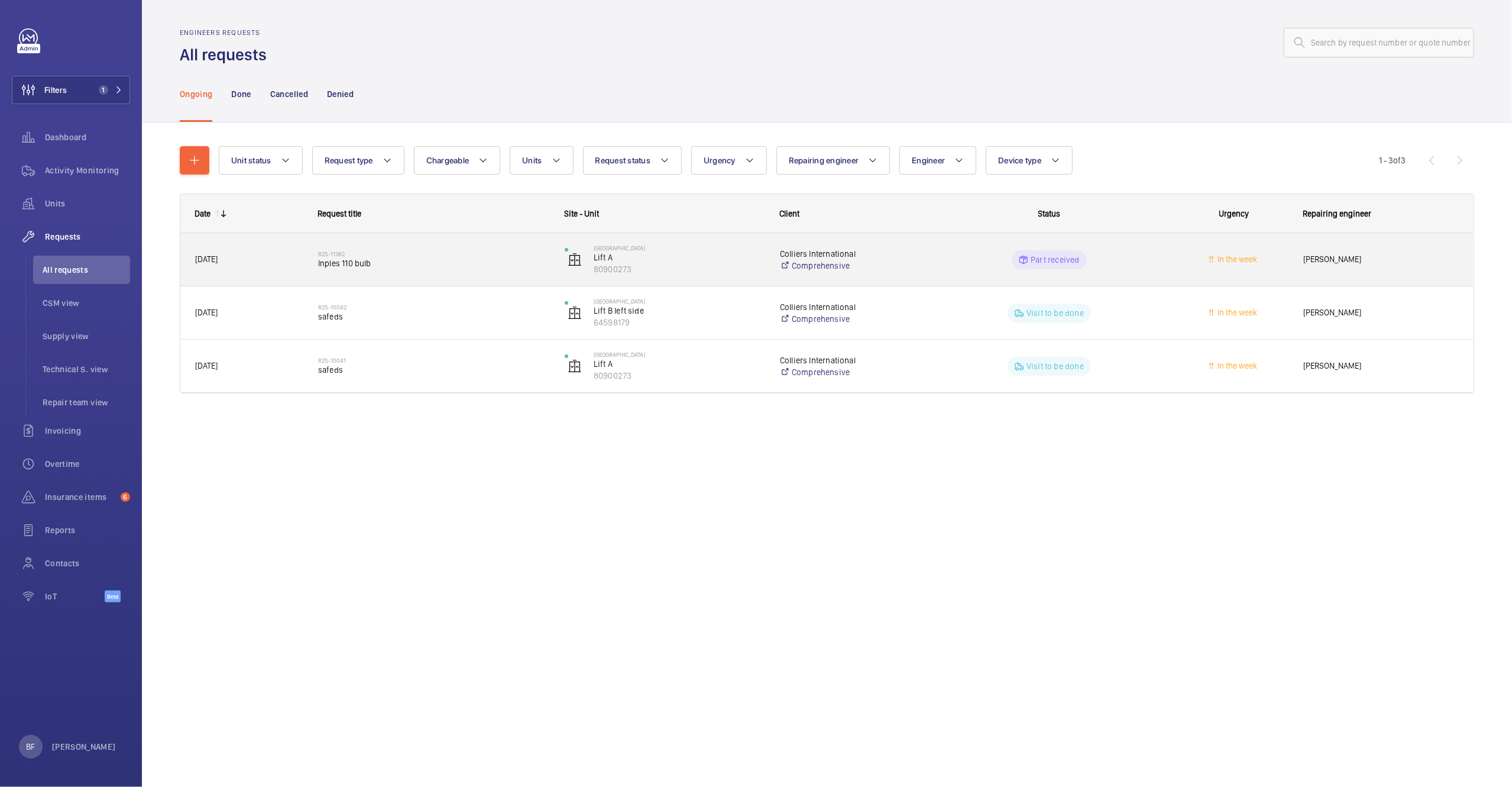
drag, startPoint x: 316, startPoint y: 253, endPoint x: 368, endPoint y: 257, distance: 52.2
click at [368, 257] on div "R25-11382 Inples 110 bulb" at bounding box center [426, 260] width 245 height 53
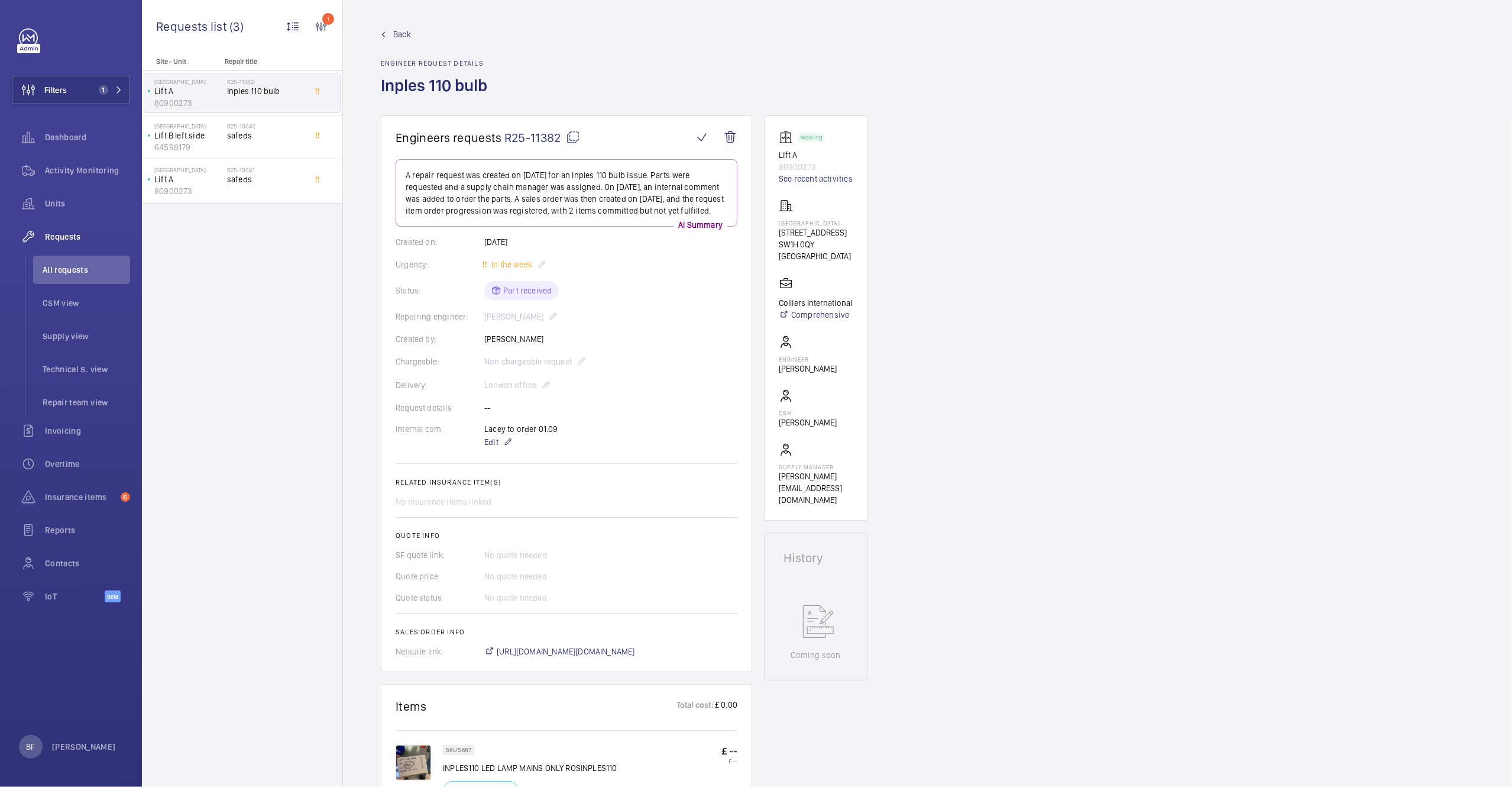
drag, startPoint x: 381, startPoint y: 83, endPoint x: 560, endPoint y: 138, distance: 187.3
click at [560, 138] on div "Back Engineer request details Inples 110 bulb Engineers requests R25-11382 A re…" at bounding box center [927, 393] width 1169 height 787
copy div "Inples 110 bulb Engineers requests R25-11382"
click at [94, 175] on span "Activity Monitoring" at bounding box center [87, 170] width 85 height 12
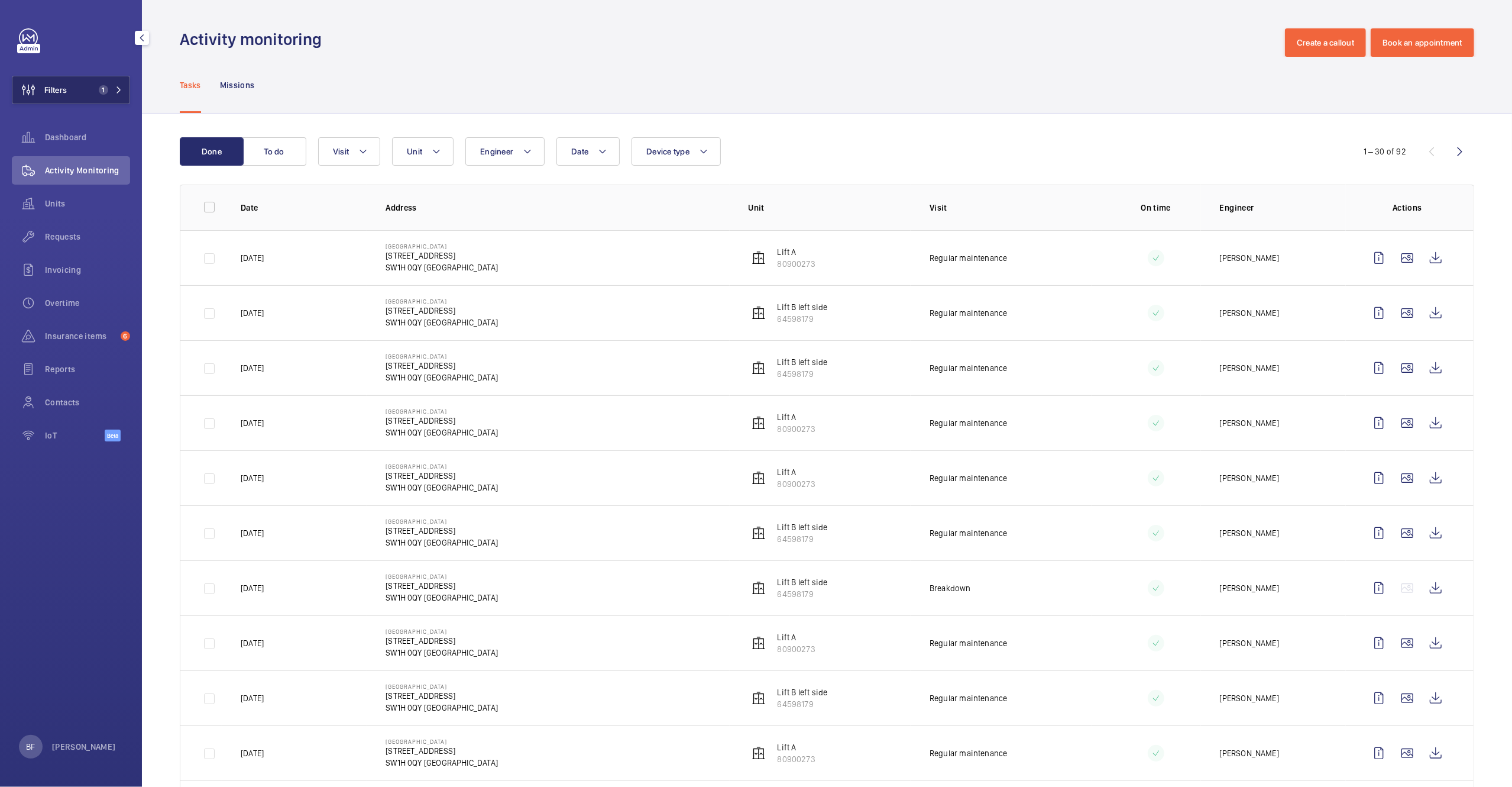
click at [114, 88] on span "1" at bounding box center [108, 90] width 28 height 10
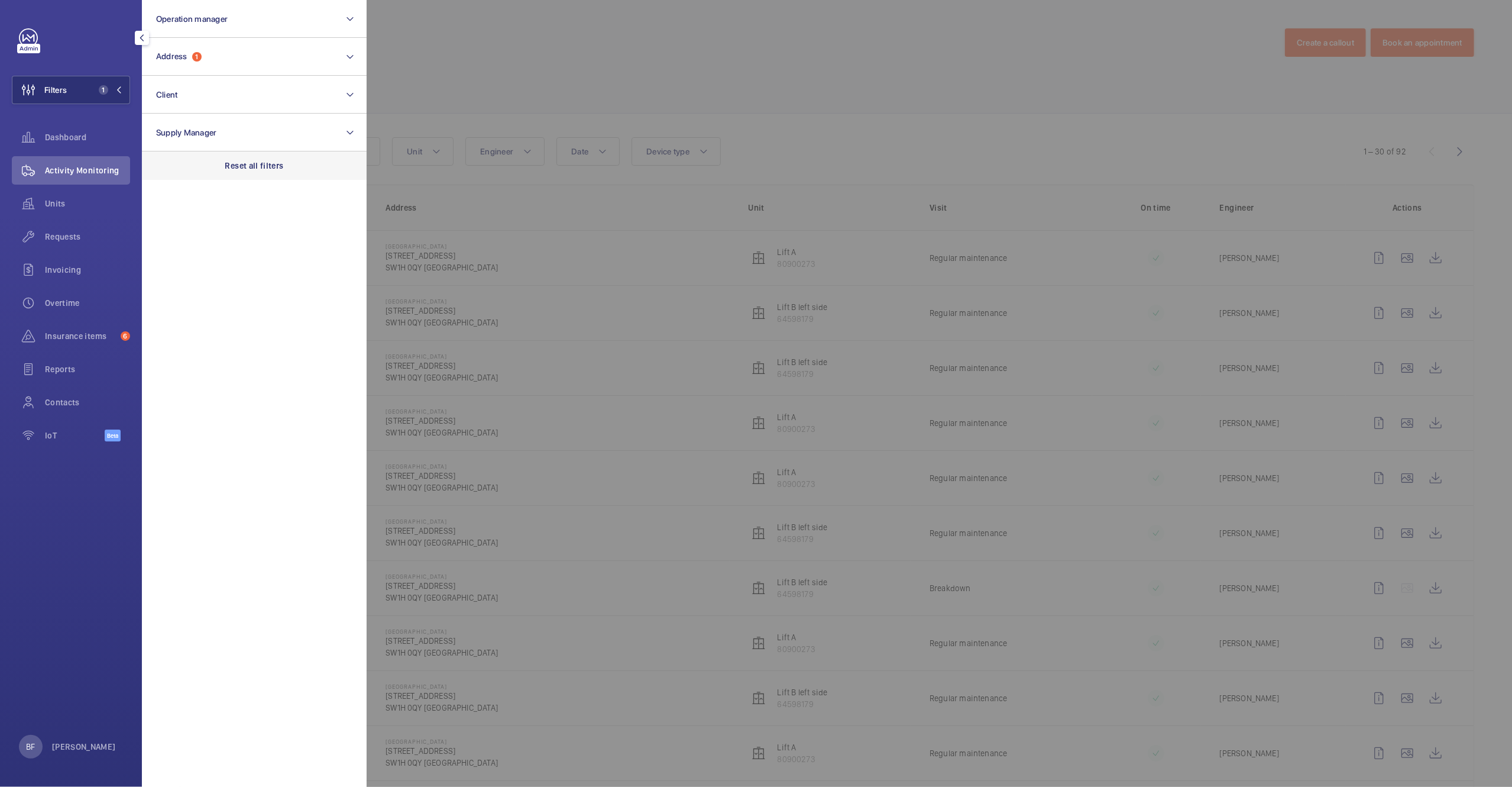
click at [256, 167] on p "Reset all filters" at bounding box center [254, 166] width 59 height 12
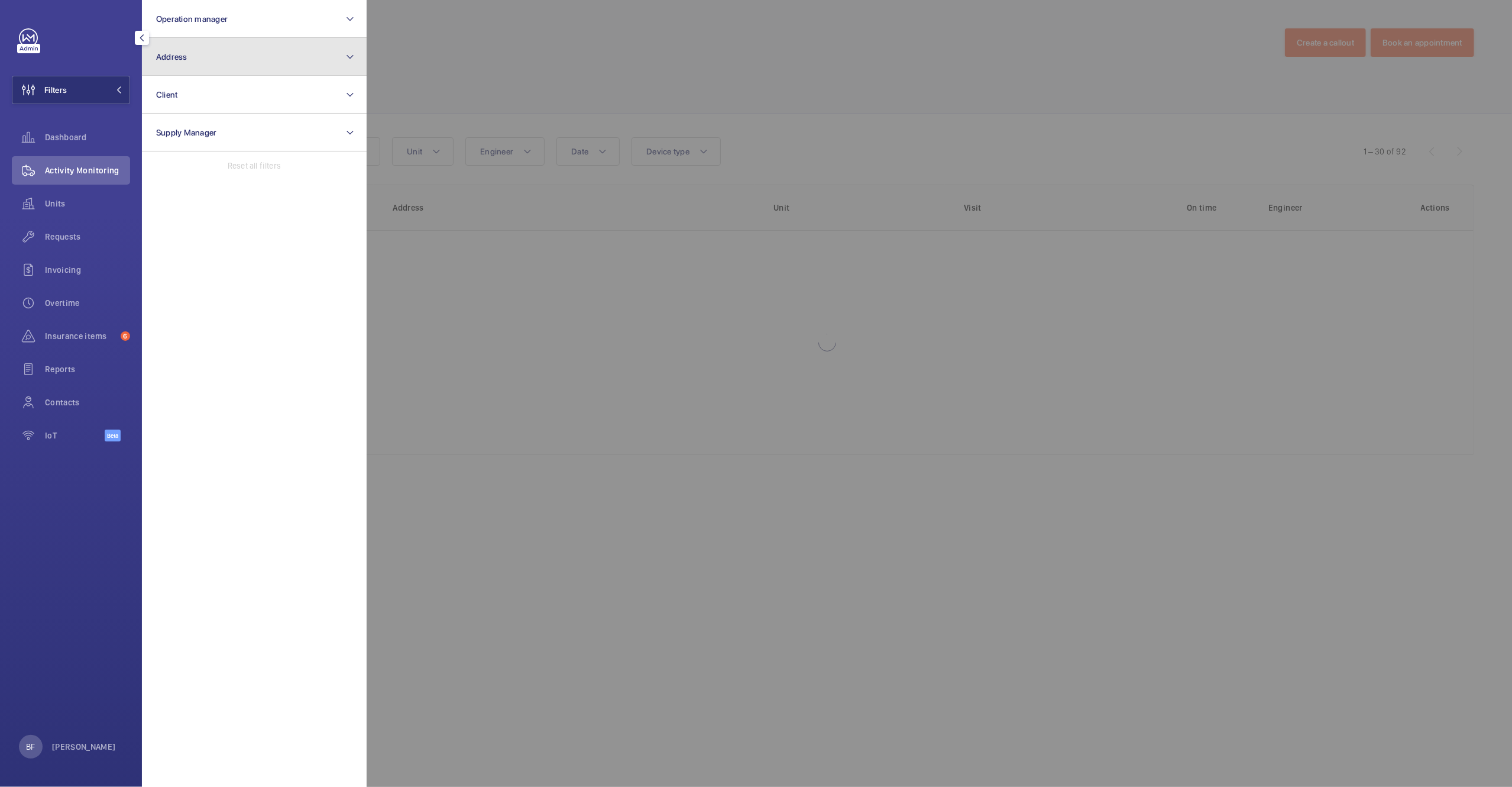
click at [234, 74] on button "Address" at bounding box center [254, 57] width 225 height 38
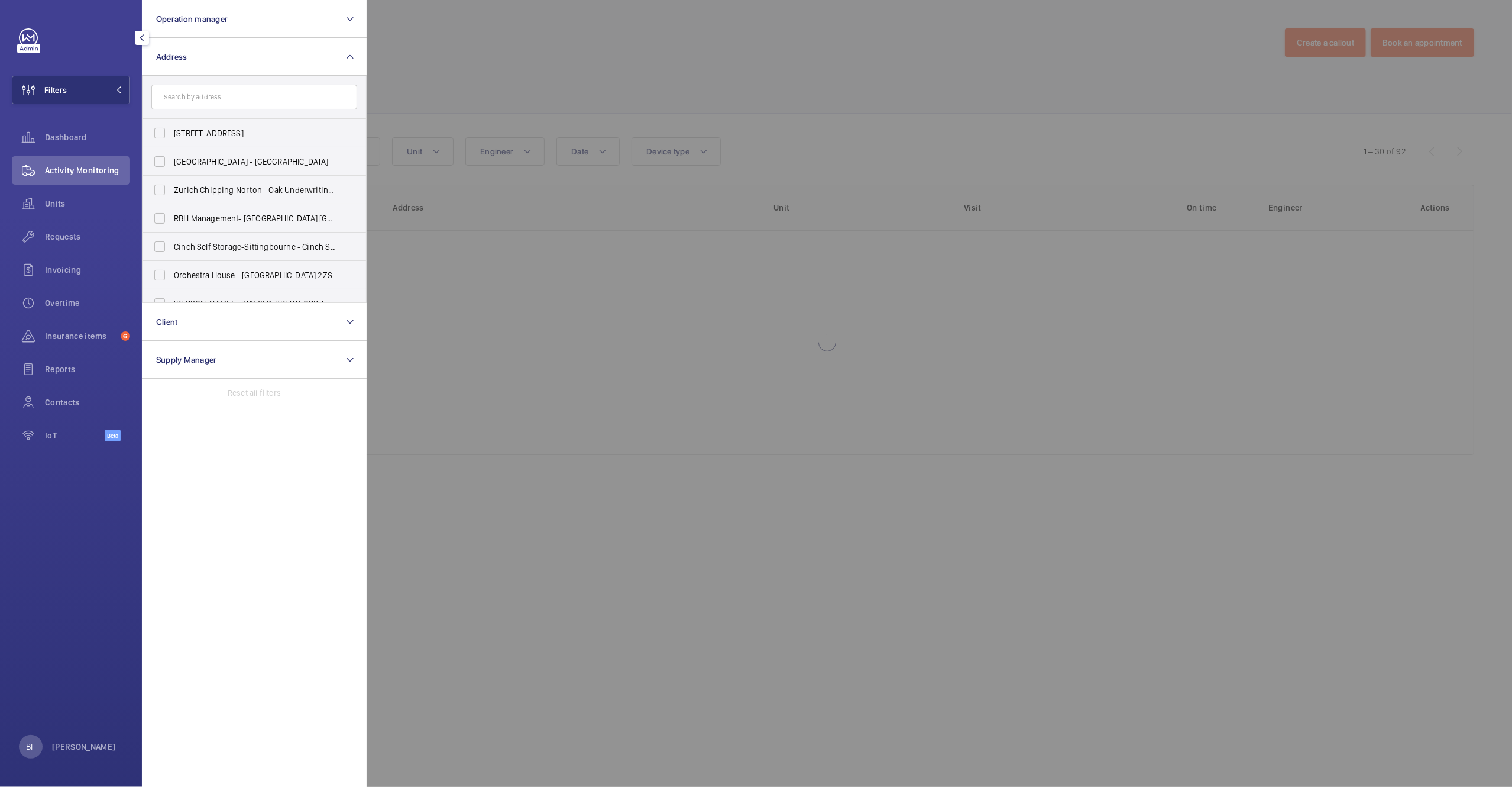
click at [246, 100] on input "text" at bounding box center [254, 97] width 206 height 25
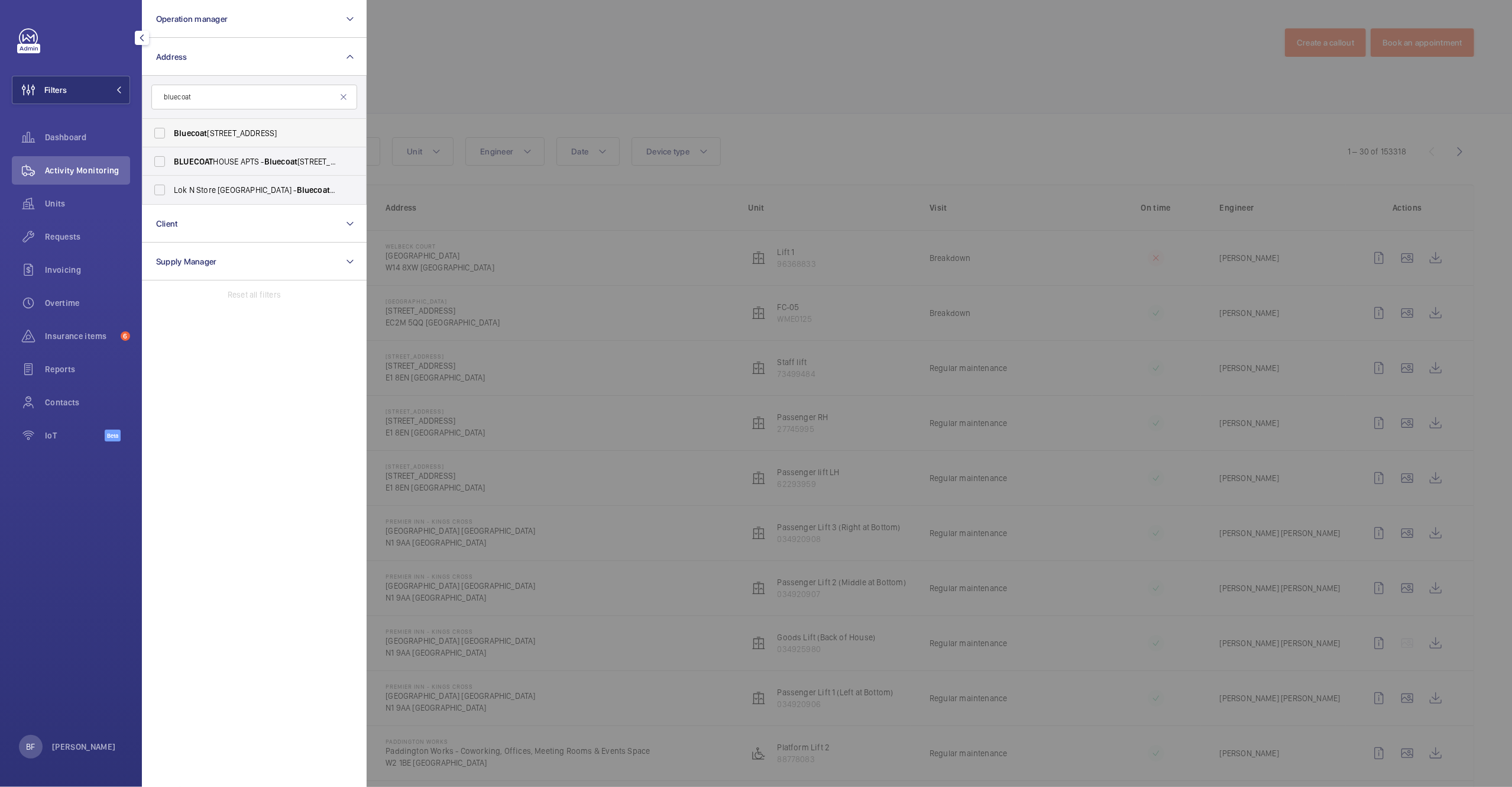
type input "bluecoat"
click at [276, 137] on span "Bluecoat House - Sherwood Street, NOTTINGHAM NG1 4EE" at bounding box center [255, 133] width 162 height 12
click at [172, 137] on input "Bluecoat House - Sherwood Street, NOTTINGHAM NG1 4EE" at bounding box center [159, 133] width 24 height 24
checkbox input "true"
click at [552, 114] on div at bounding box center [1122, 393] width 1512 height 787
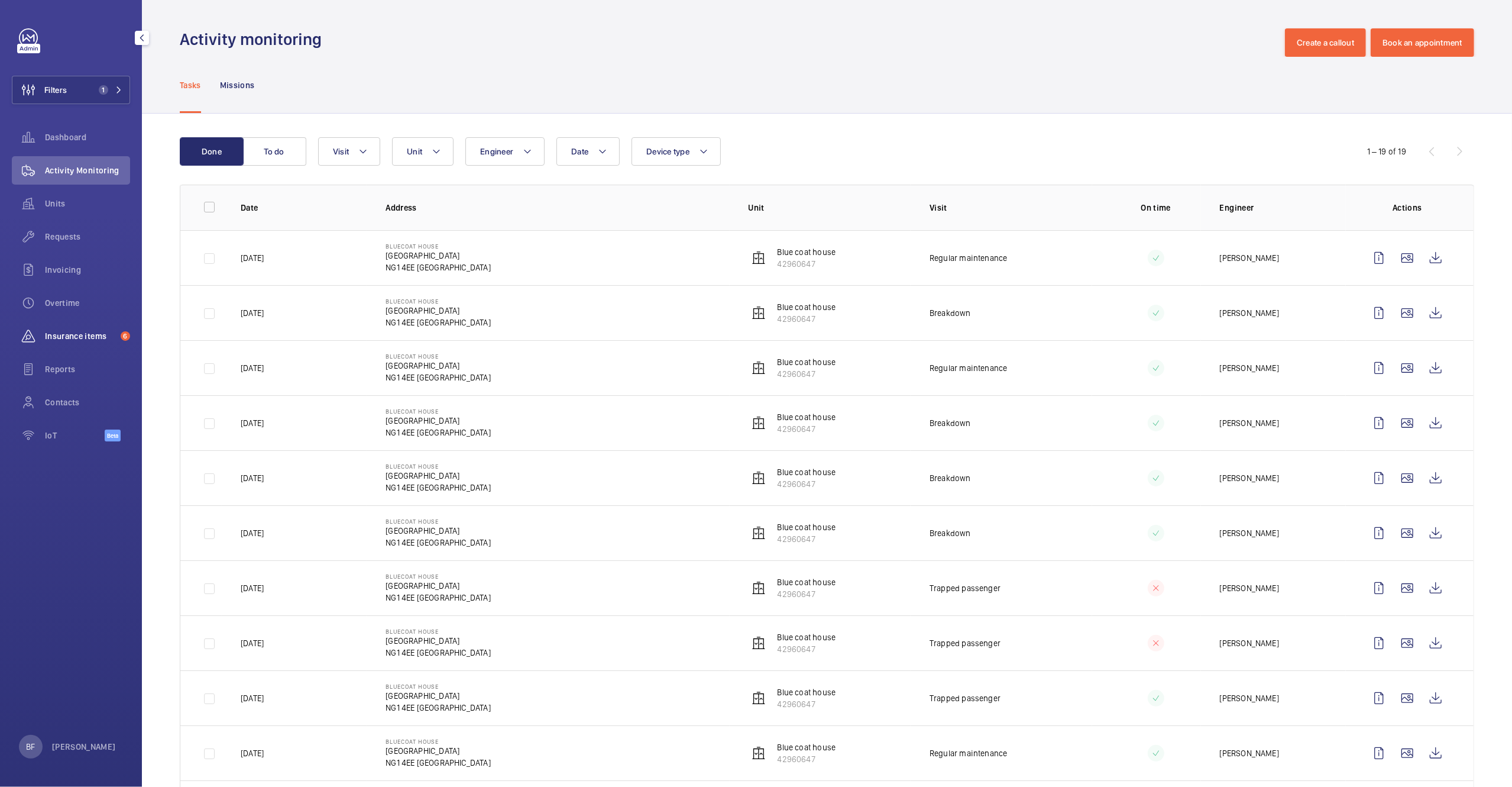
click at [81, 336] on span "Insurance items" at bounding box center [80, 336] width 71 height 12
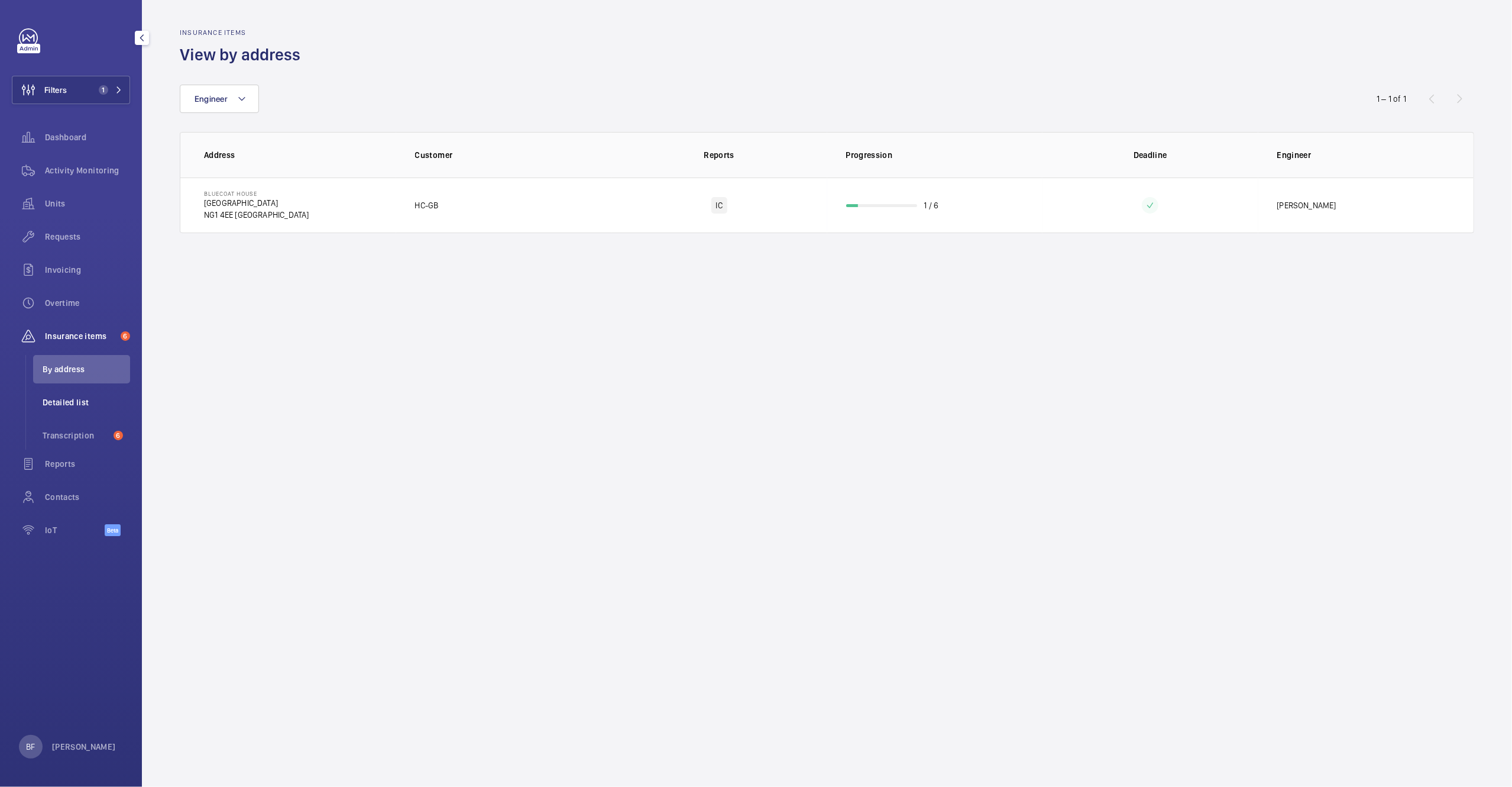
click at [83, 393] on li "Detailed list" at bounding box center [82, 402] width 97 height 28
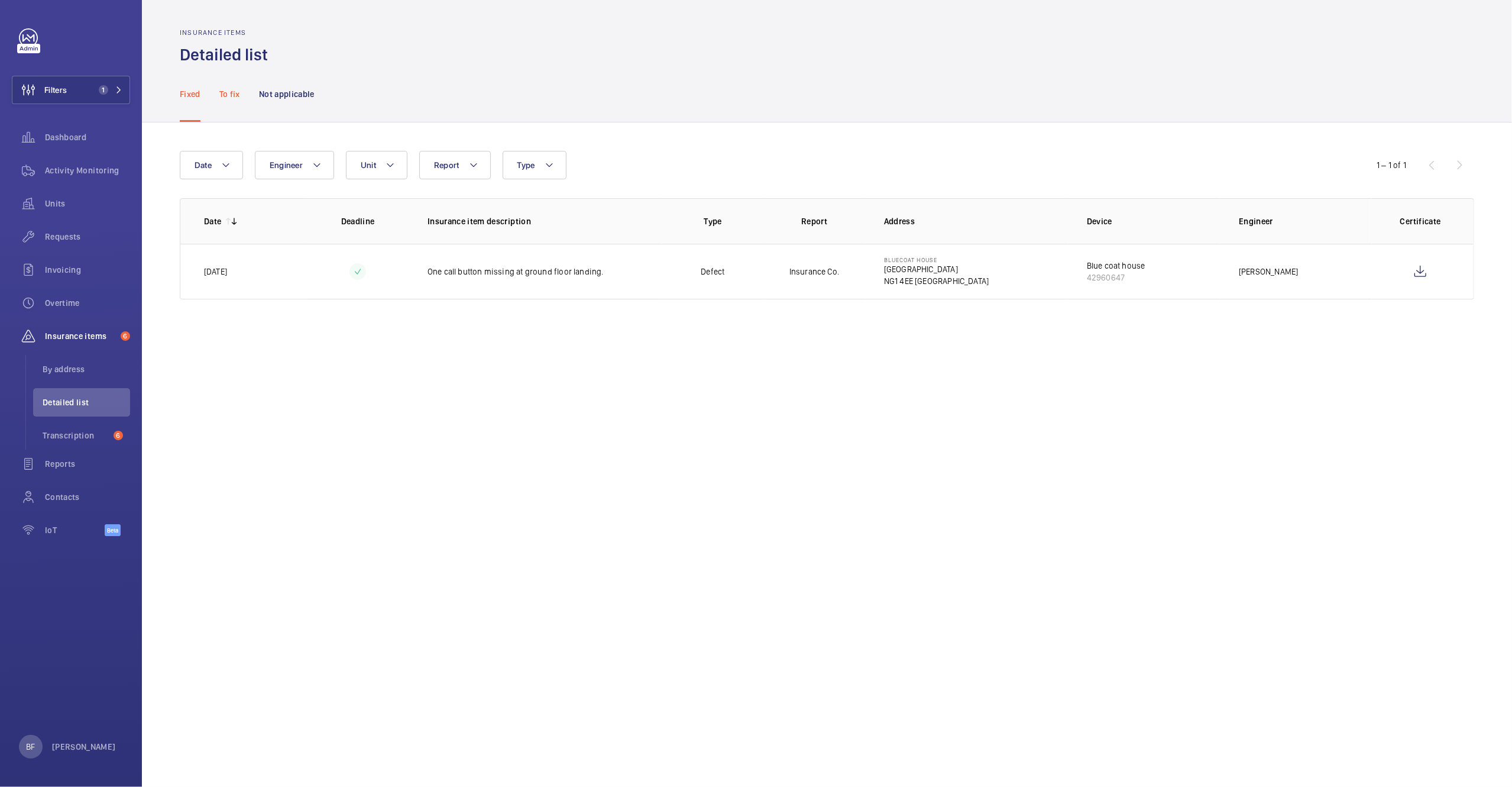
click at [224, 97] on p "To fix" at bounding box center [230, 94] width 21 height 12
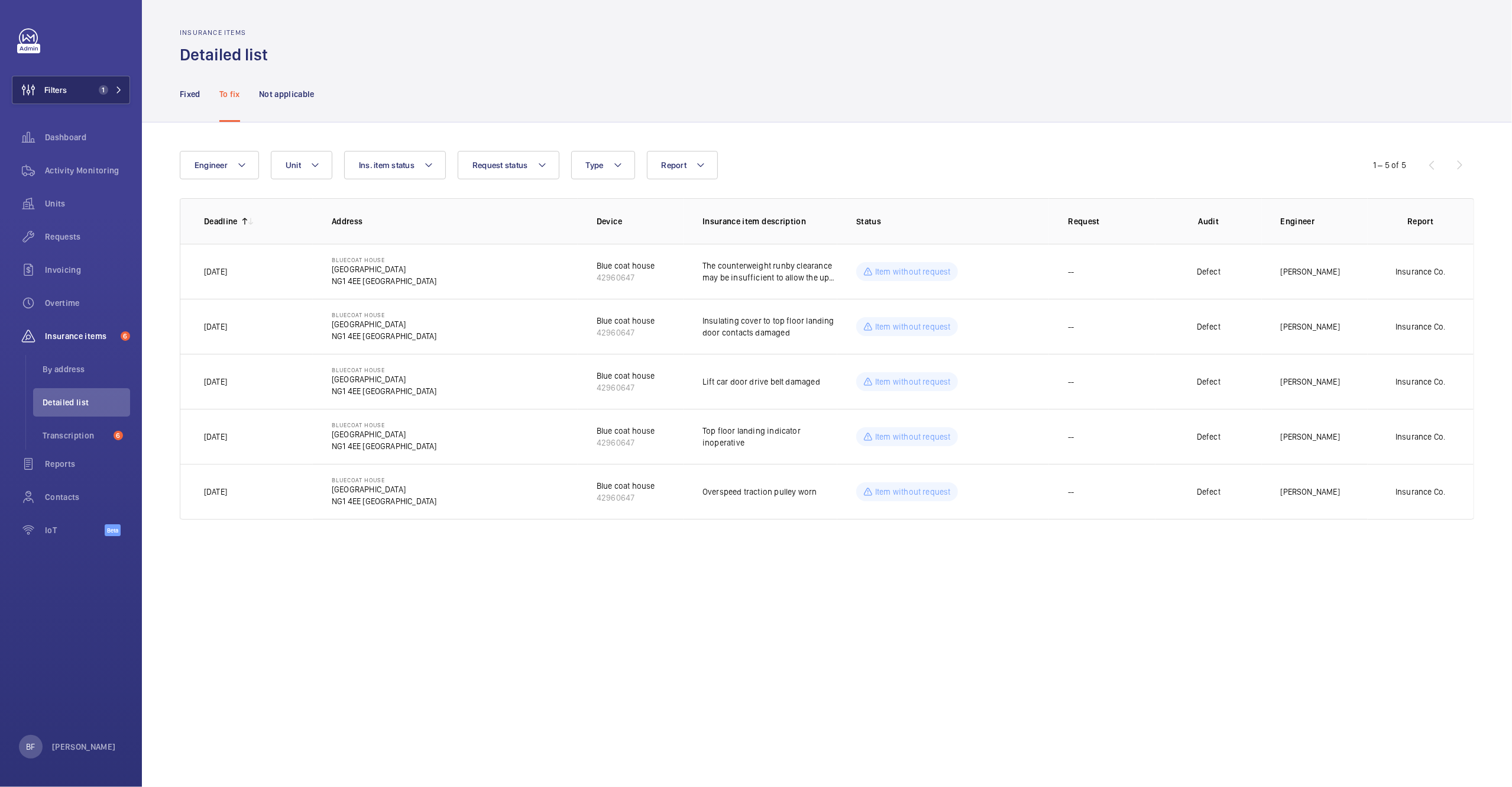
click at [125, 86] on button "Filters 1" at bounding box center [71, 89] width 118 height 28
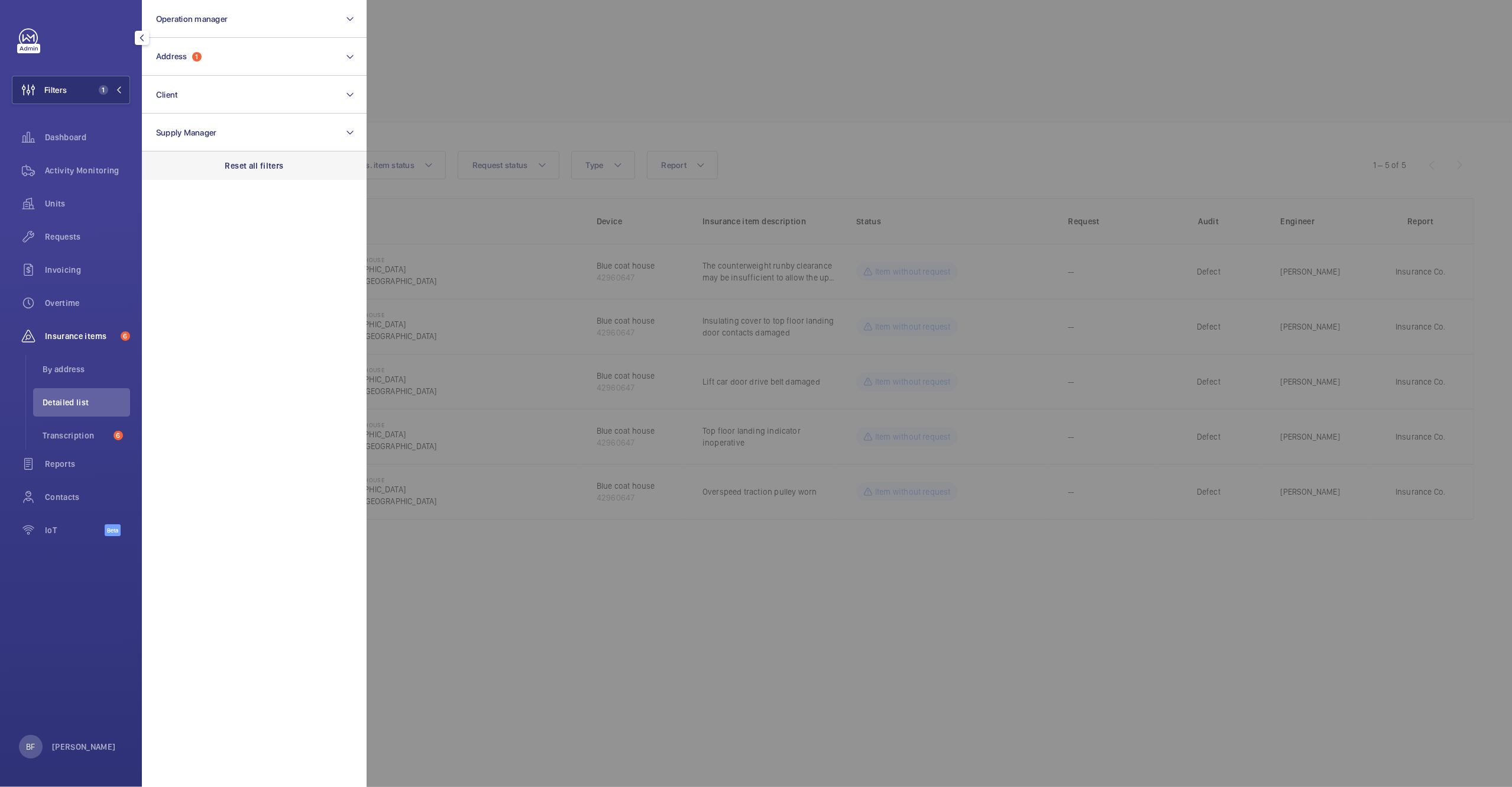
click at [268, 158] on div "Reset all filters" at bounding box center [254, 166] width 225 height 28
click at [233, 40] on button "Address" at bounding box center [254, 57] width 225 height 38
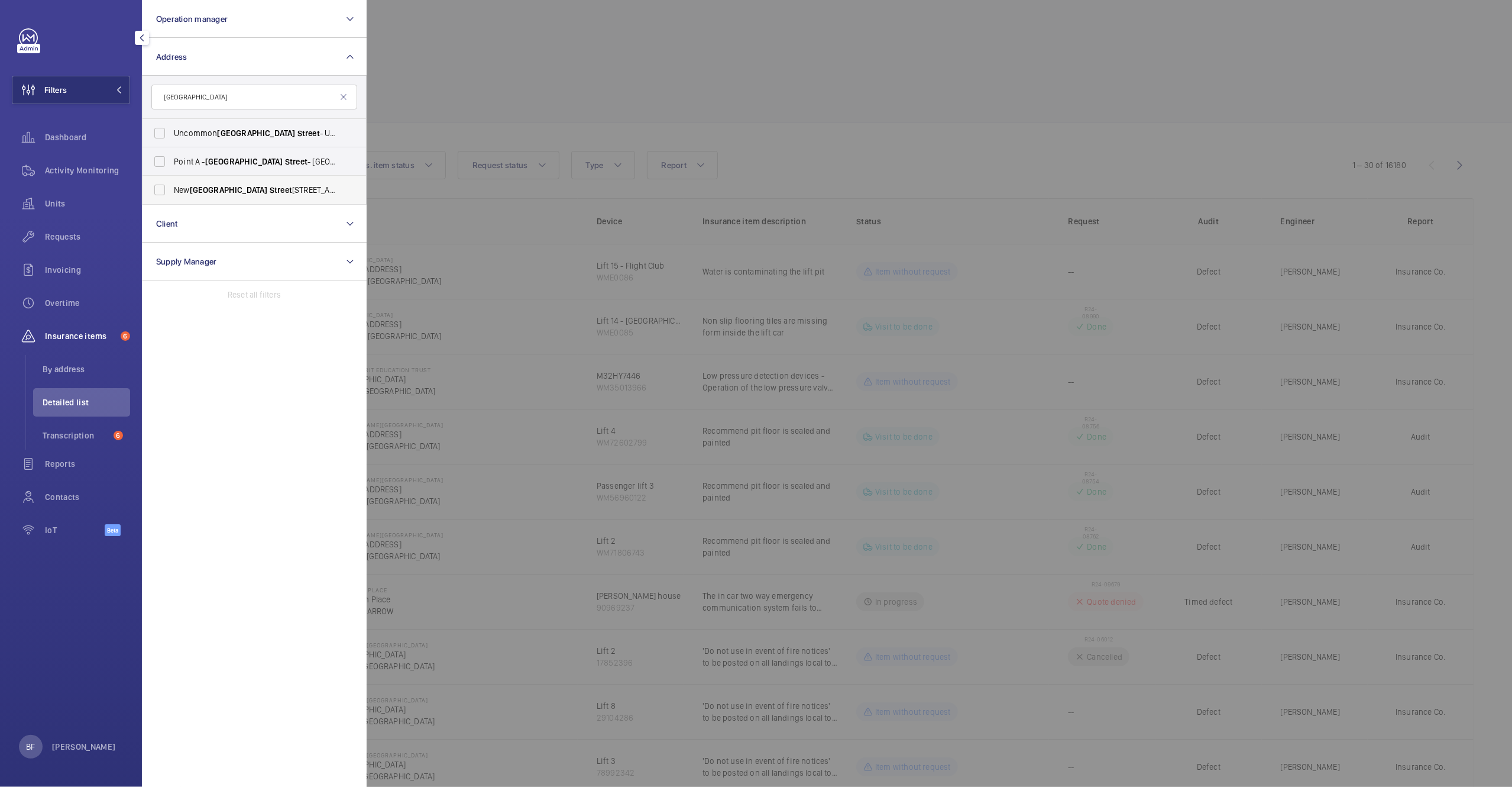
type input "liverpool street"
click at [269, 193] on span "Street" at bounding box center [280, 190] width 22 height 10
click at [172, 193] on input "New Liverpool Street 14 Chapter House - EC2M 4TR, LONDON EC2M 4TR" at bounding box center [159, 190] width 24 height 24
click at [249, 178] on label "New Liverpool Street 14 Chapter House - EC2M 4TR, LONDON EC2M 4TR" at bounding box center [245, 190] width 206 height 28
click at [172, 178] on input "New Liverpool Street 14 Chapter House - EC2M 4TR, LONDON EC2M 4TR" at bounding box center [159, 190] width 24 height 24
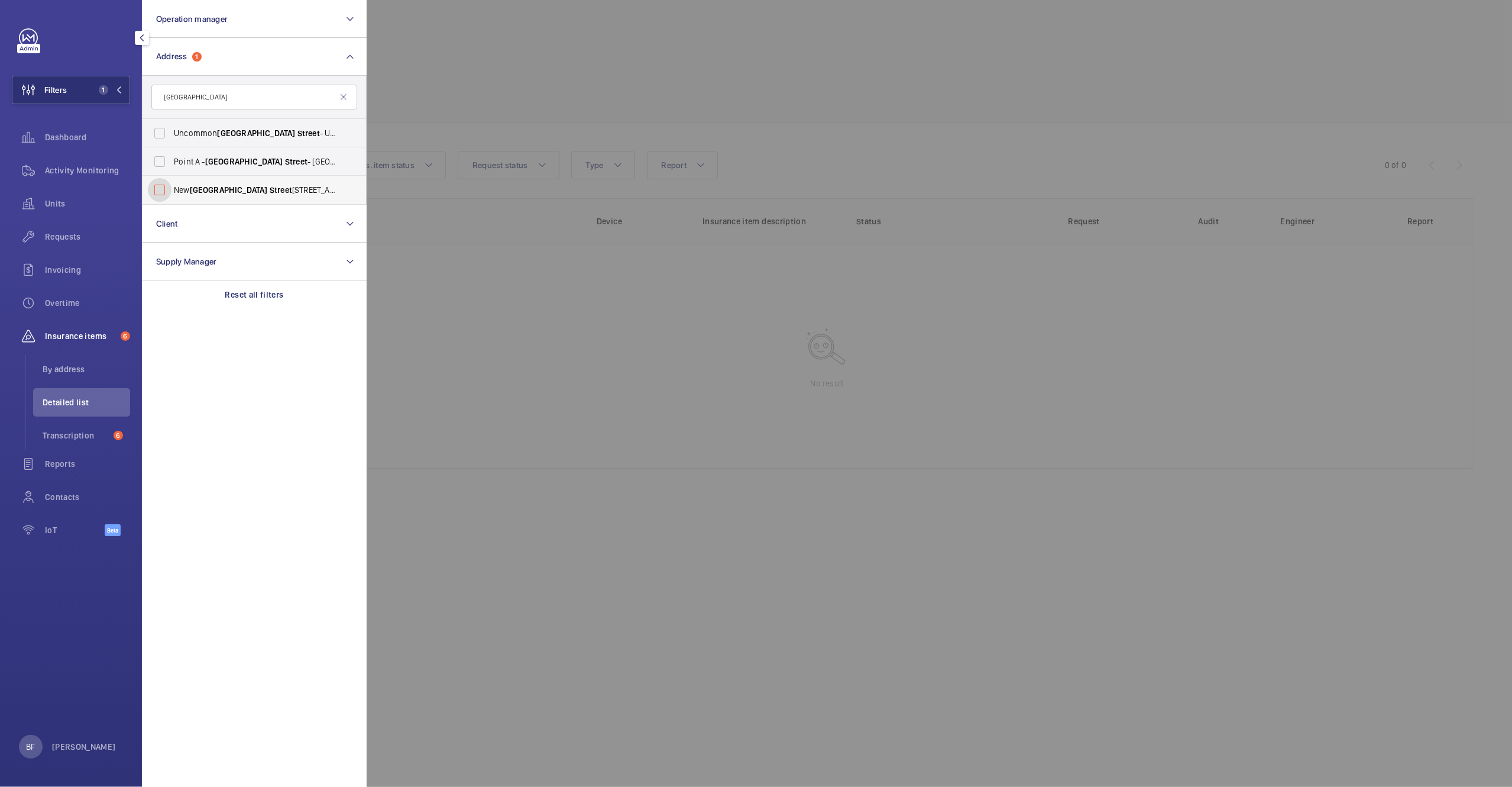
checkbox input "false"
click at [285, 163] on span "Street" at bounding box center [296, 161] width 22 height 10
click at [172, 163] on input "Point A - Liverpool Street - Point A Hotel London - Liverpool Street , LONDON E…" at bounding box center [159, 161] width 24 height 24
checkbox input "true"
click at [248, 182] on label "New Liverpool Street 14 Chapter House - EC2M 4TR, LONDON EC2M 4TR" at bounding box center [245, 190] width 206 height 28
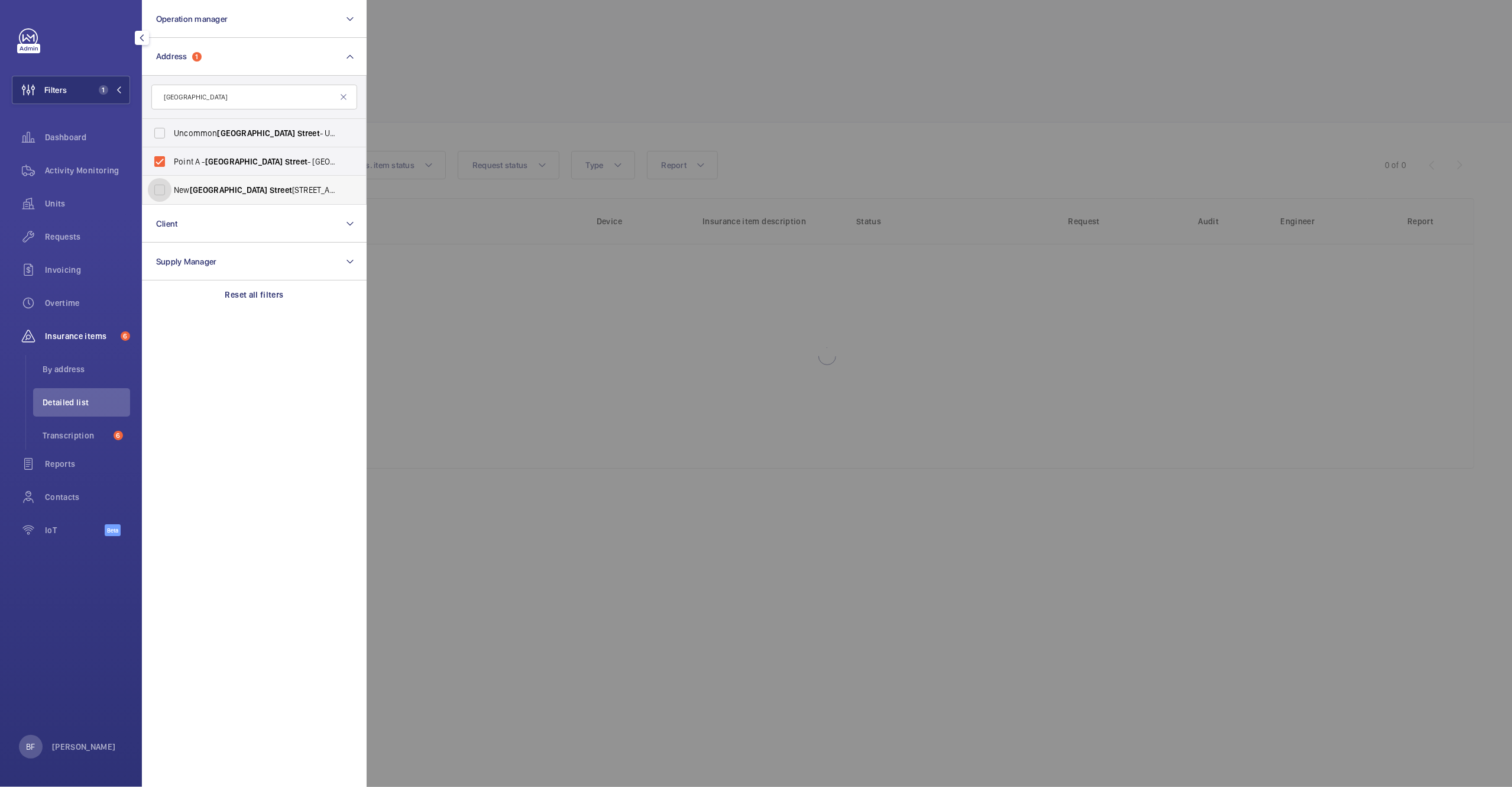
click at [172, 182] on input "New Liverpool Street 14 Chapter House - EC2M 4TR, LONDON EC2M 4TR" at bounding box center [159, 190] width 24 height 24
checkbox input "true"
click at [700, 147] on div at bounding box center [1122, 393] width 1512 height 787
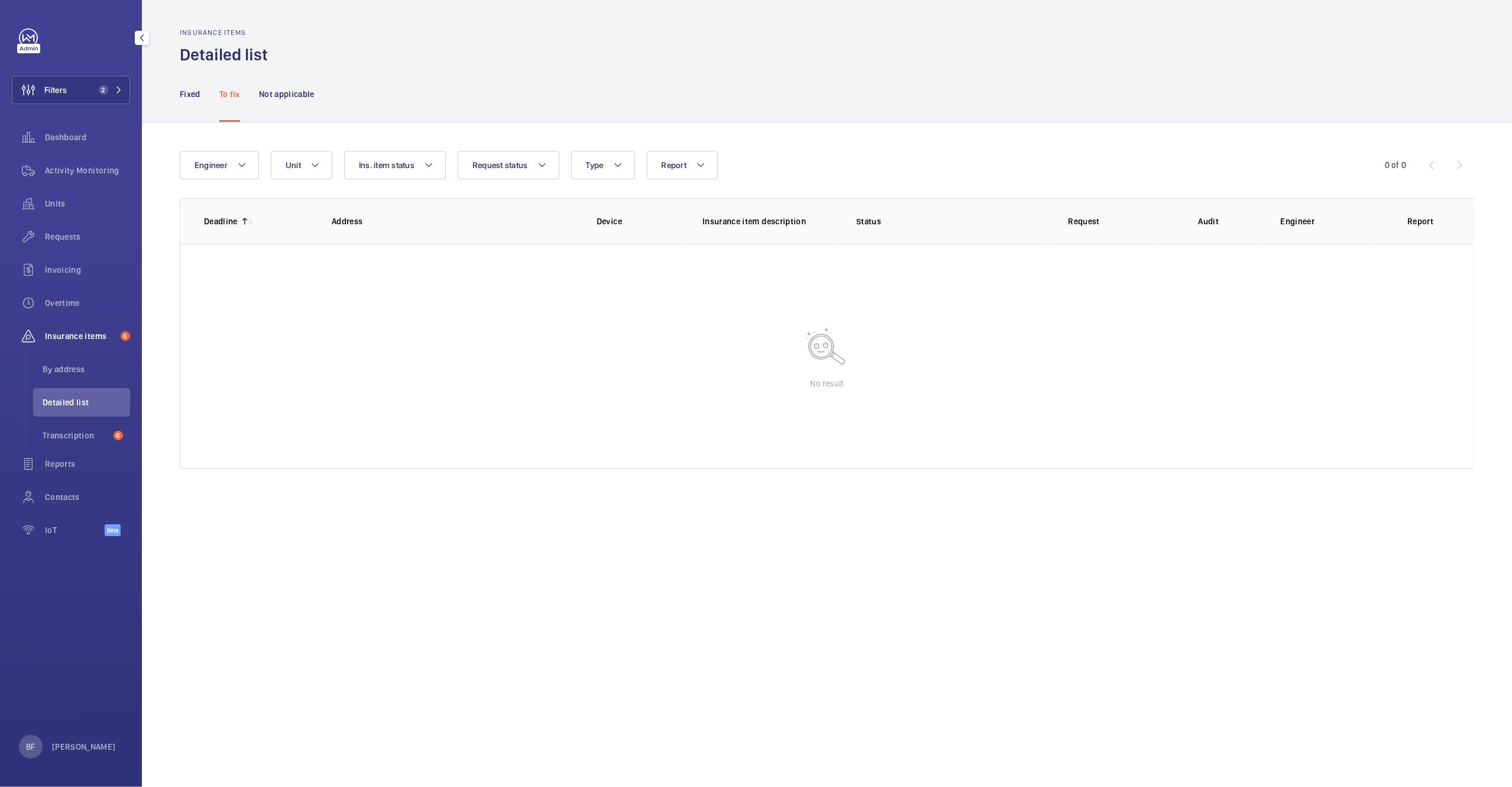
click at [204, 99] on nav "Fixed To fix Not applicable" at bounding box center [247, 94] width 135 height 56
click at [200, 97] on p "Fixed" at bounding box center [190, 94] width 21 height 12
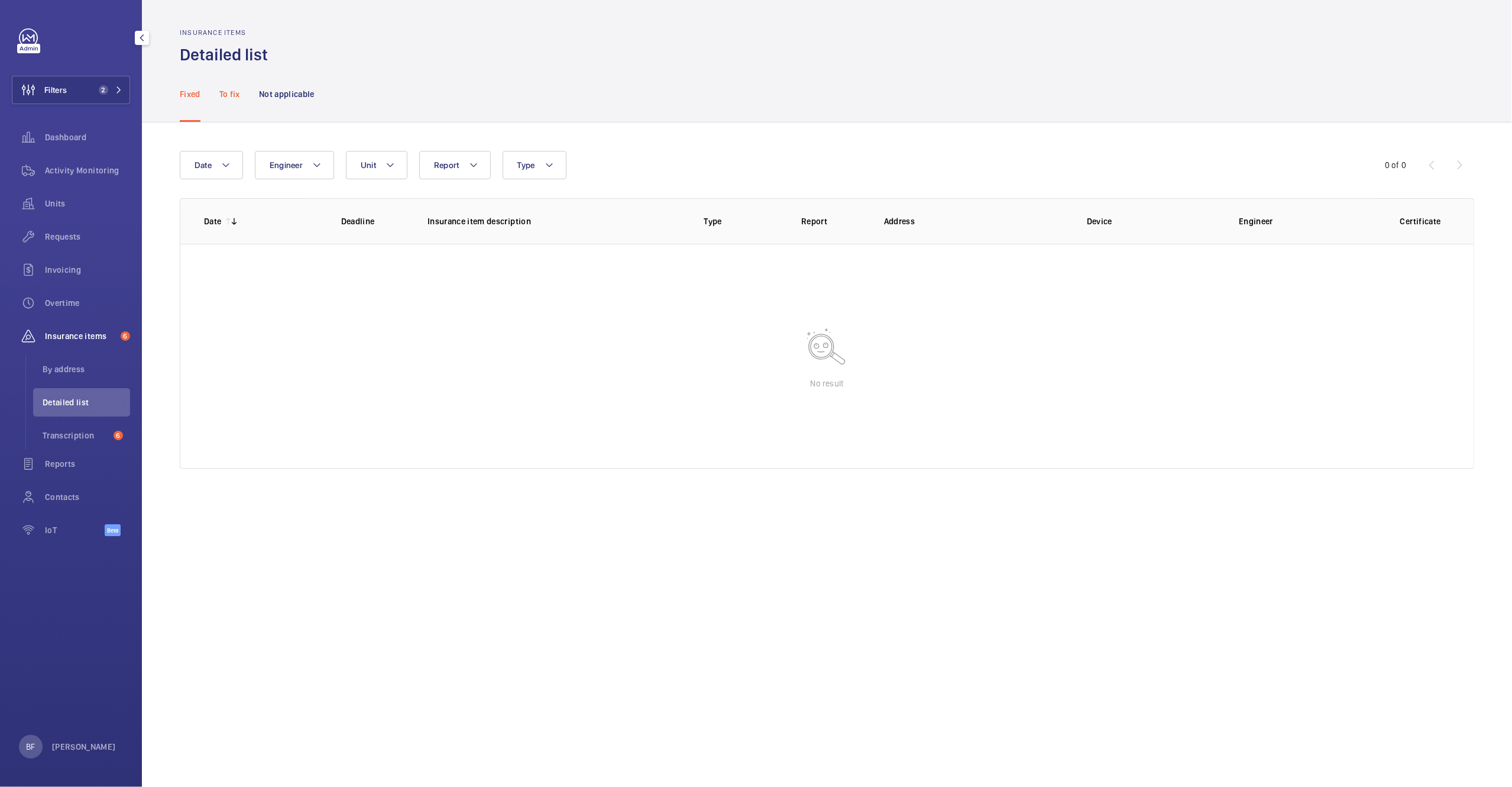
click at [232, 96] on p "To fix" at bounding box center [230, 94] width 21 height 12
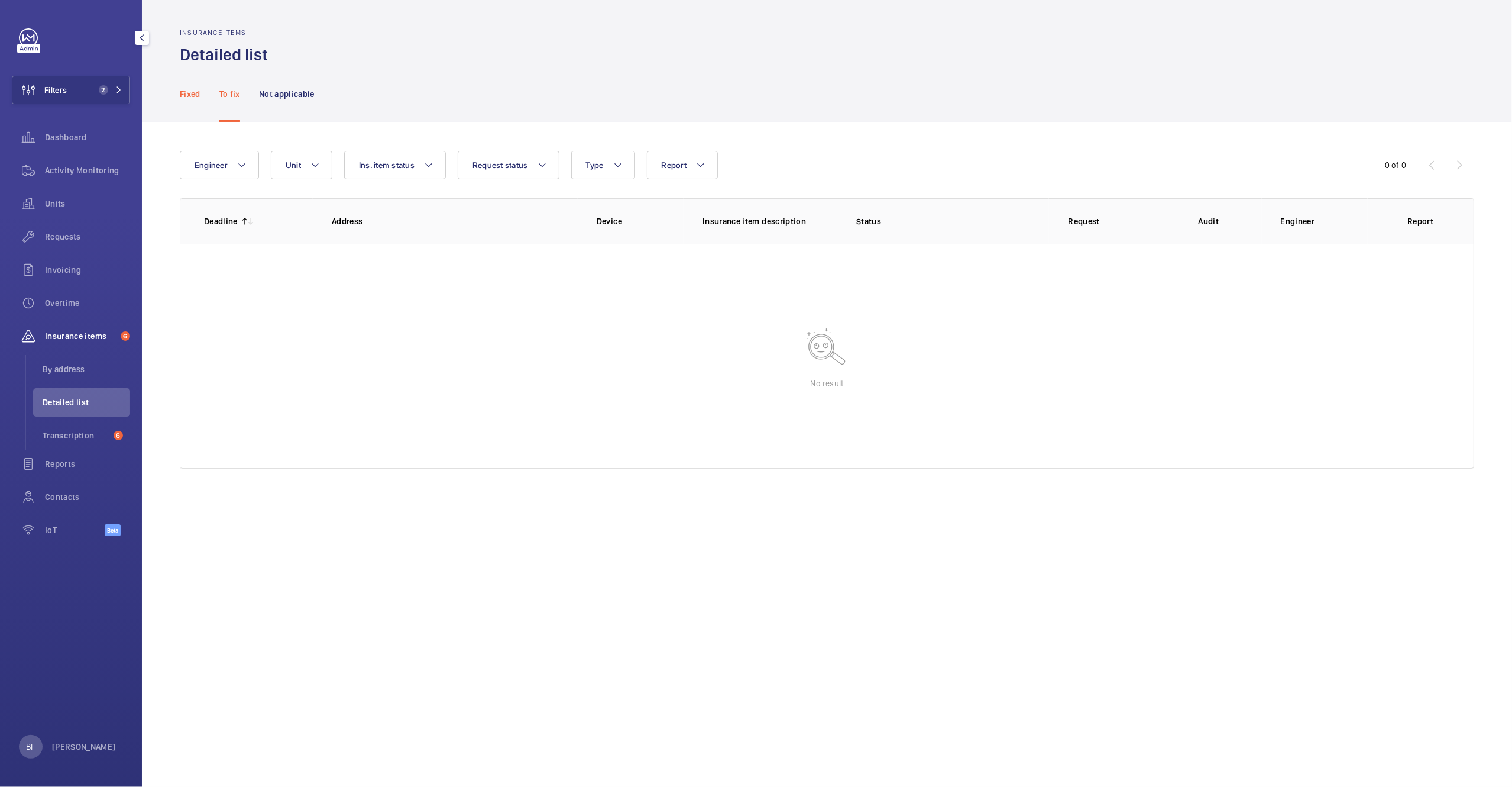
click at [192, 97] on p "Fixed" at bounding box center [190, 94] width 21 height 12
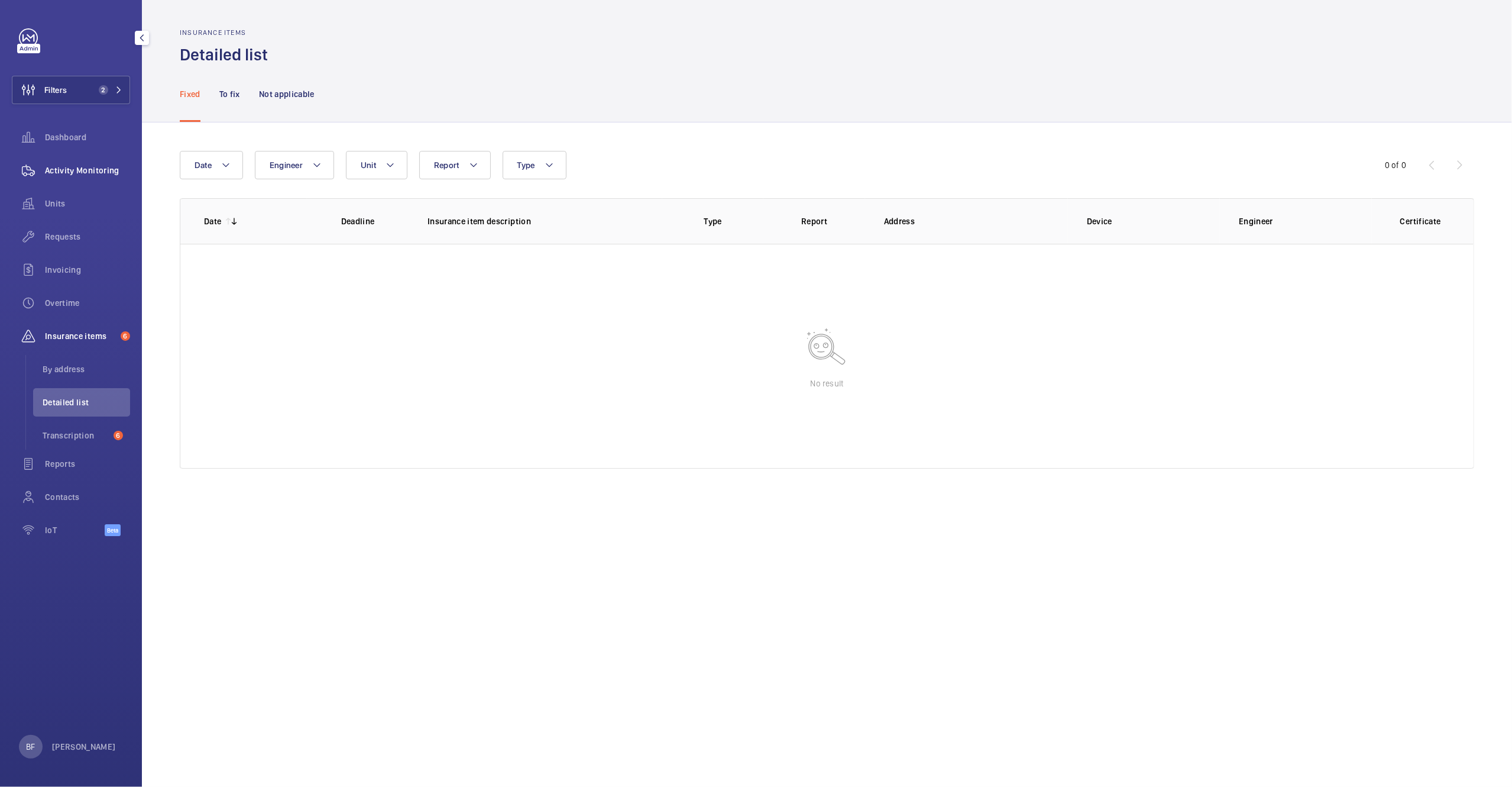
click at [92, 178] on div "Activity Monitoring" at bounding box center [71, 170] width 118 height 28
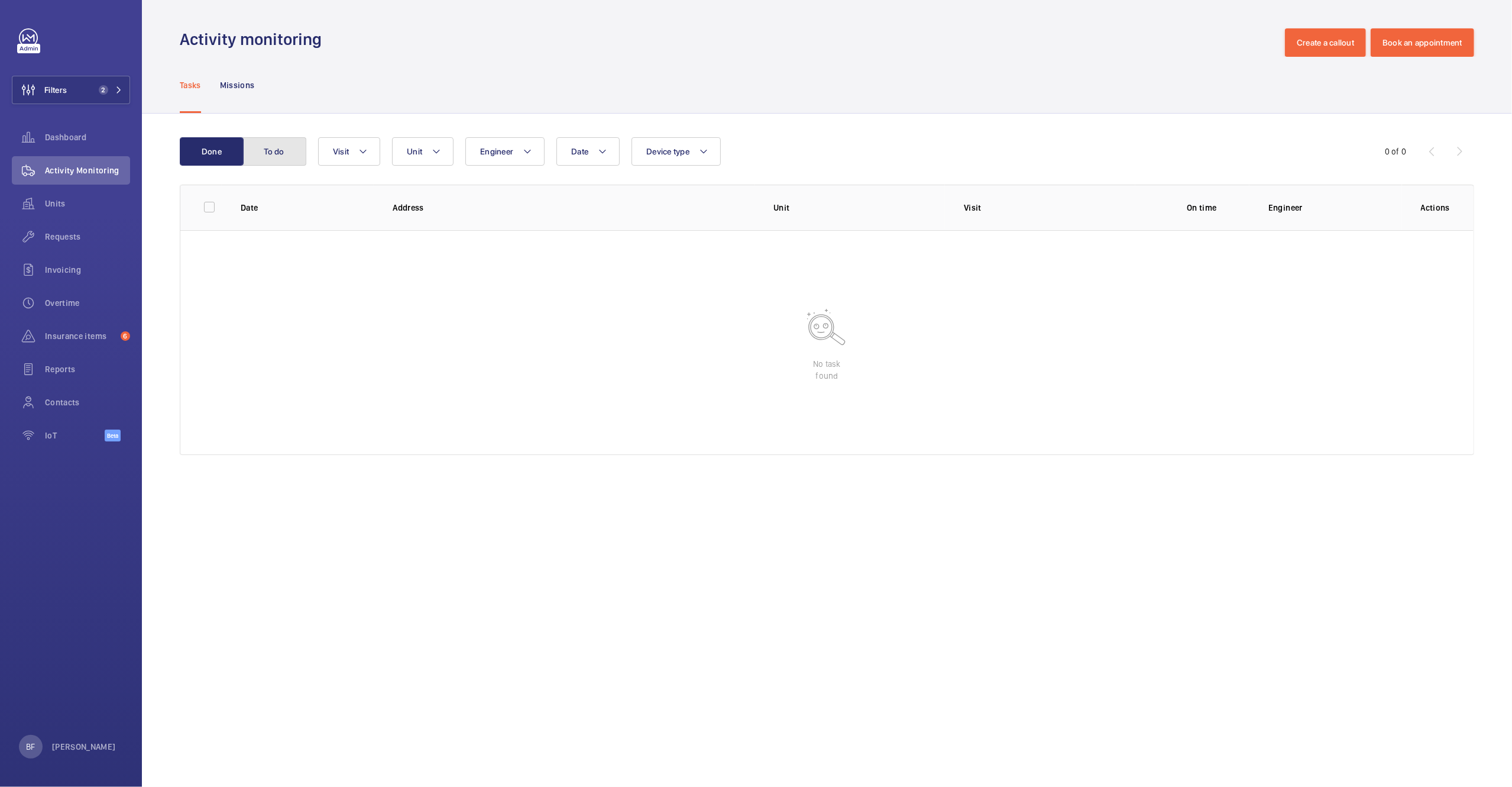
click at [291, 155] on button "To do" at bounding box center [274, 151] width 64 height 28
click at [105, 85] on span "2" at bounding box center [101, 90] width 14 height 10
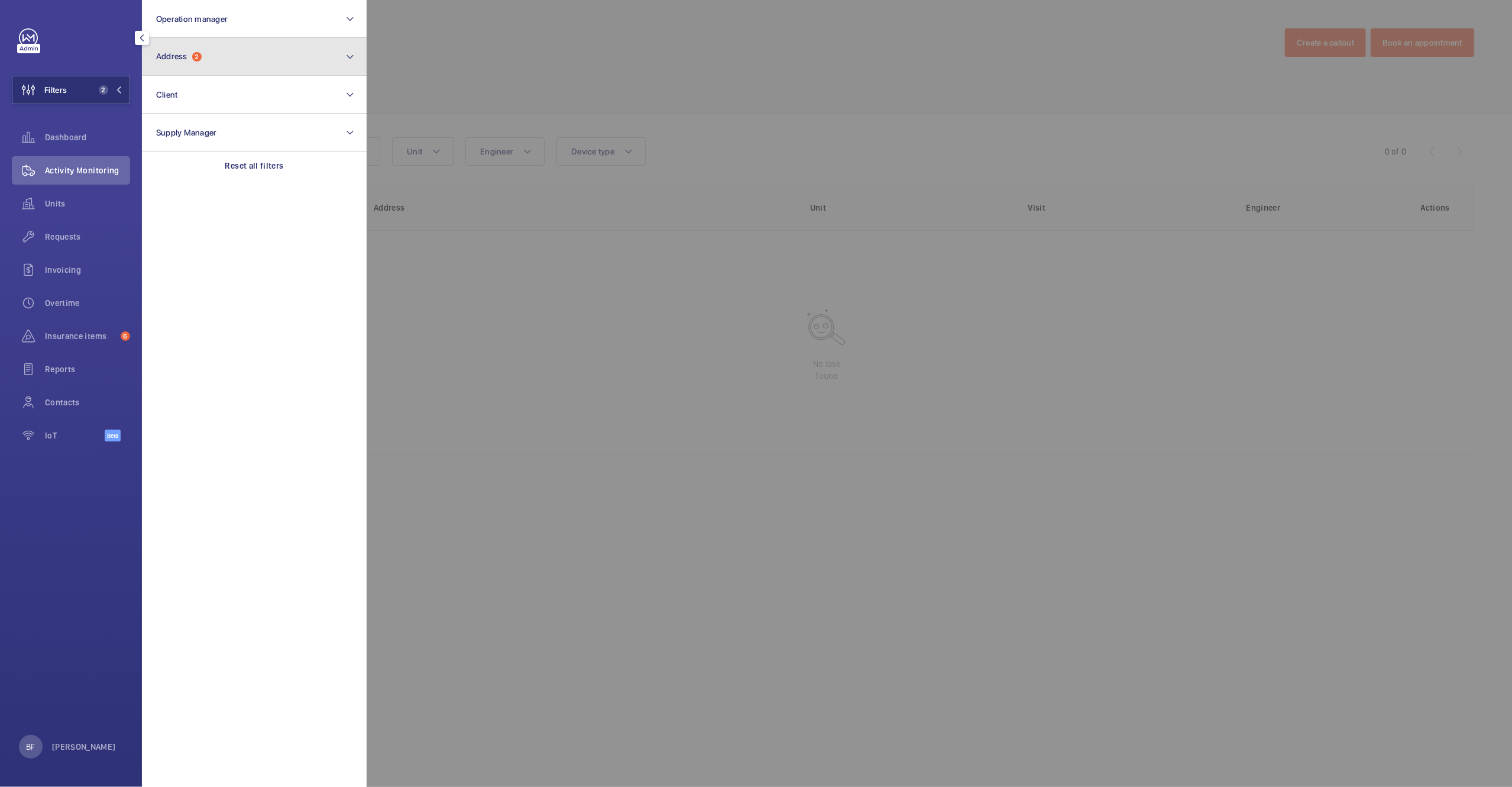
click at [241, 62] on button "Address 2" at bounding box center [254, 57] width 225 height 38
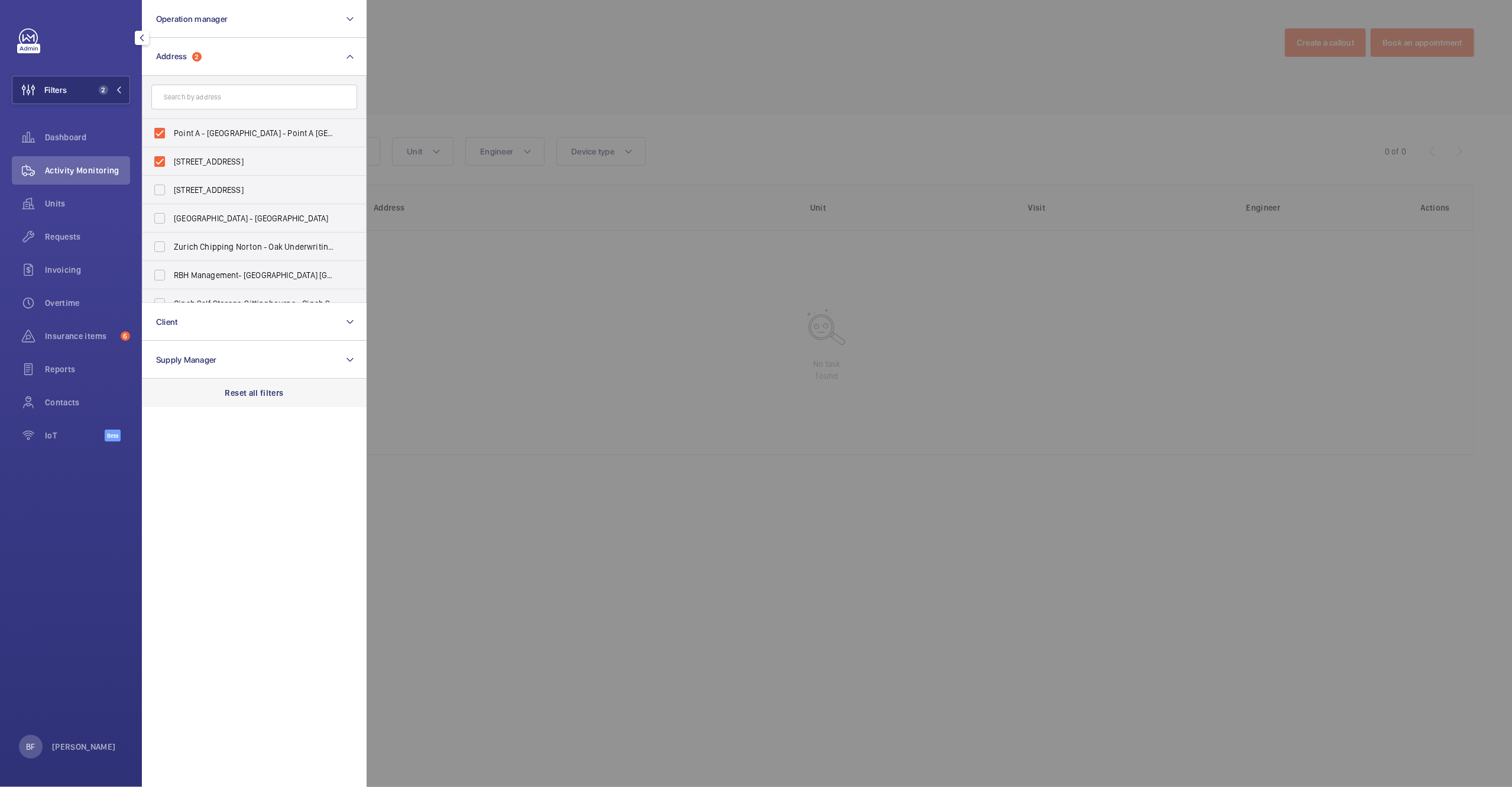
click at [251, 403] on div "Reset all filters" at bounding box center [254, 392] width 225 height 28
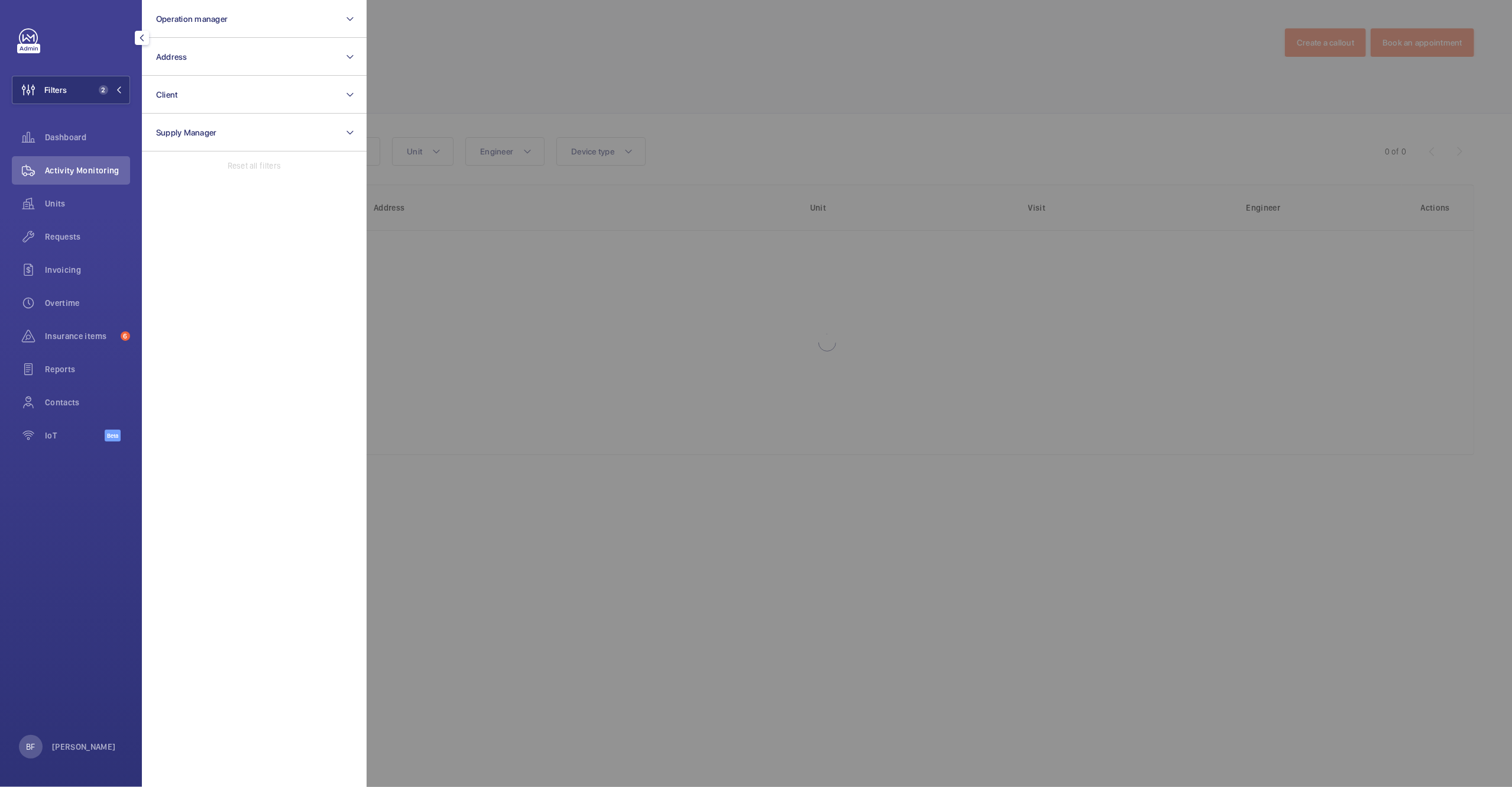
click at [628, 261] on div at bounding box center [1122, 393] width 1512 height 787
